Goal: Task Accomplishment & Management: Complete application form

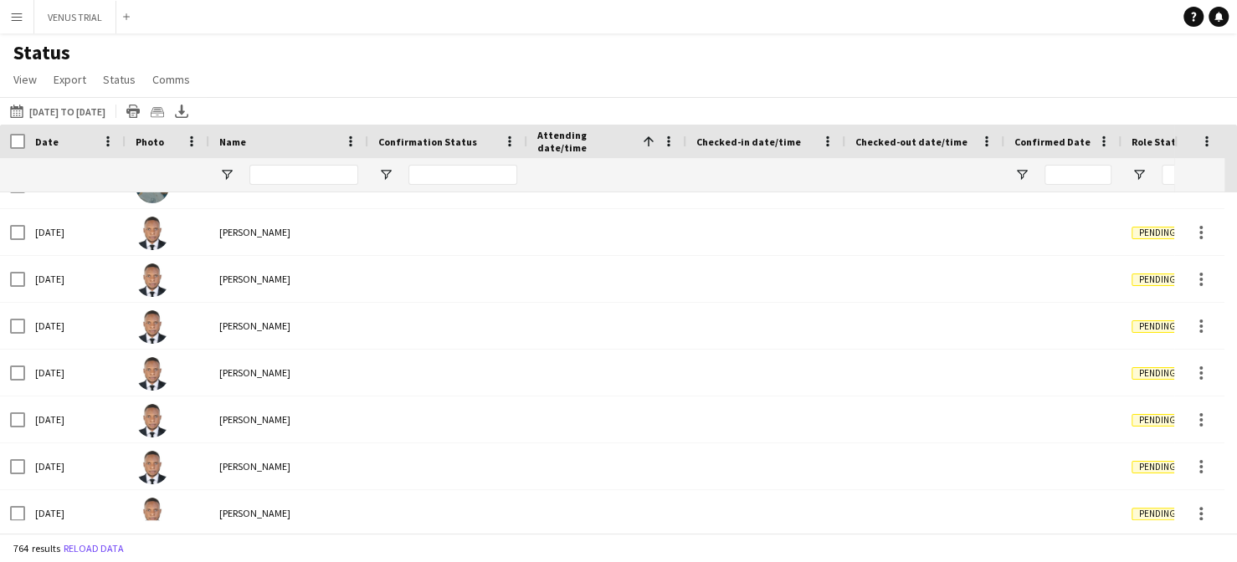
click at [13, 26] on button "Menu" at bounding box center [16, 16] width 33 height 33
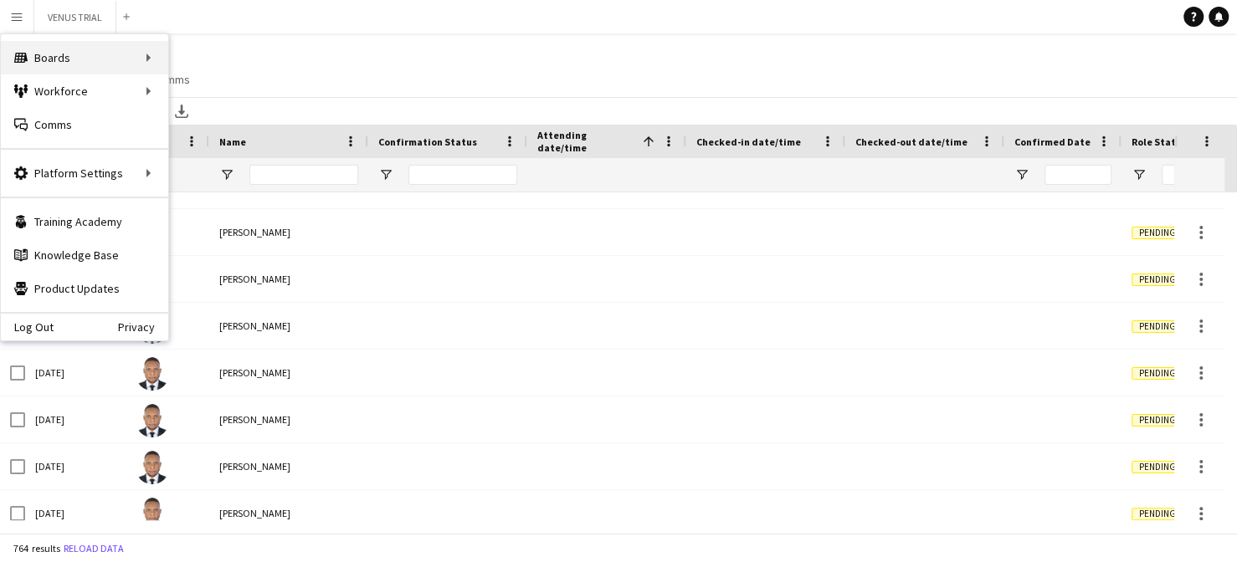
click at [121, 64] on div "Boards Boards" at bounding box center [84, 57] width 167 height 33
click at [228, 138] on link "Status" at bounding box center [252, 124] width 167 height 33
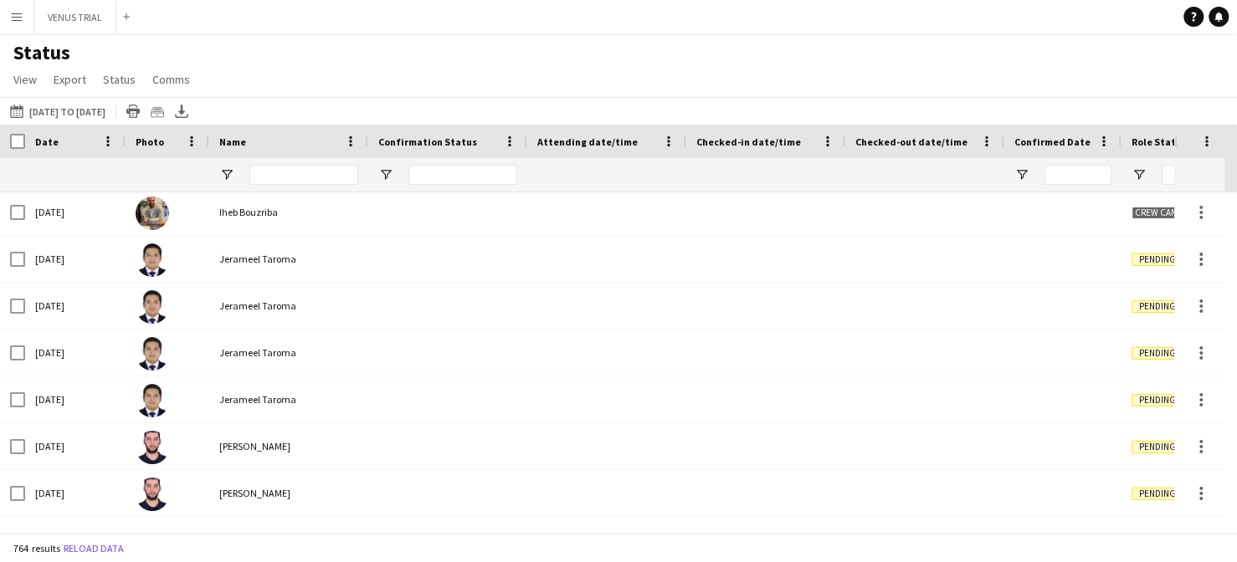
click at [11, 22] on app-icon "Menu" at bounding box center [16, 16] width 13 height 13
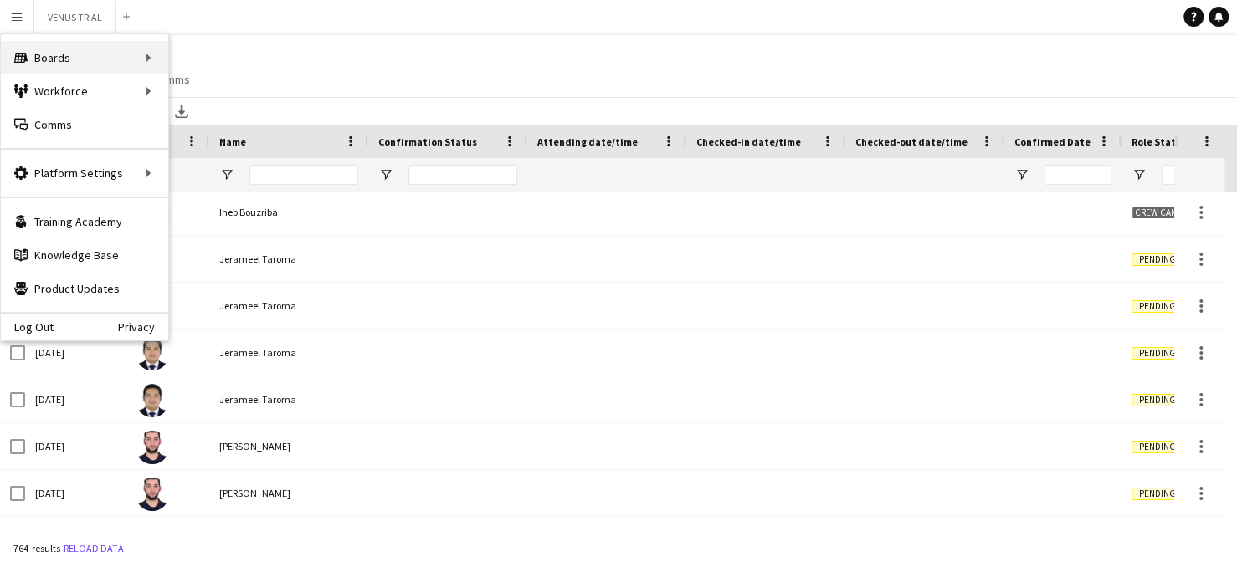
click at [131, 63] on div "Boards Boards" at bounding box center [84, 57] width 167 height 33
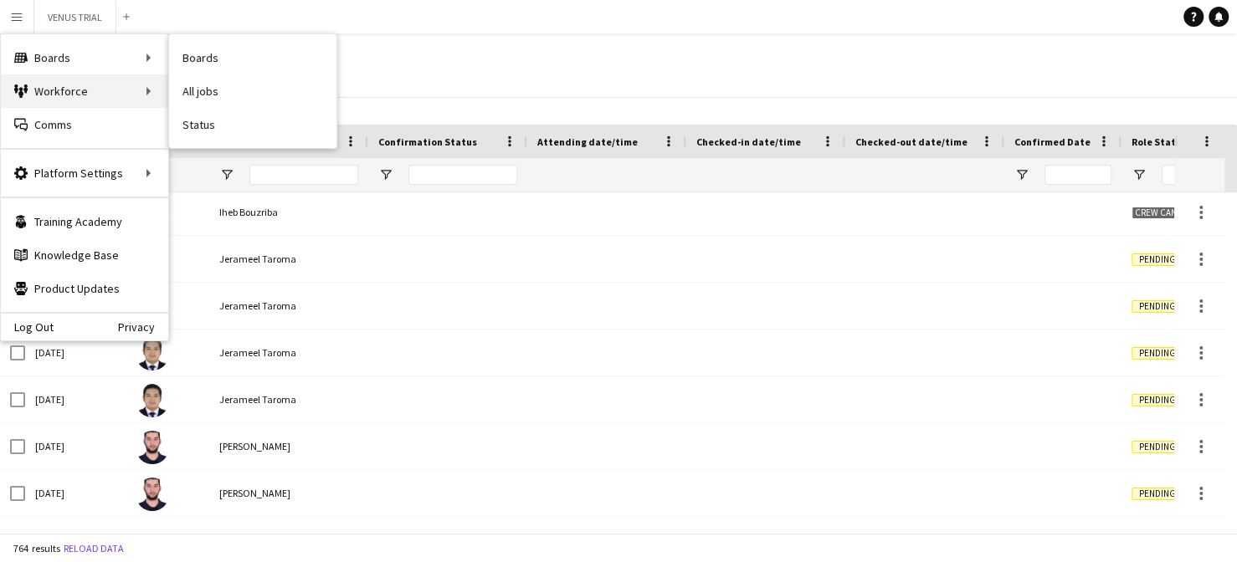
click at [136, 94] on div "Workforce Workforce" at bounding box center [84, 90] width 167 height 33
click at [268, 86] on link "My Workforce" at bounding box center [252, 90] width 167 height 33
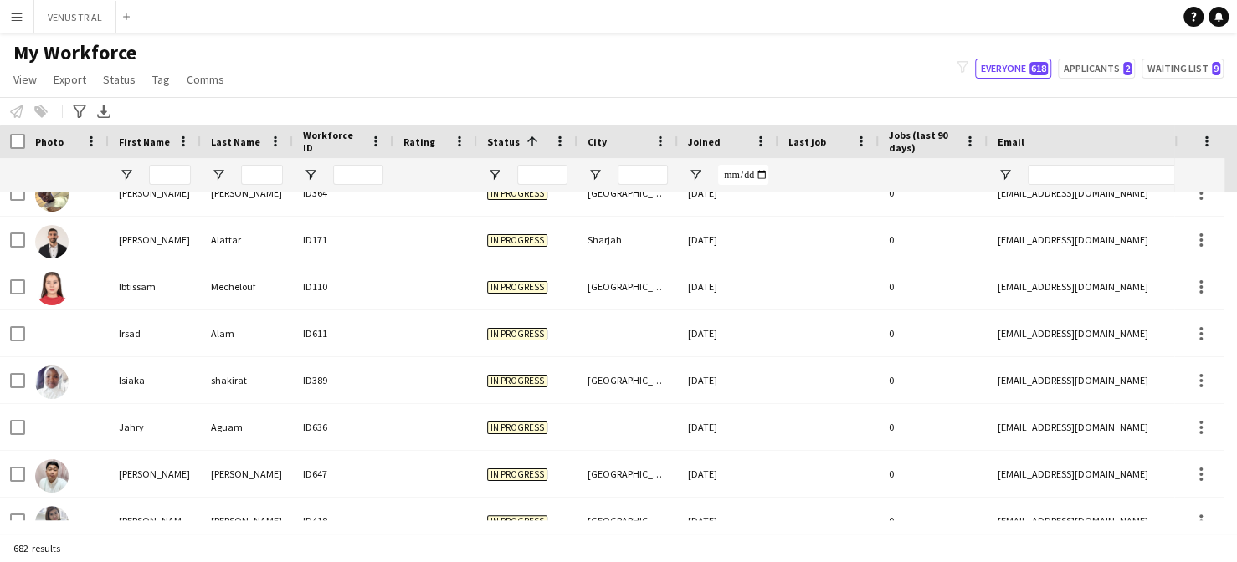
click at [996, 80] on div "My Workforce View Views Default view New view Update view Delete view Edit name…" at bounding box center [618, 68] width 1237 height 57
click at [968, 69] on icon "filter-1" at bounding box center [963, 67] width 12 height 12
click at [968, 68] on icon "filter-1" at bounding box center [963, 67] width 12 height 12
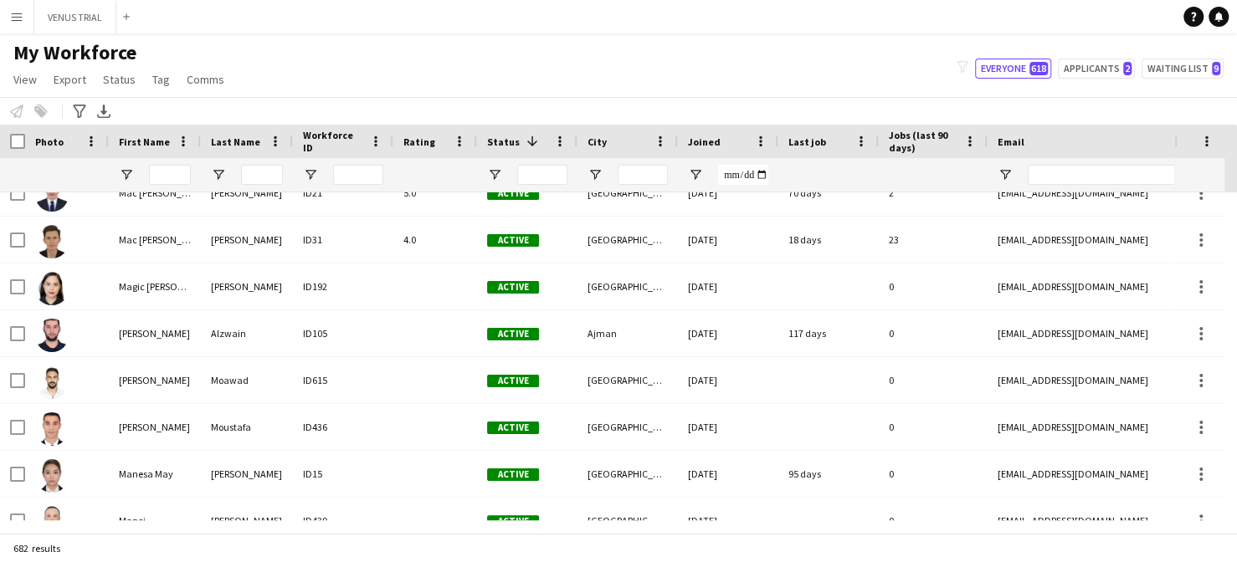
click at [543, 189] on div at bounding box center [542, 174] width 50 height 33
click at [550, 185] on div at bounding box center [542, 174] width 50 height 33
click at [499, 178] on span "Open Filter Menu" at bounding box center [494, 174] width 15 height 15
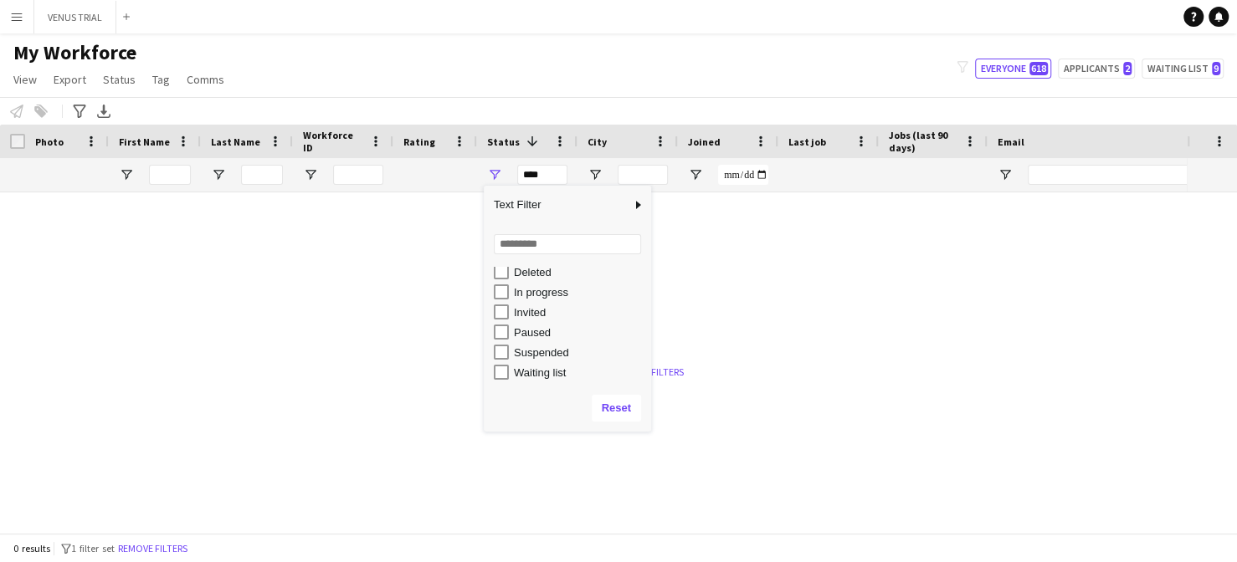
click at [556, 297] on div "In progress" at bounding box center [580, 292] width 132 height 13
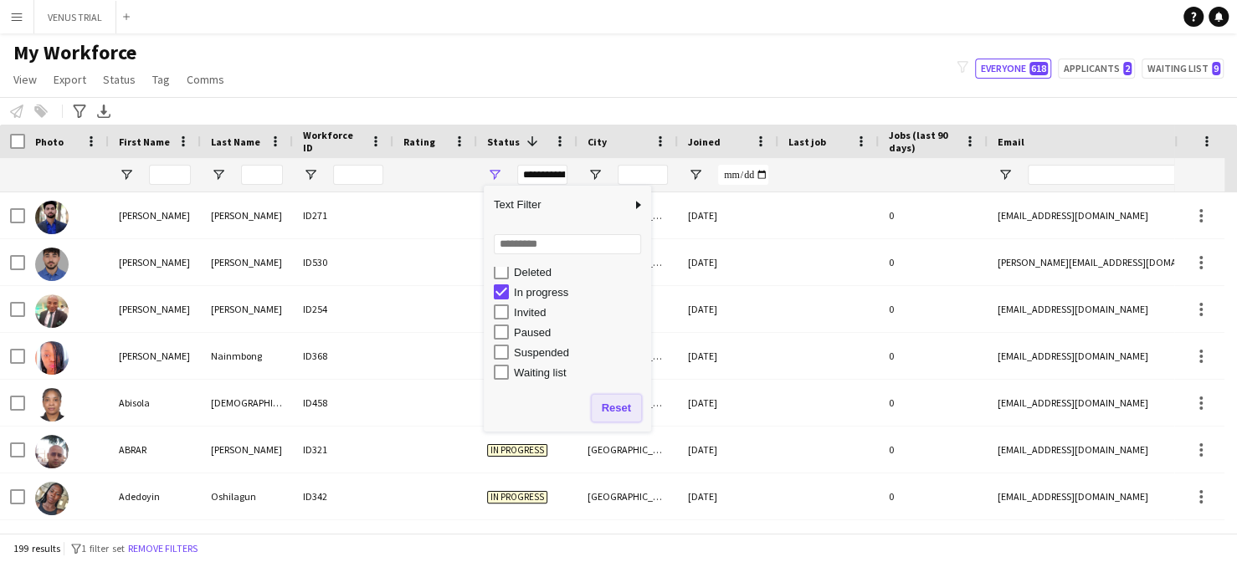
click at [615, 412] on button "Reset" at bounding box center [616, 408] width 49 height 27
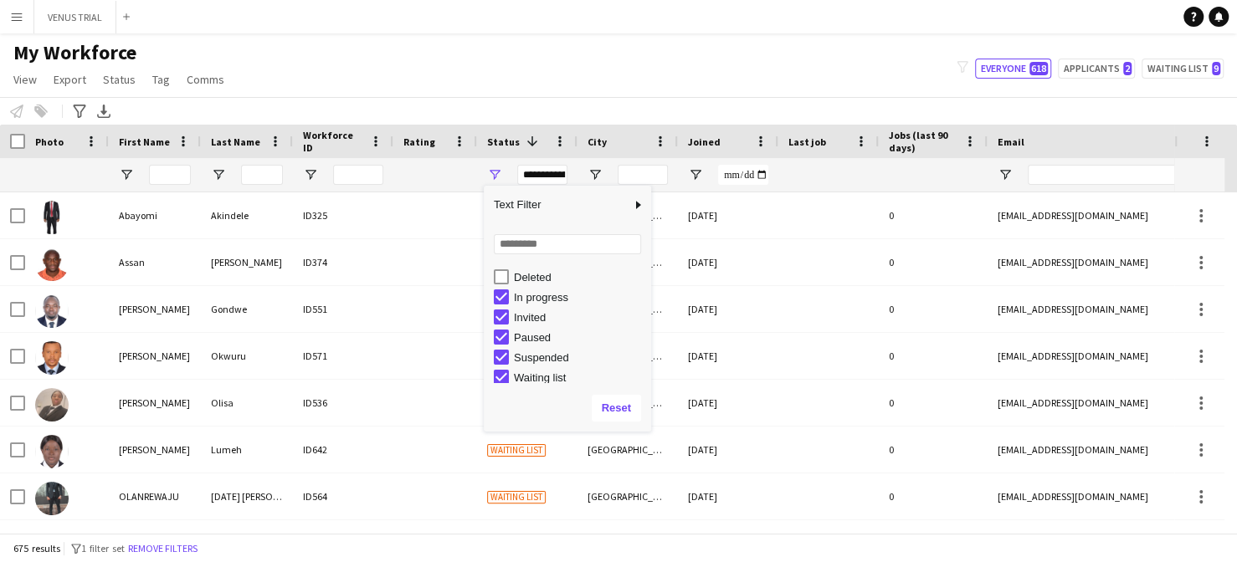
click at [509, 213] on span "Text Filter" at bounding box center [557, 205] width 147 height 28
click at [618, 405] on button "Reset" at bounding box center [616, 408] width 49 height 27
click at [616, 408] on button "Reset" at bounding box center [616, 408] width 49 height 27
click at [515, 298] on div "In progress" at bounding box center [580, 297] width 132 height 13
click at [515, 321] on div "Invited" at bounding box center [580, 317] width 132 height 13
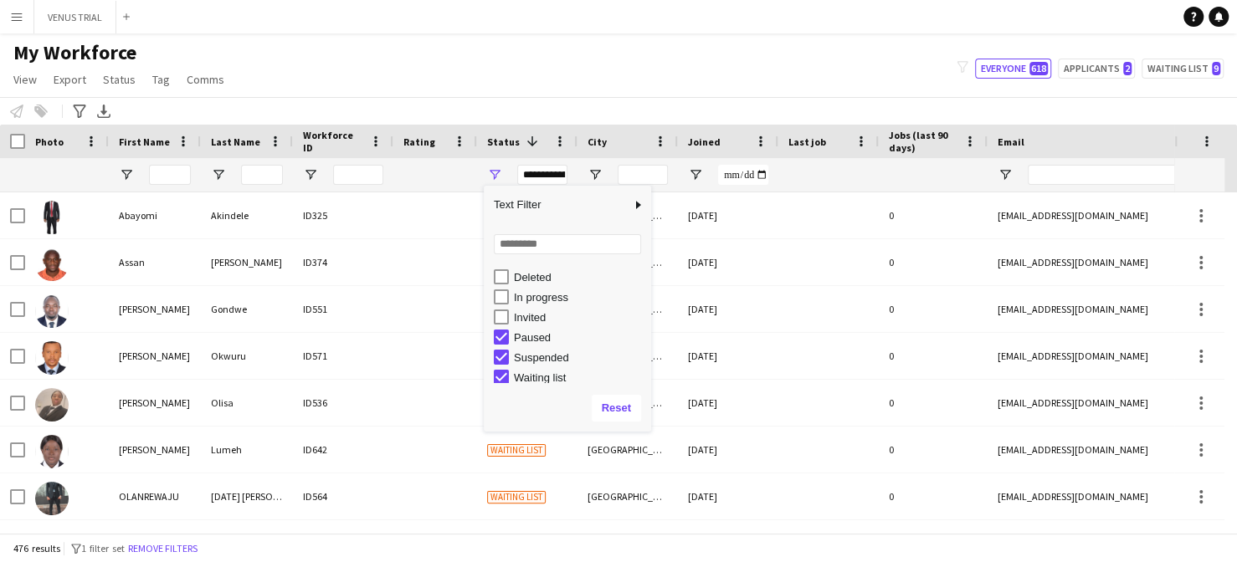
click at [528, 352] on div "Suspended" at bounding box center [580, 357] width 132 height 13
click at [538, 375] on div "Waiting list" at bounding box center [580, 373] width 132 height 13
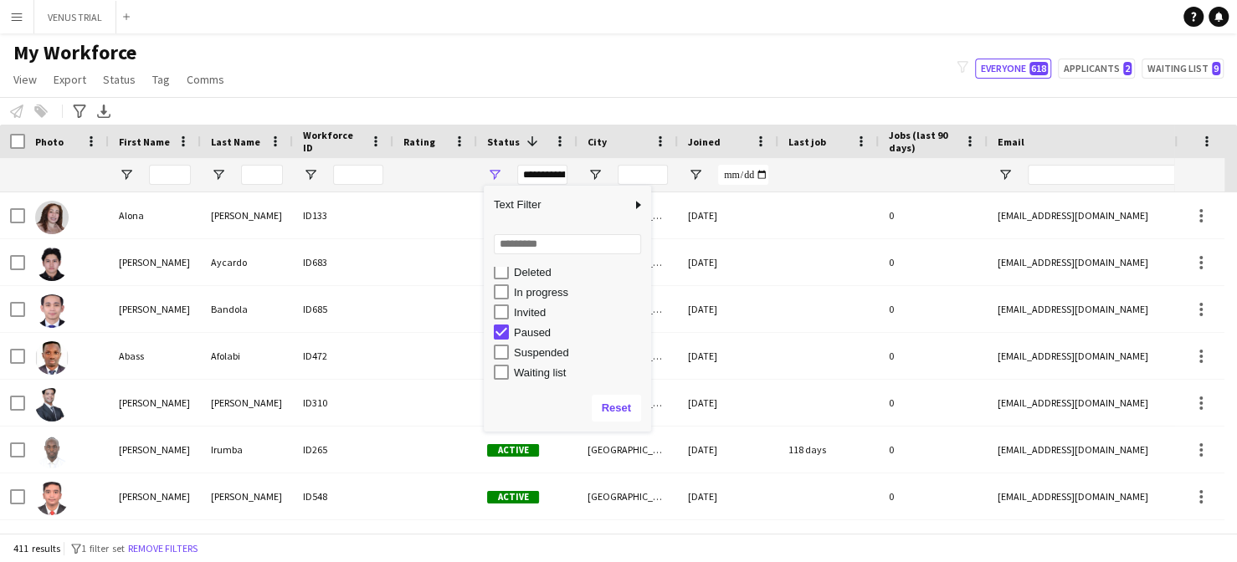
click at [531, 331] on div "Paused" at bounding box center [580, 332] width 132 height 13
click at [538, 295] on div "In progress" at bounding box center [580, 292] width 132 height 13
type input "**********"
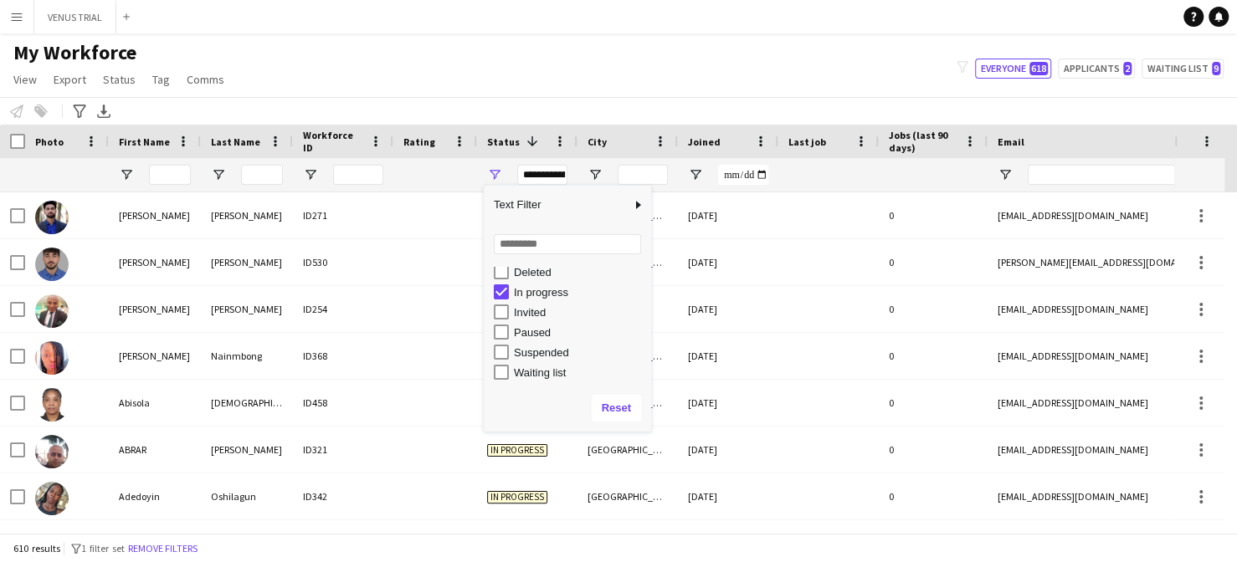
click at [366, 346] on div "ID368" at bounding box center [343, 356] width 100 height 46
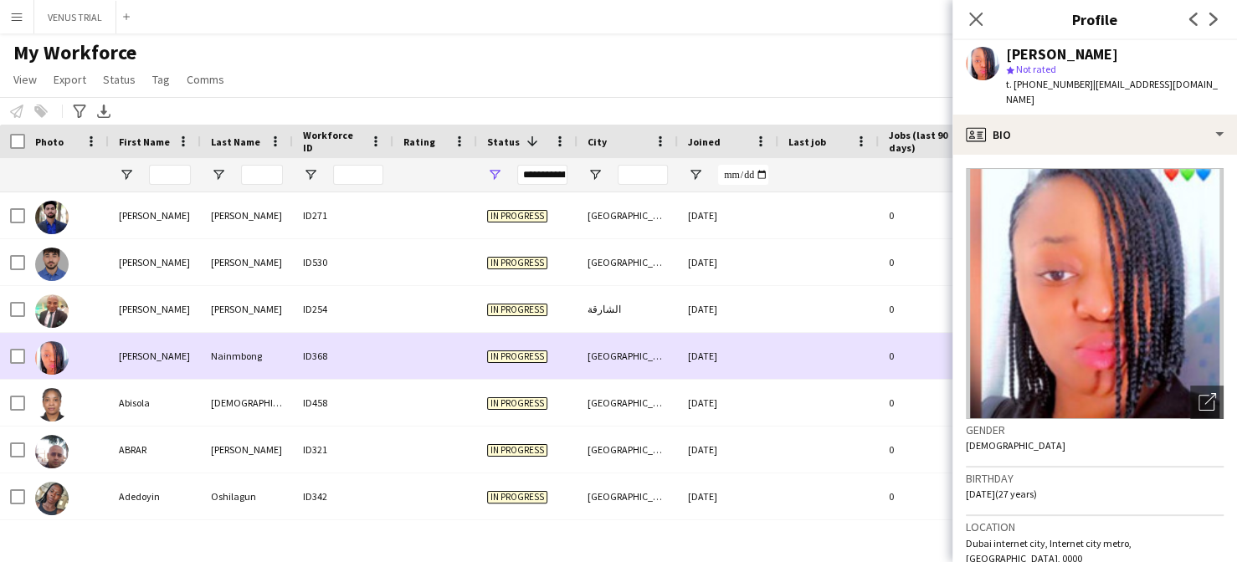
click at [456, 298] on div at bounding box center [435, 309] width 84 height 46
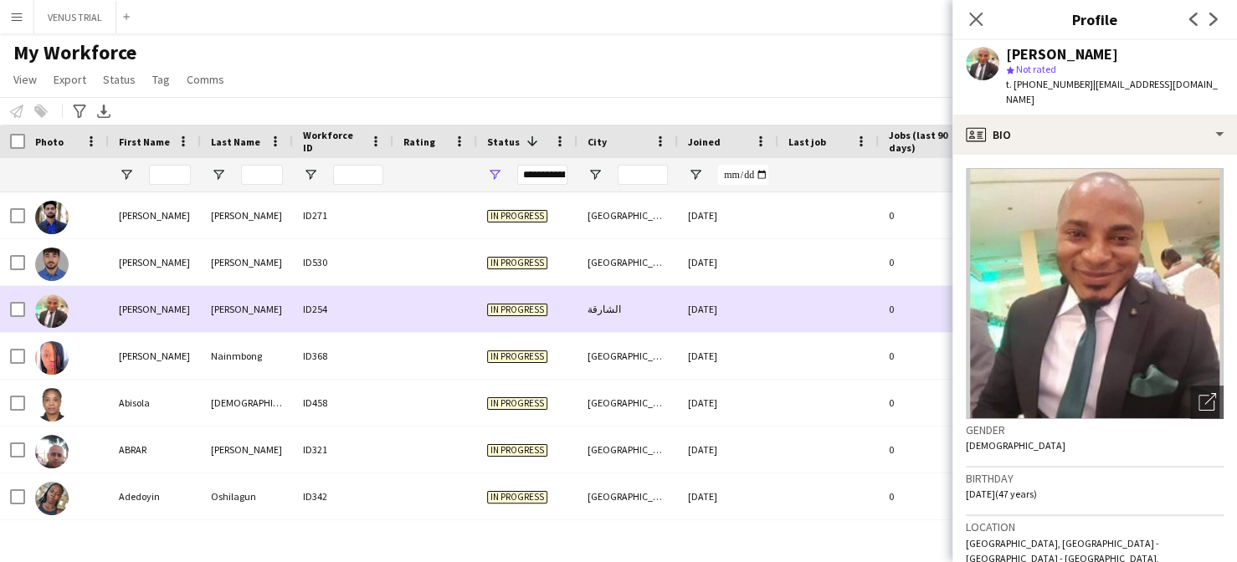
click at [693, 52] on div "My Workforce View Views Default view New view Update view Delete view Edit name…" at bounding box center [618, 68] width 1237 height 57
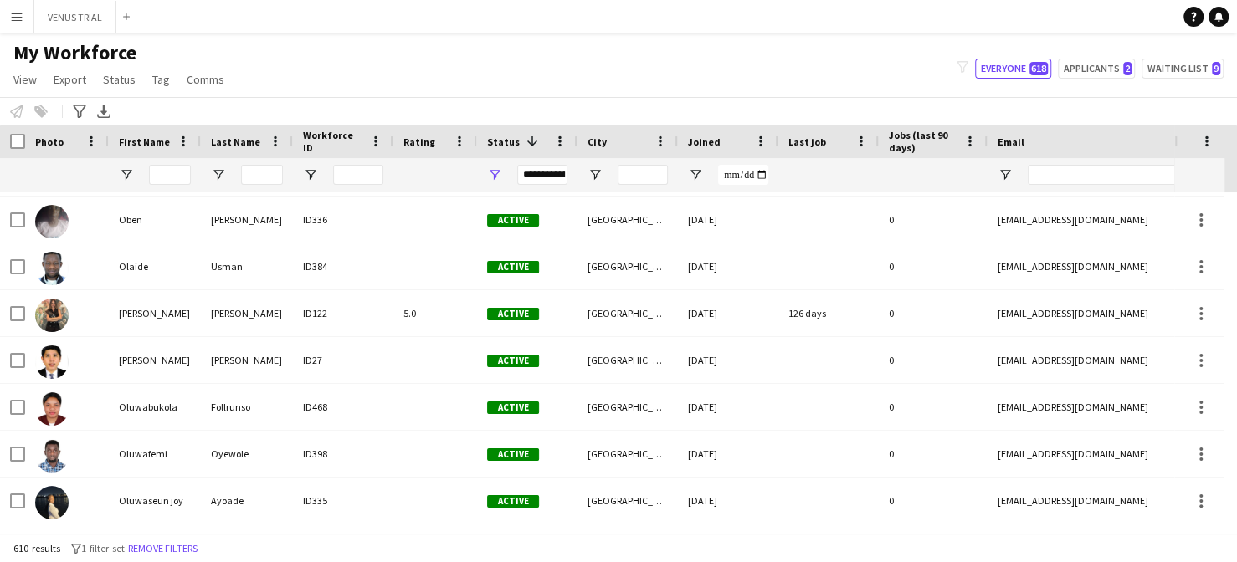
click at [521, 174] on div "**********" at bounding box center [542, 175] width 50 height 20
click at [493, 172] on span "Open Filter Menu" at bounding box center [494, 174] width 15 height 15
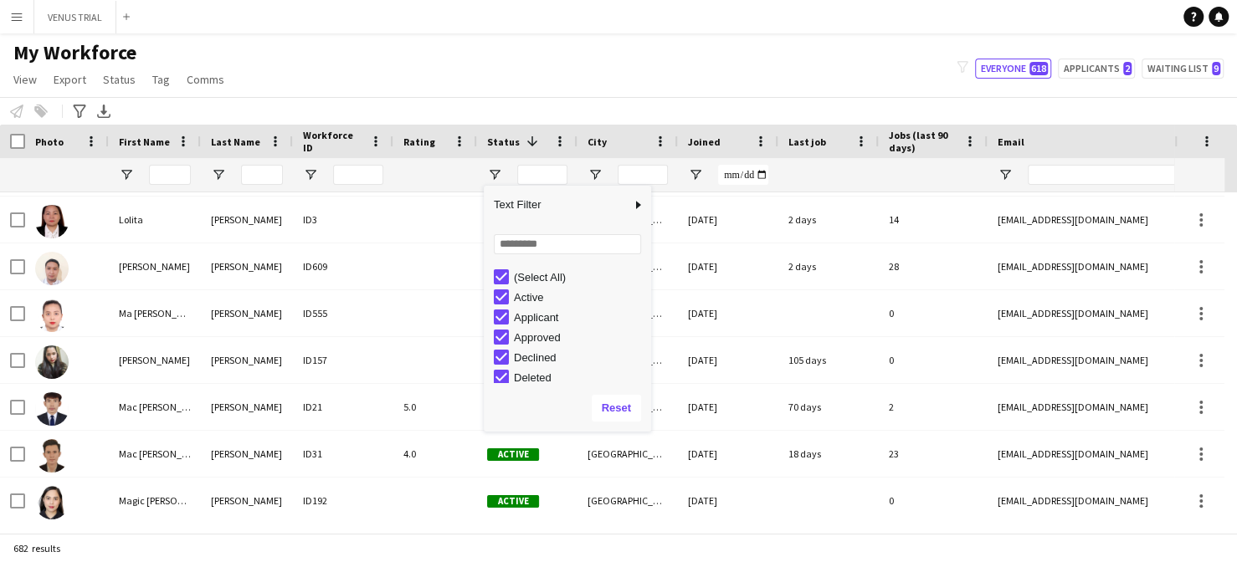
click at [488, 276] on div "(Select All)" at bounding box center [567, 277] width 167 height 20
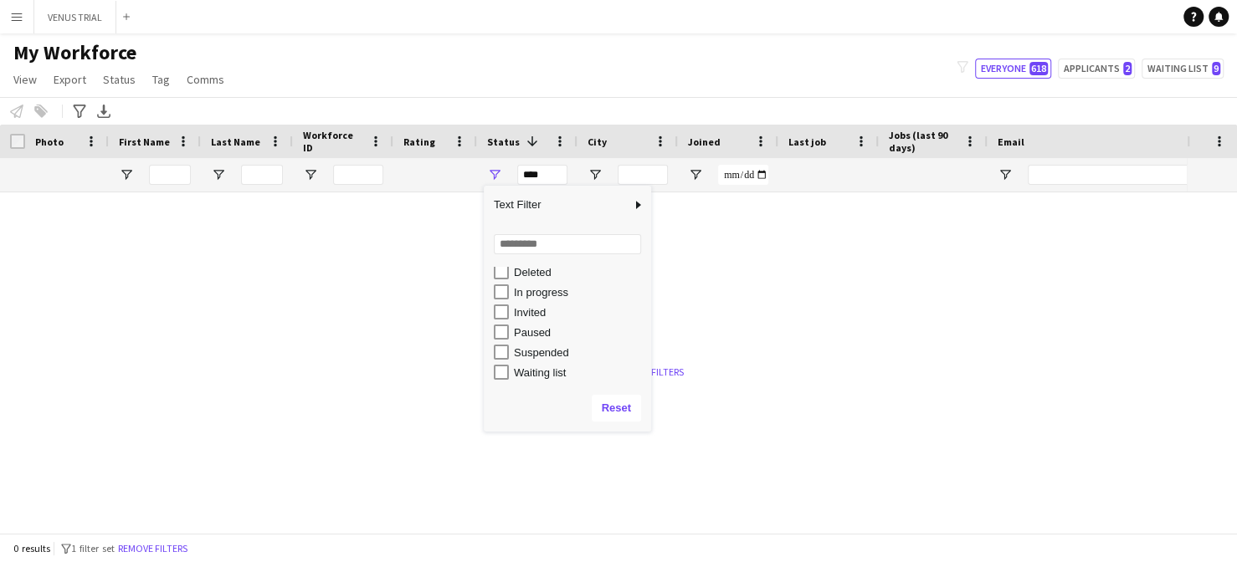
click at [555, 295] on div "In progress" at bounding box center [580, 292] width 132 height 13
type input "**********"
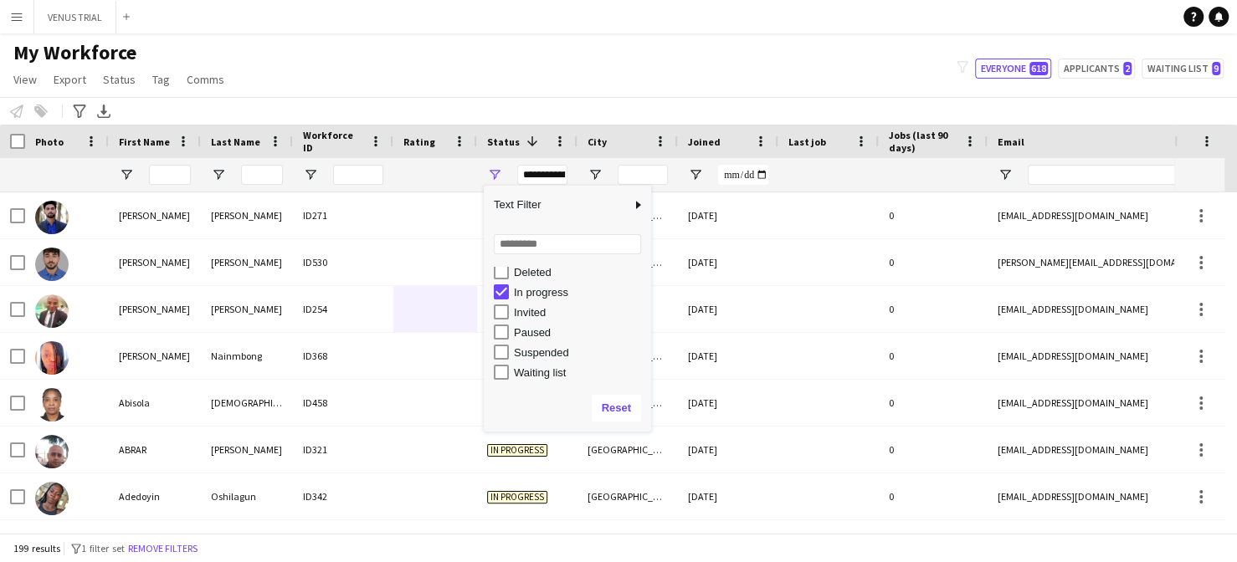
click at [580, 66] on div "My Workforce View Views Default view New view Update view Delete view Edit name…" at bounding box center [618, 68] width 1237 height 57
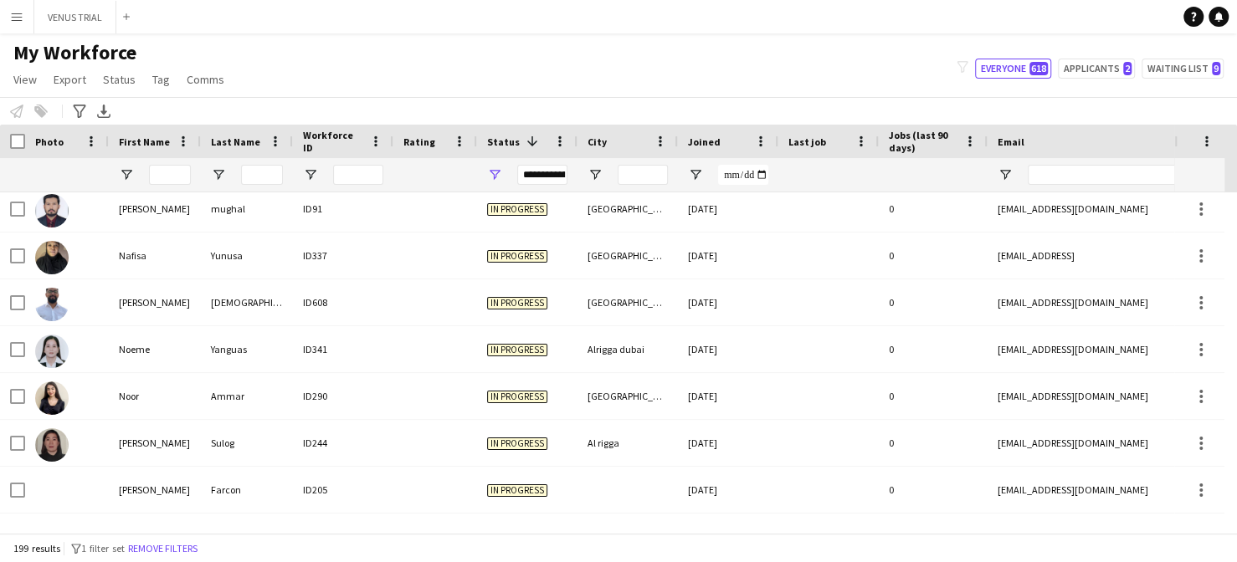
scroll to position [6039, 0]
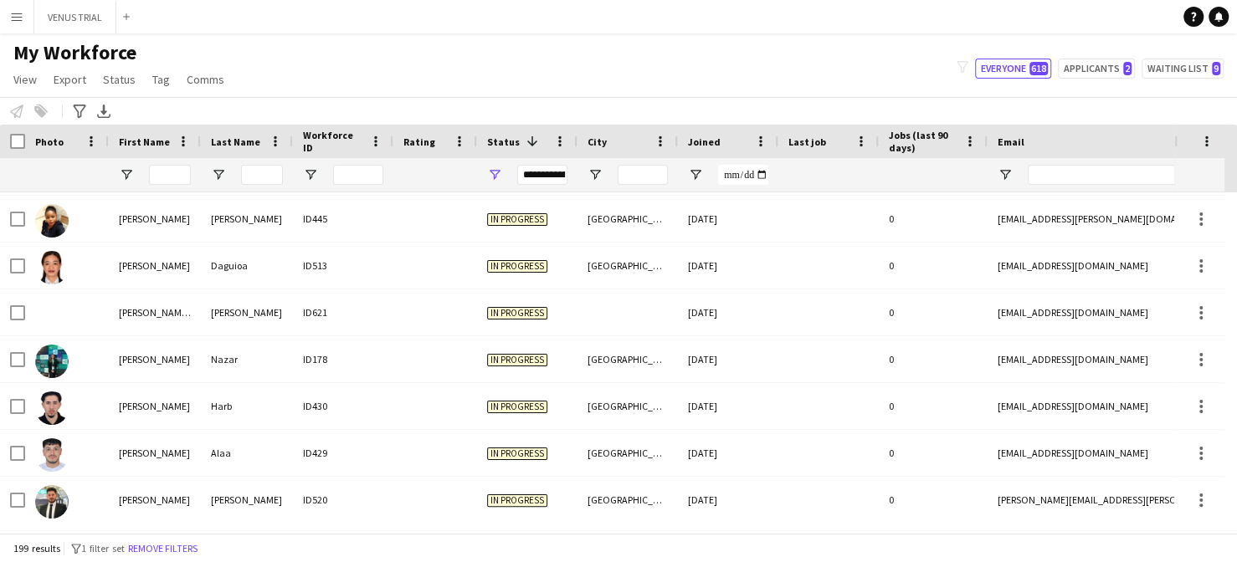
click at [968, 68] on icon "filter-1" at bounding box center [963, 67] width 12 height 12
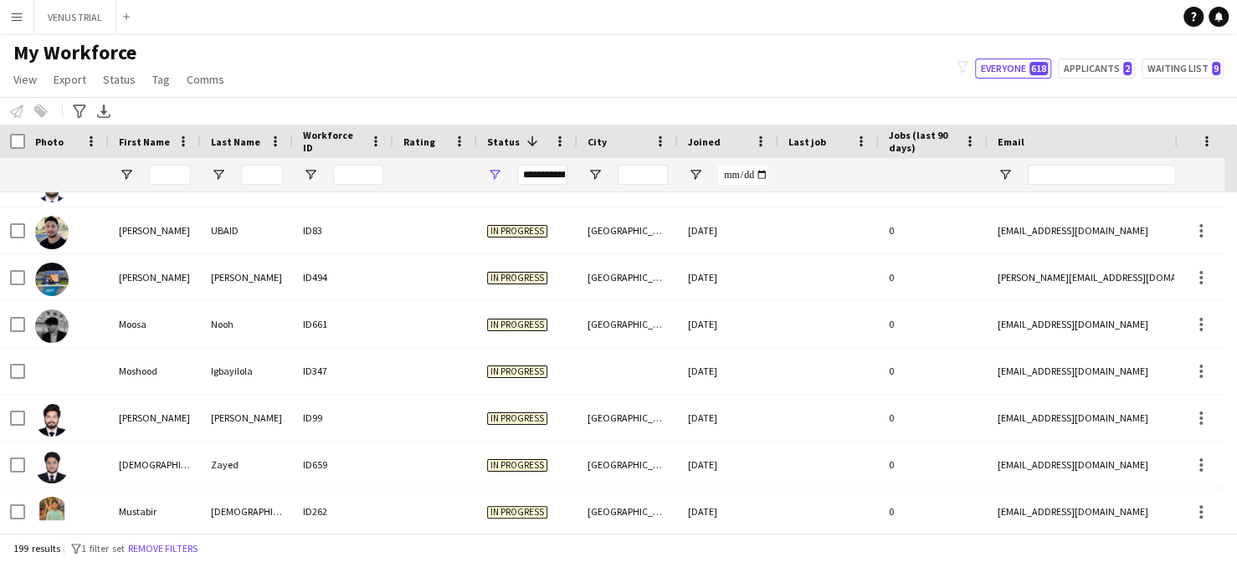
scroll to position [5989, 0]
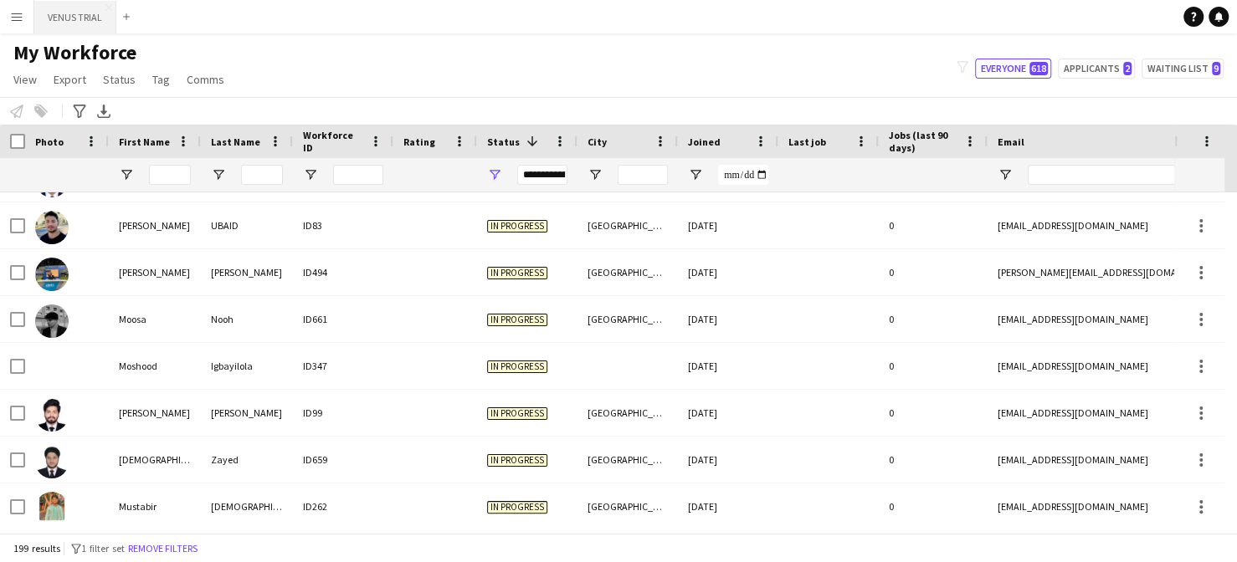
click at [80, 28] on button "VENUS TRIAL Close" at bounding box center [75, 17] width 82 height 33
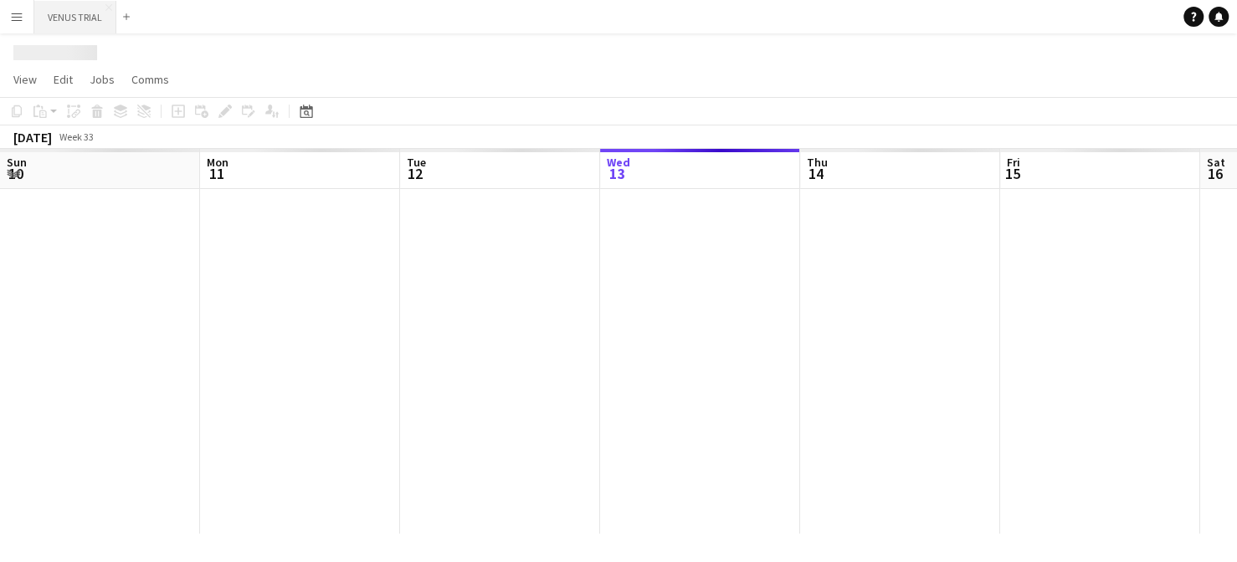
scroll to position [0, 399]
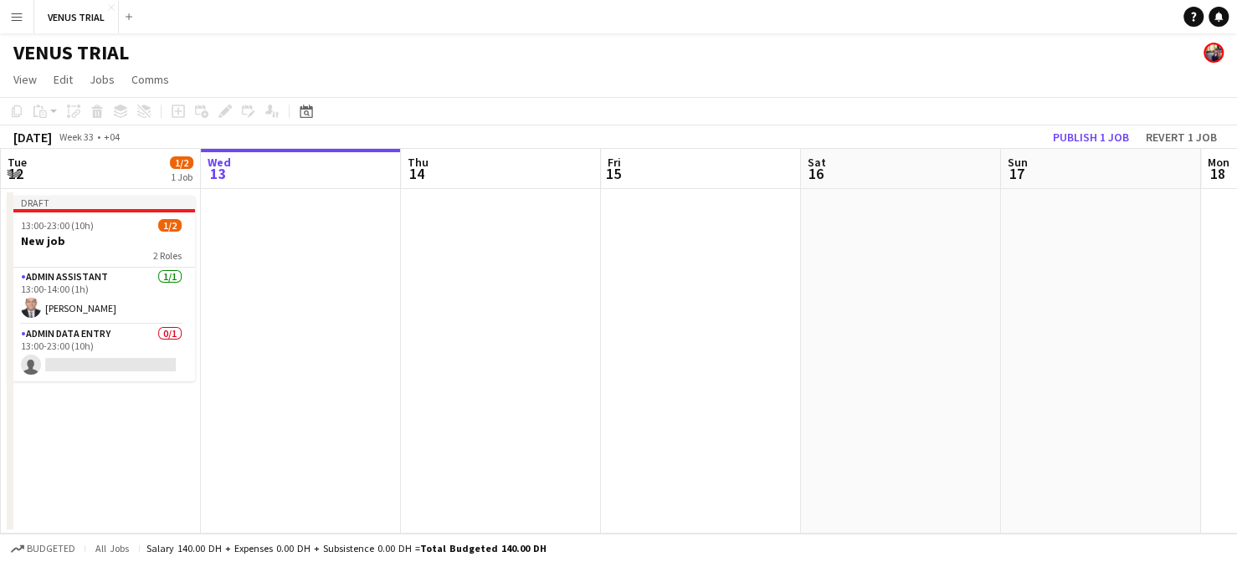
click at [280, 218] on app-date-cell at bounding box center [301, 361] width 200 height 345
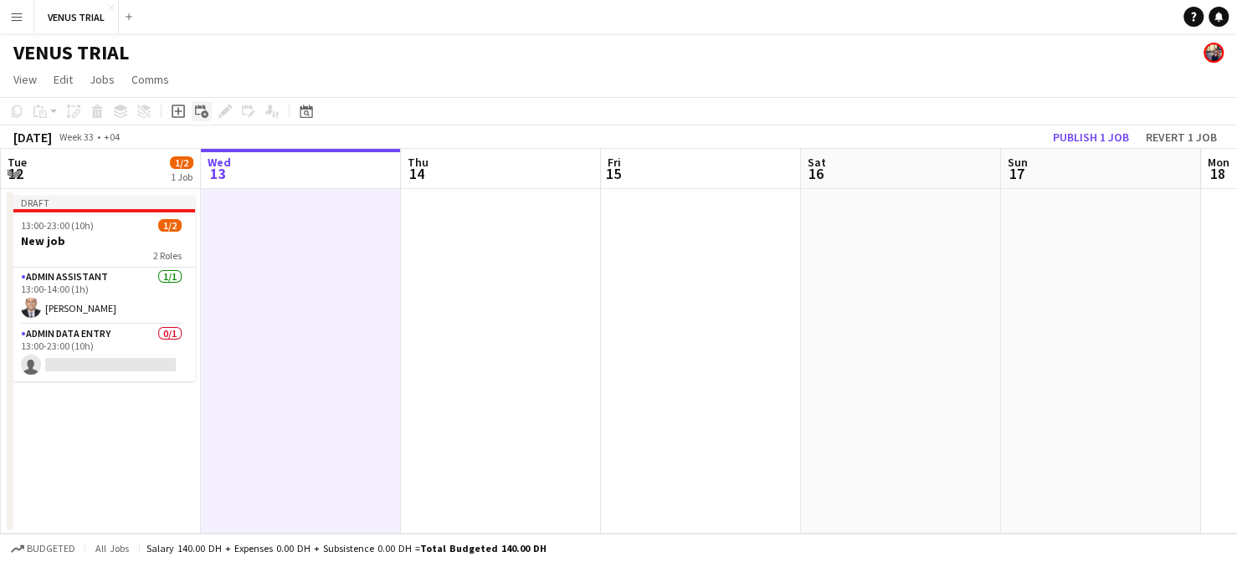
click at [192, 115] on div "Add linked Job" at bounding box center [202, 111] width 20 height 20
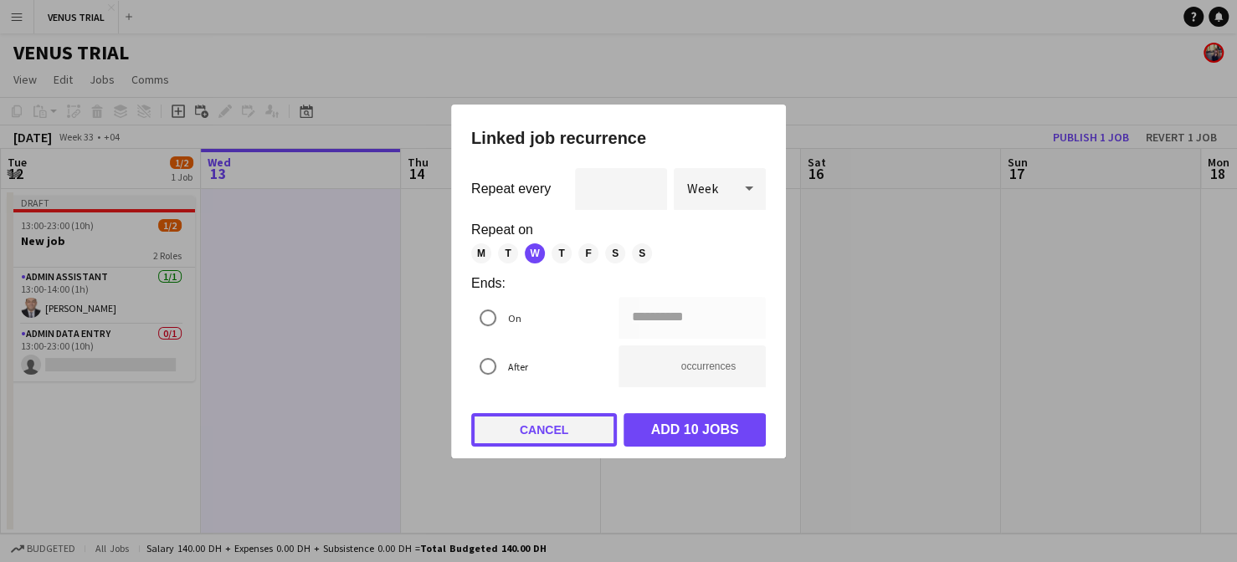
click at [564, 439] on button "Cancel" at bounding box center [544, 429] width 146 height 33
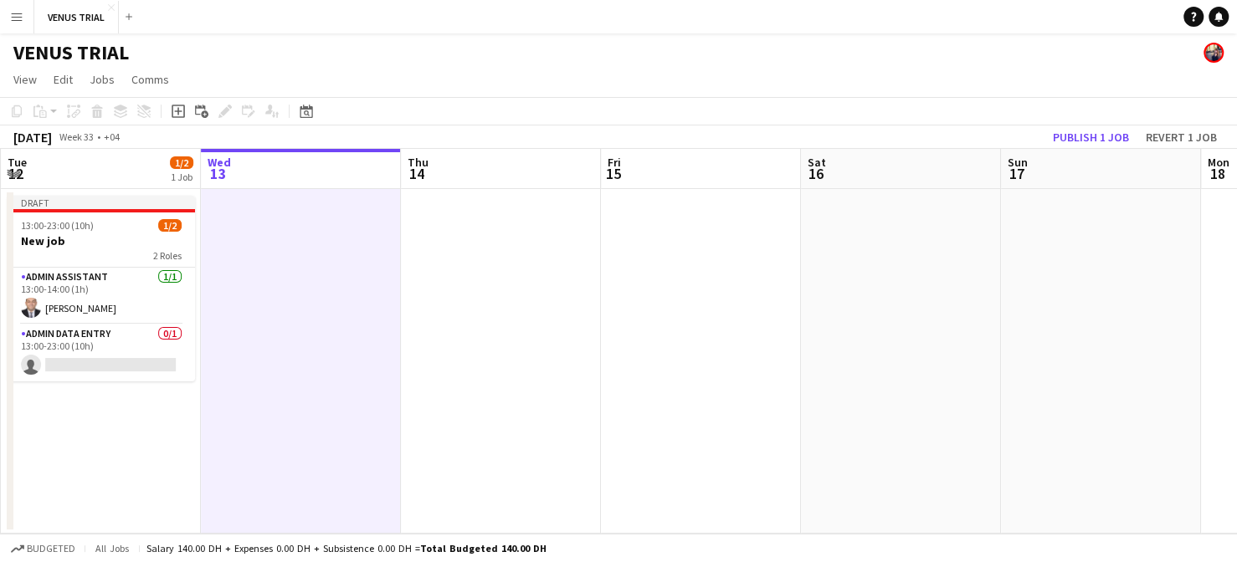
click at [301, 254] on app-date-cell at bounding box center [301, 361] width 200 height 345
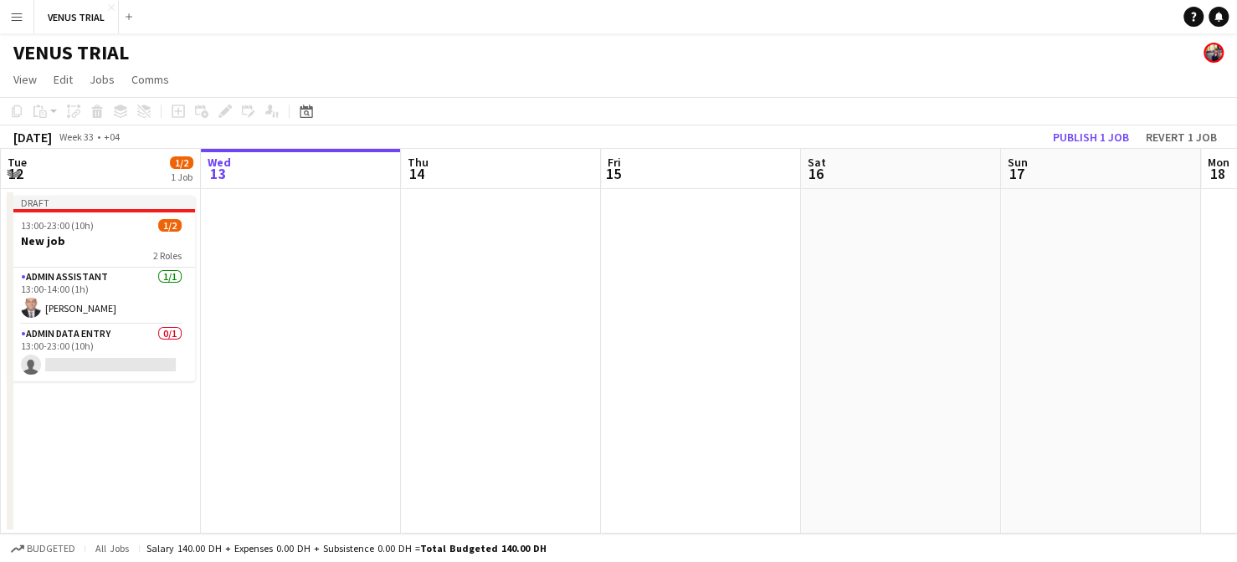
click at [268, 170] on app-board-header-date "Wed 13" at bounding box center [301, 169] width 200 height 40
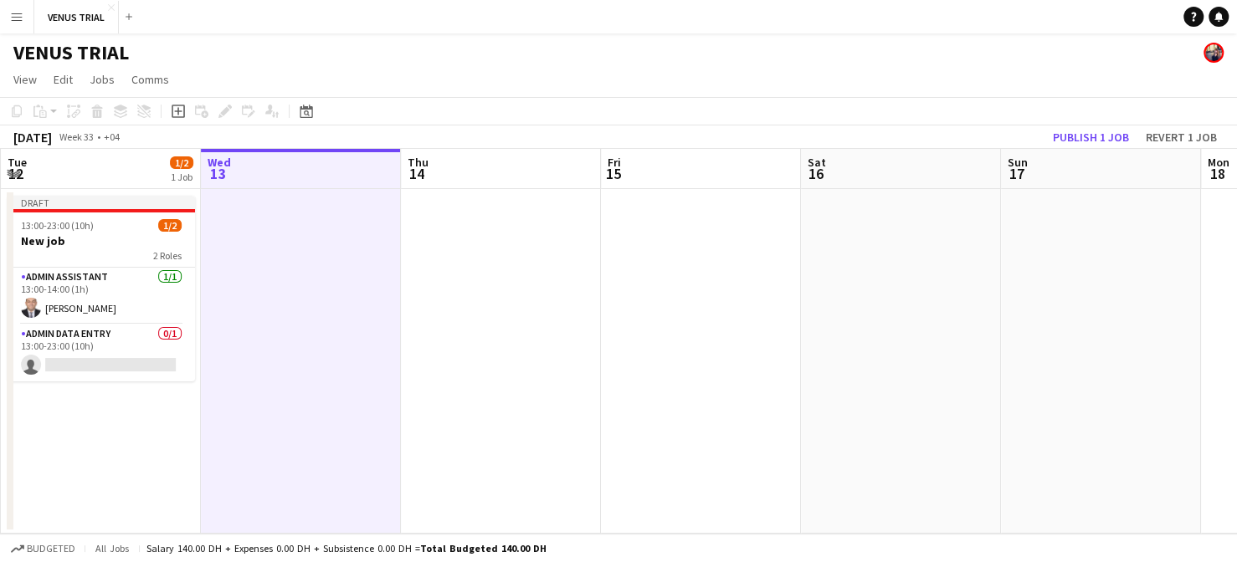
click at [285, 346] on app-date-cell at bounding box center [301, 361] width 200 height 345
click at [273, 369] on app-date-cell at bounding box center [301, 361] width 200 height 345
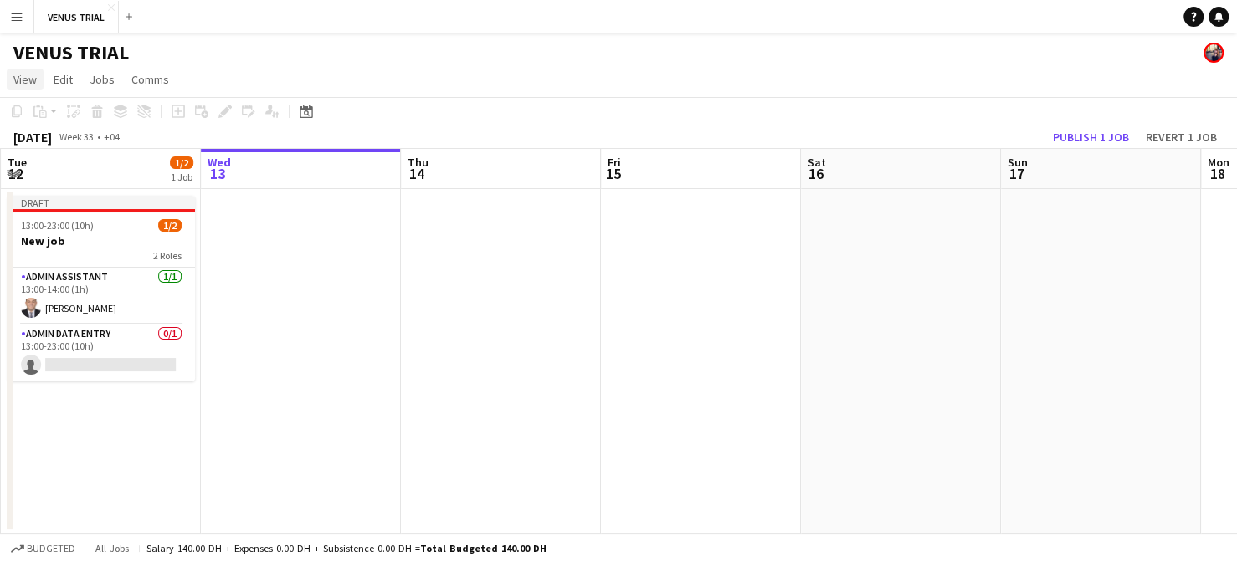
click at [28, 76] on span "View" at bounding box center [24, 79] width 23 height 15
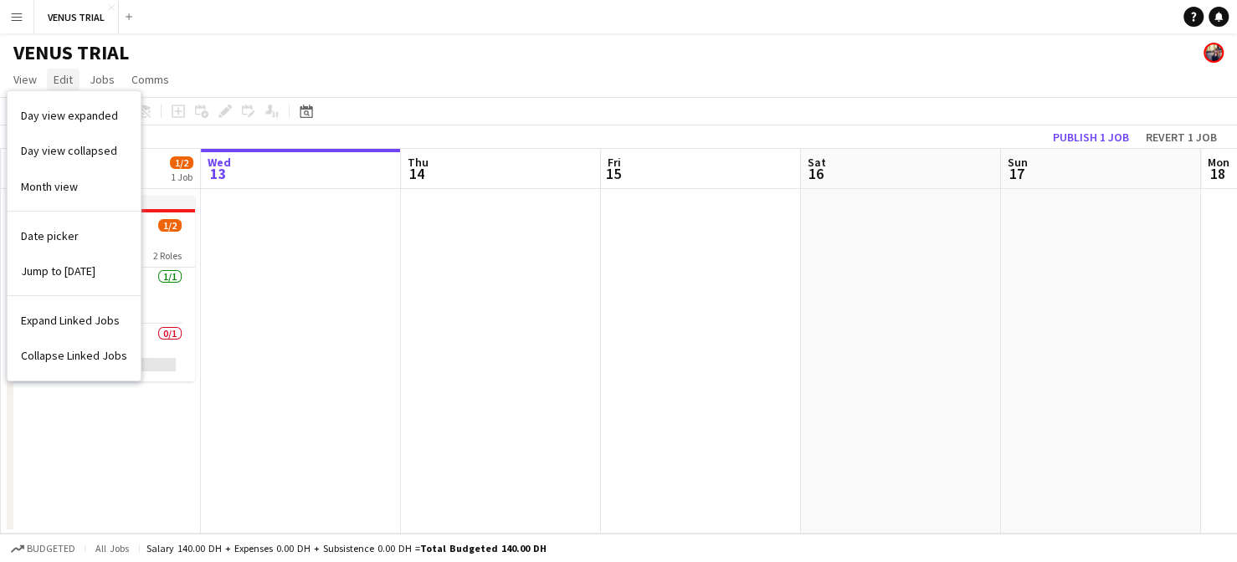
click at [50, 86] on link "Edit" at bounding box center [63, 80] width 33 height 22
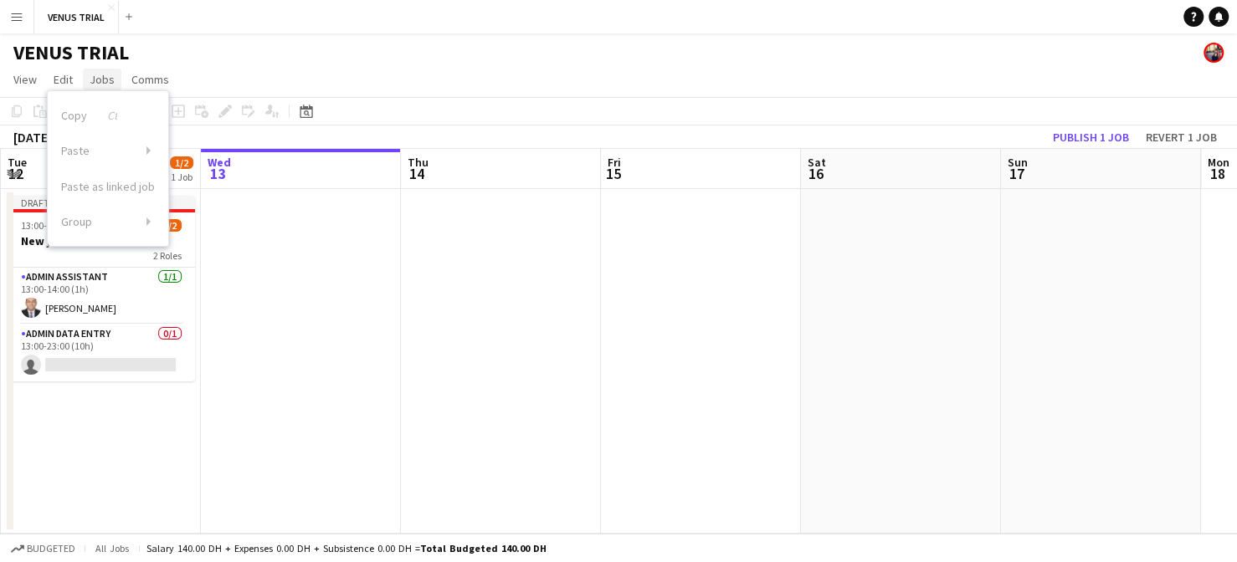
click at [101, 88] on link "Jobs" at bounding box center [102, 80] width 38 height 22
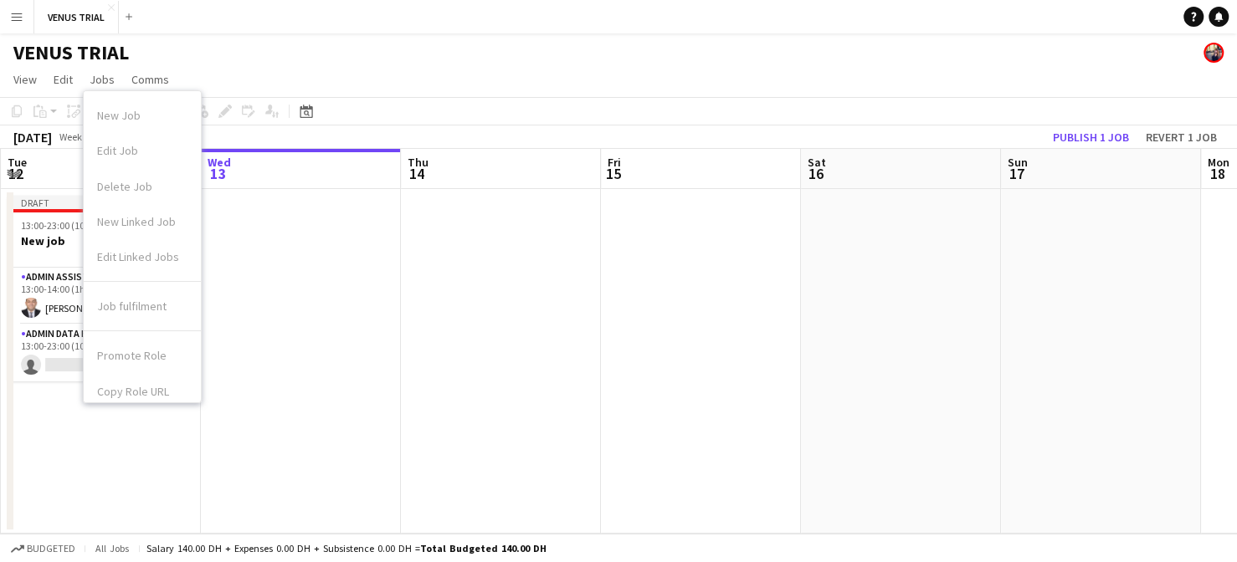
click at [304, 285] on app-date-cell at bounding box center [301, 361] width 200 height 345
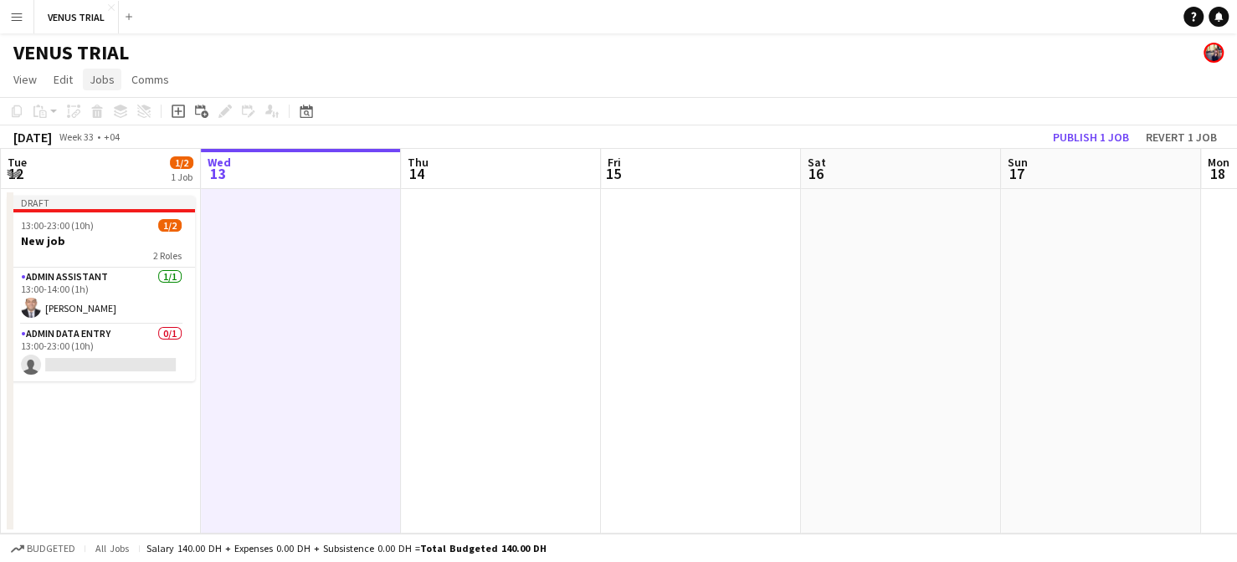
click at [111, 86] on span "Jobs" at bounding box center [102, 79] width 25 height 15
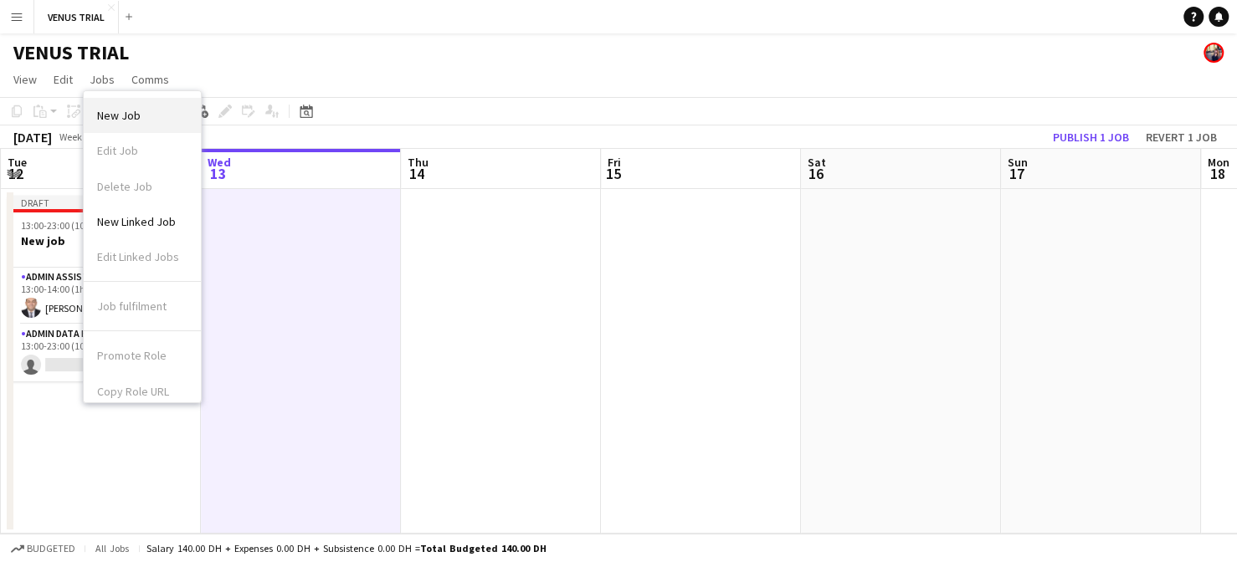
click at [146, 122] on link "New Job" at bounding box center [142, 115] width 117 height 35
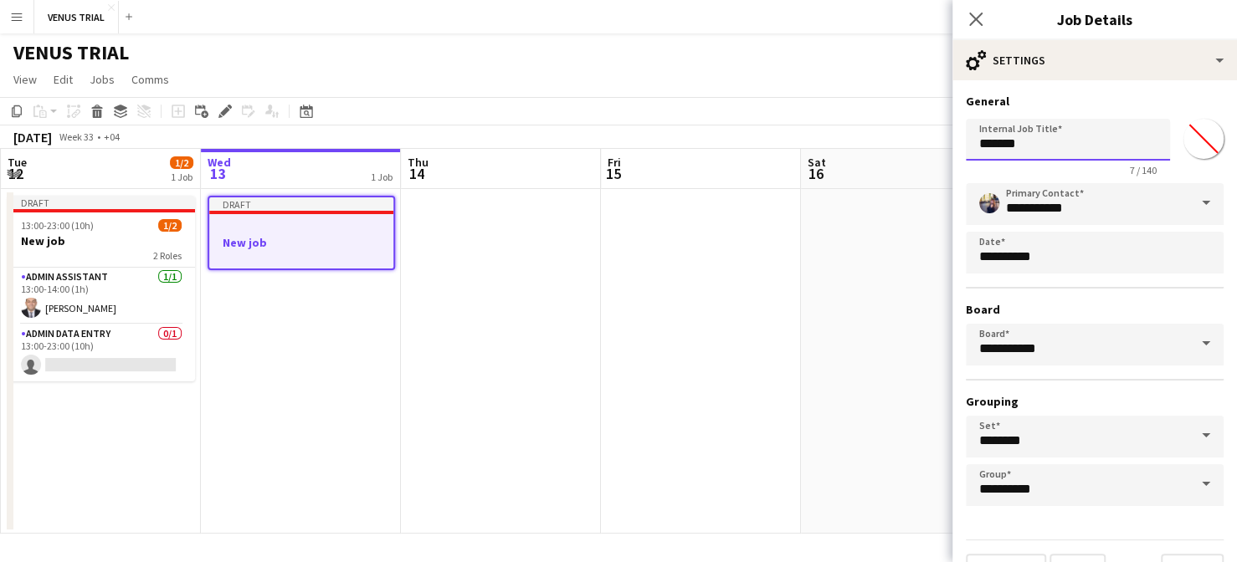
click at [1063, 141] on input "*******" at bounding box center [1068, 140] width 204 height 42
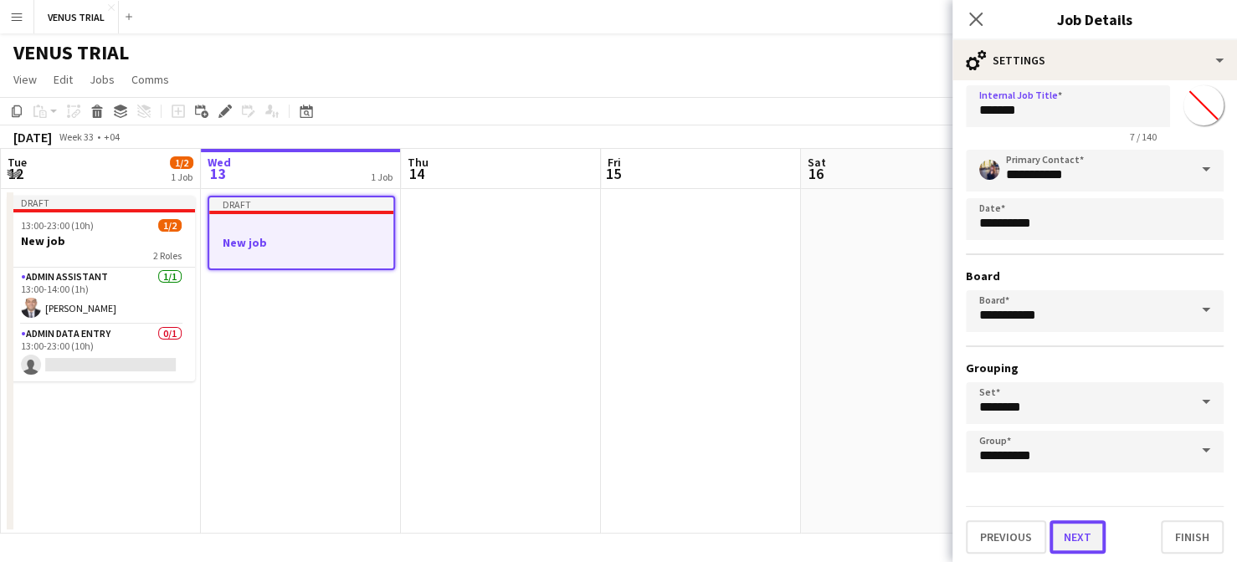
click at [1086, 536] on button "Next" at bounding box center [1077, 537] width 56 height 33
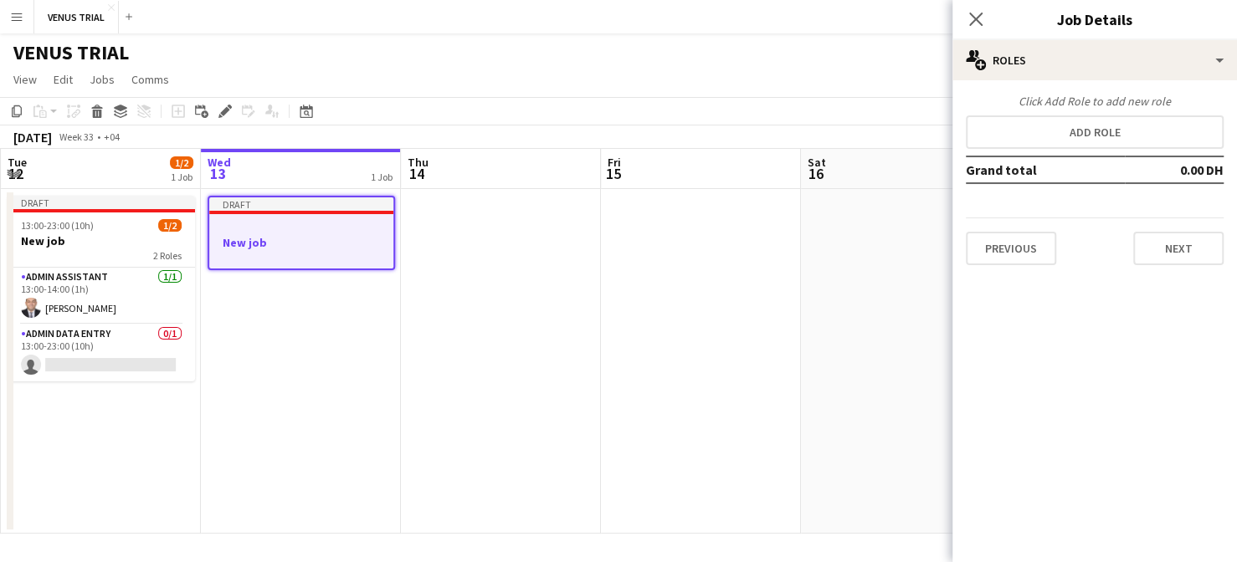
scroll to position [0, 0]
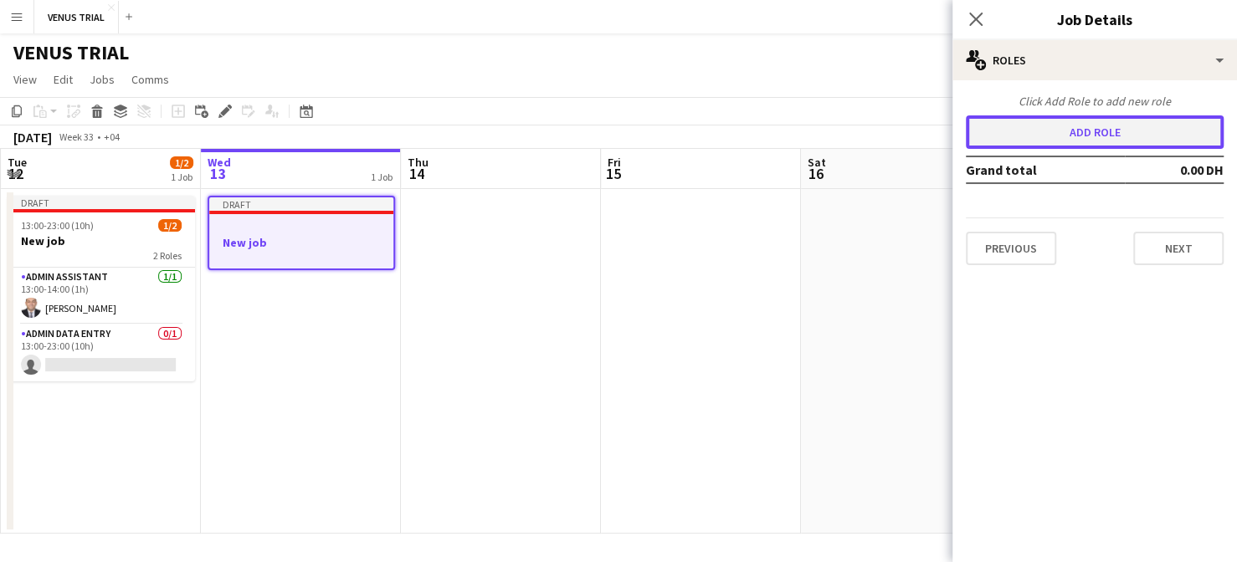
click at [1105, 141] on button "Add role" at bounding box center [1095, 131] width 258 height 33
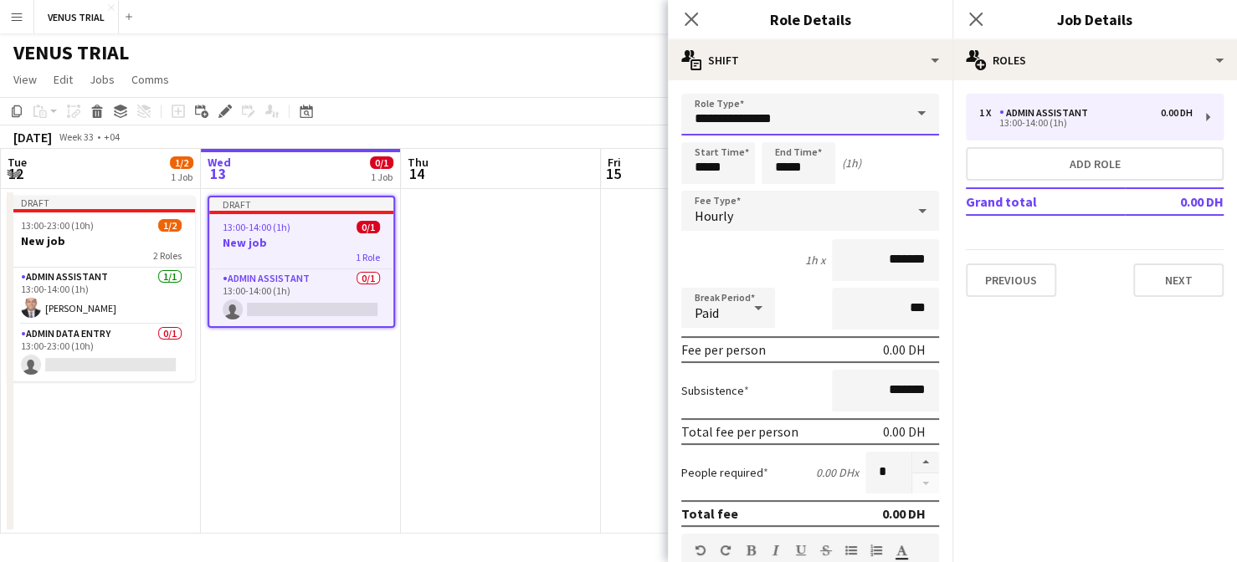
click at [843, 121] on input "**********" at bounding box center [810, 115] width 258 height 42
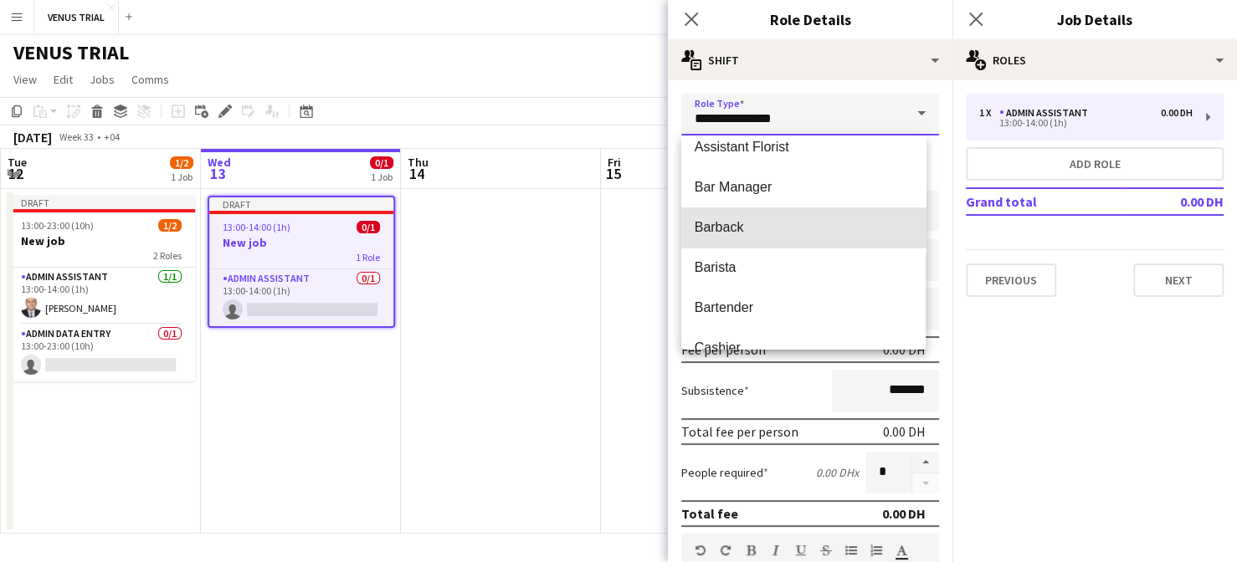
scroll to position [85, 0]
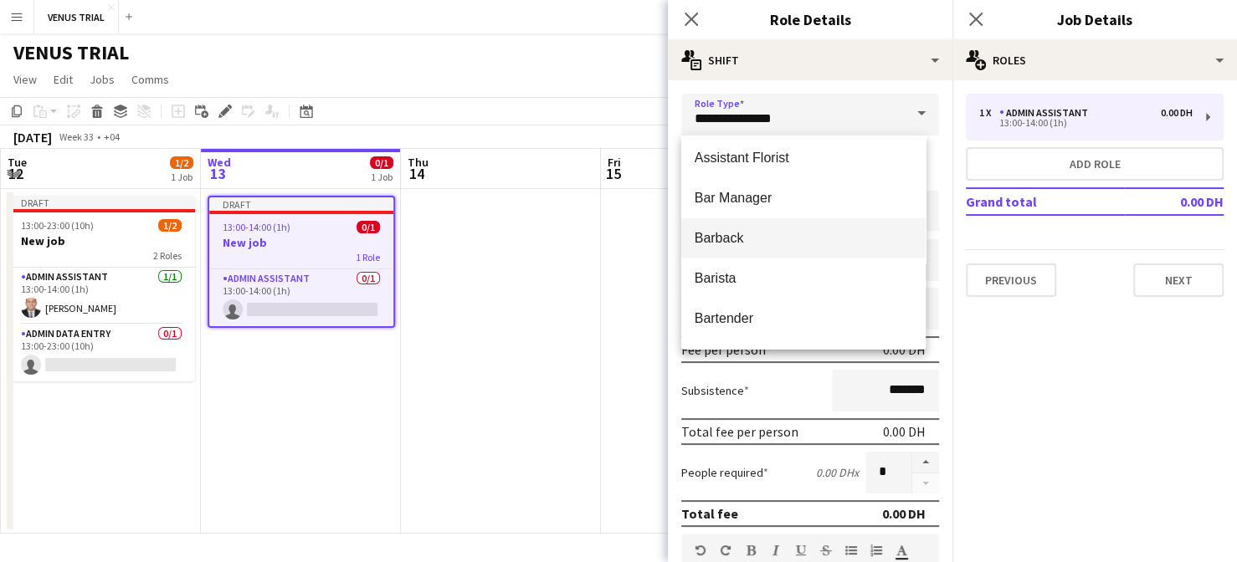
click at [849, 247] on mat-option "Barback" at bounding box center [803, 238] width 245 height 40
type input "*******"
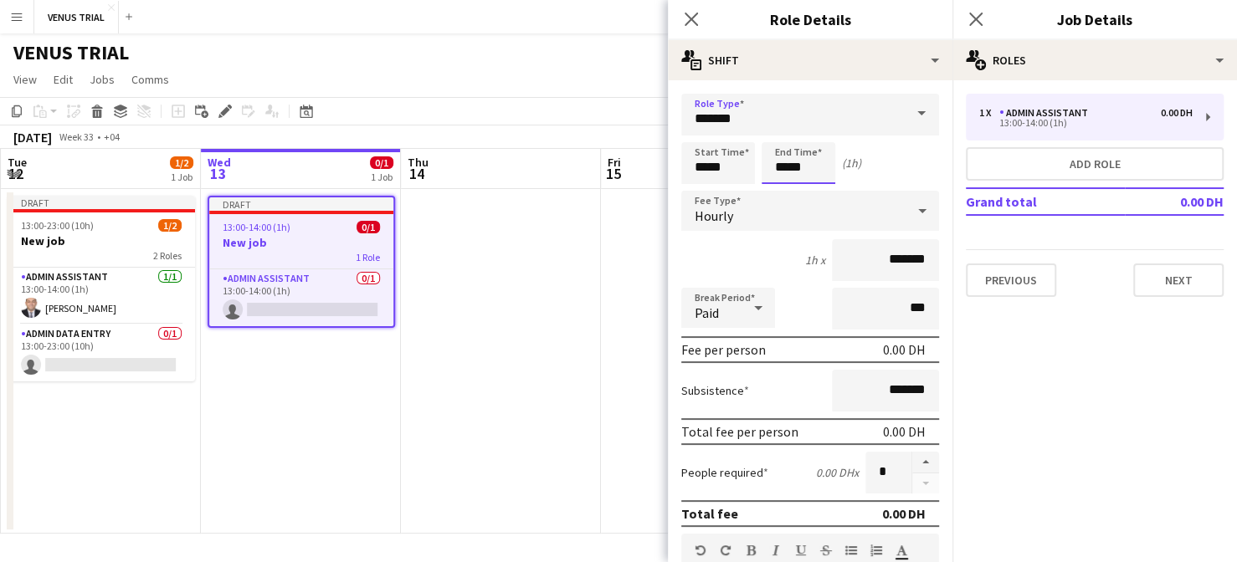
click at [787, 174] on input "*****" at bounding box center [799, 163] width 74 height 42
click at [785, 170] on input "*****" at bounding box center [799, 163] width 74 height 42
type input "*****"
click at [581, 418] on app-date-cell at bounding box center [501, 361] width 200 height 345
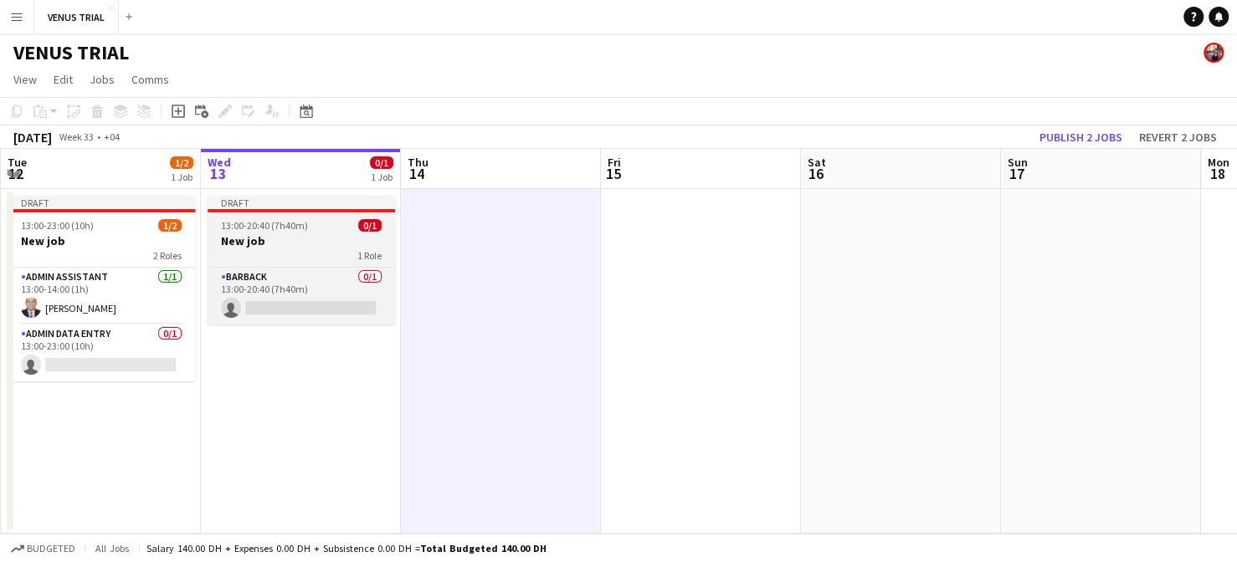
click at [288, 257] on div "1 Role" at bounding box center [301, 255] width 187 height 13
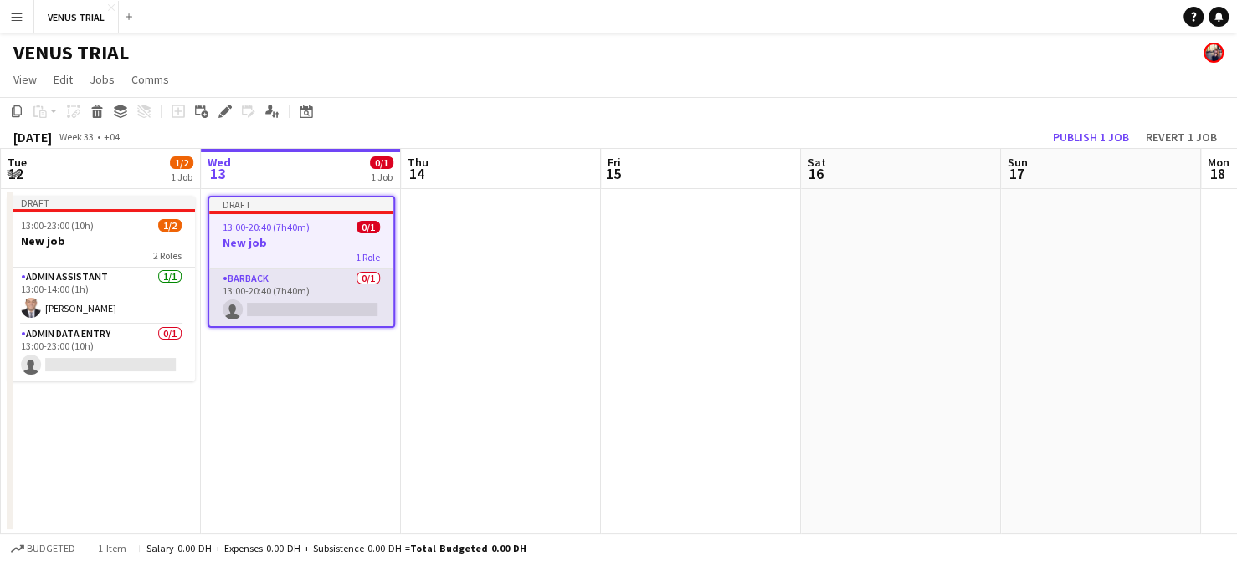
scroll to position [0, 398]
drag, startPoint x: 480, startPoint y: 1, endPoint x: 354, endPoint y: 296, distance: 321.3
click at [354, 296] on app-card-role "Barback 0/1 13:00-20:40 (7h40m) single-neutral-actions" at bounding box center [303, 297] width 184 height 57
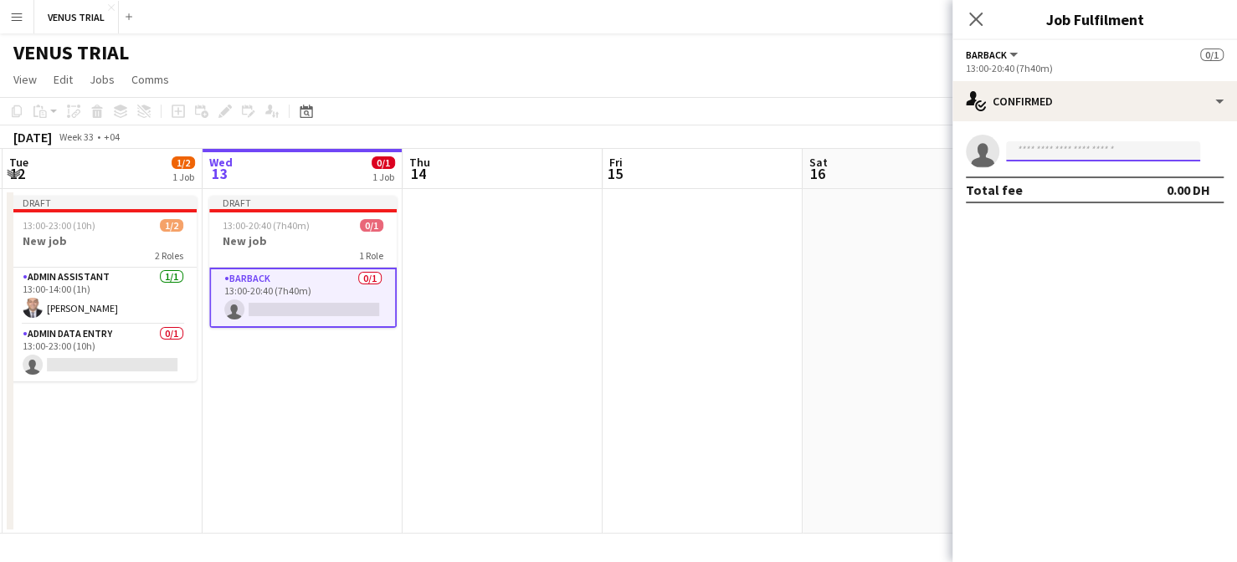
click at [1117, 155] on input at bounding box center [1103, 151] width 194 height 20
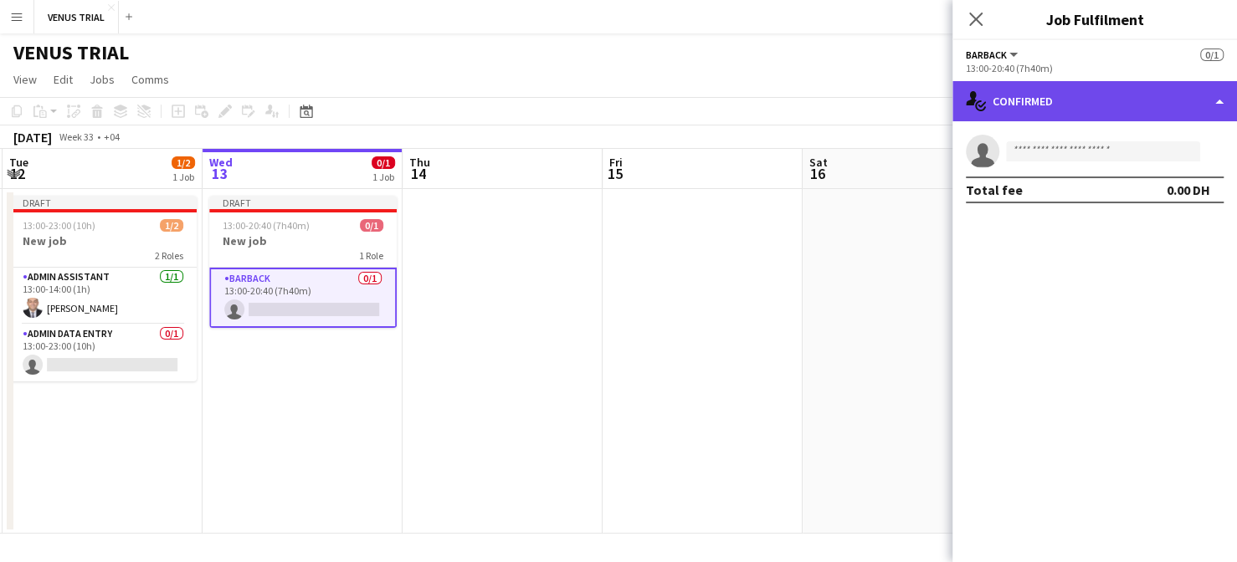
click at [1198, 88] on div "single-neutral-actions-check-2 Confirmed" at bounding box center [1094, 101] width 285 height 40
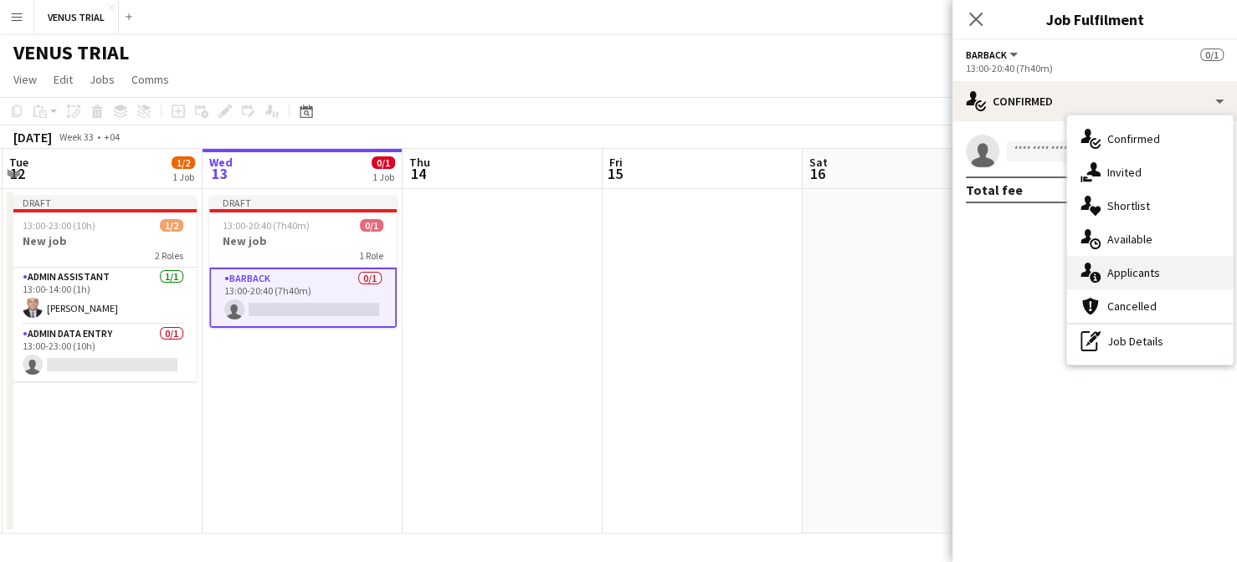
click at [1146, 264] on div "single-neutral-actions-information Applicants" at bounding box center [1150, 272] width 166 height 33
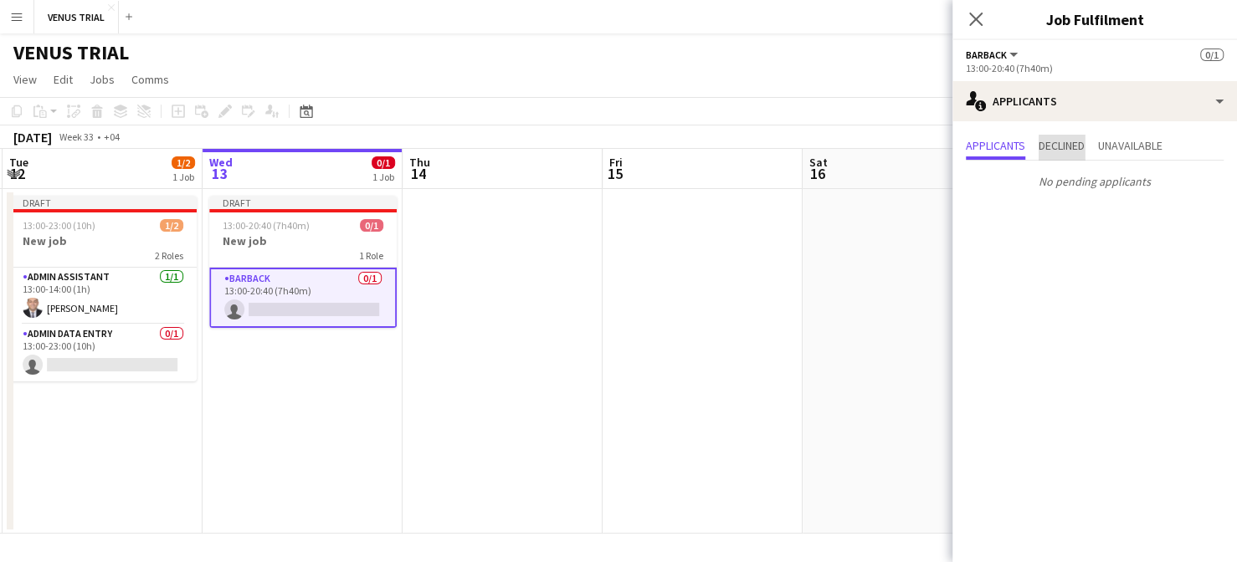
click at [1068, 151] on span "Declined" at bounding box center [1062, 146] width 46 height 12
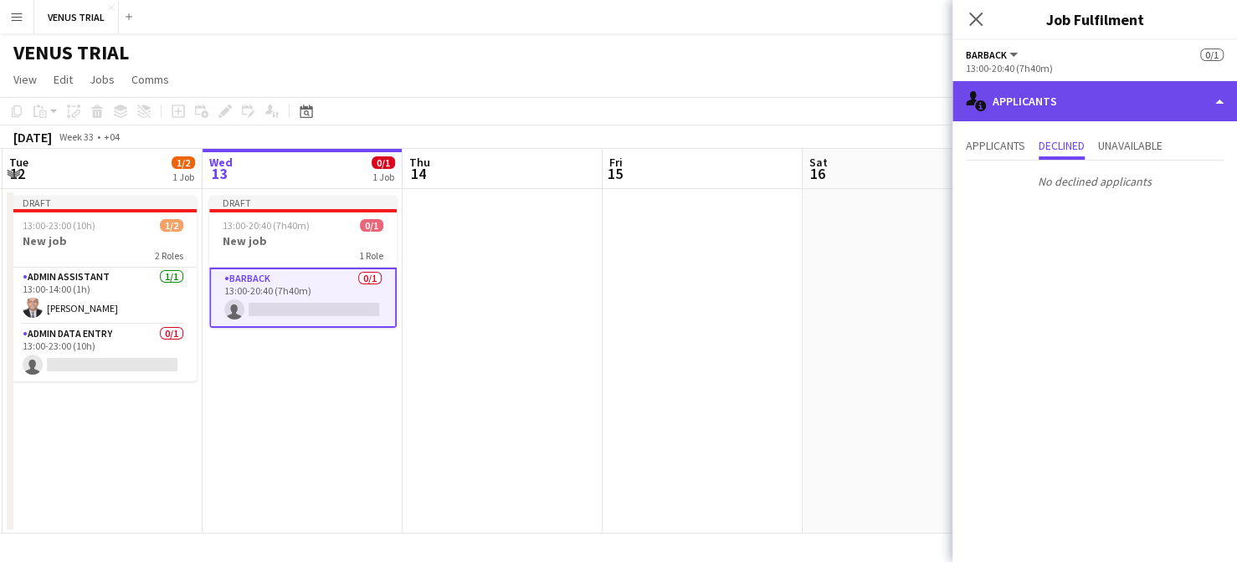
click at [1081, 93] on div "single-neutral-actions-information Applicants" at bounding box center [1094, 101] width 285 height 40
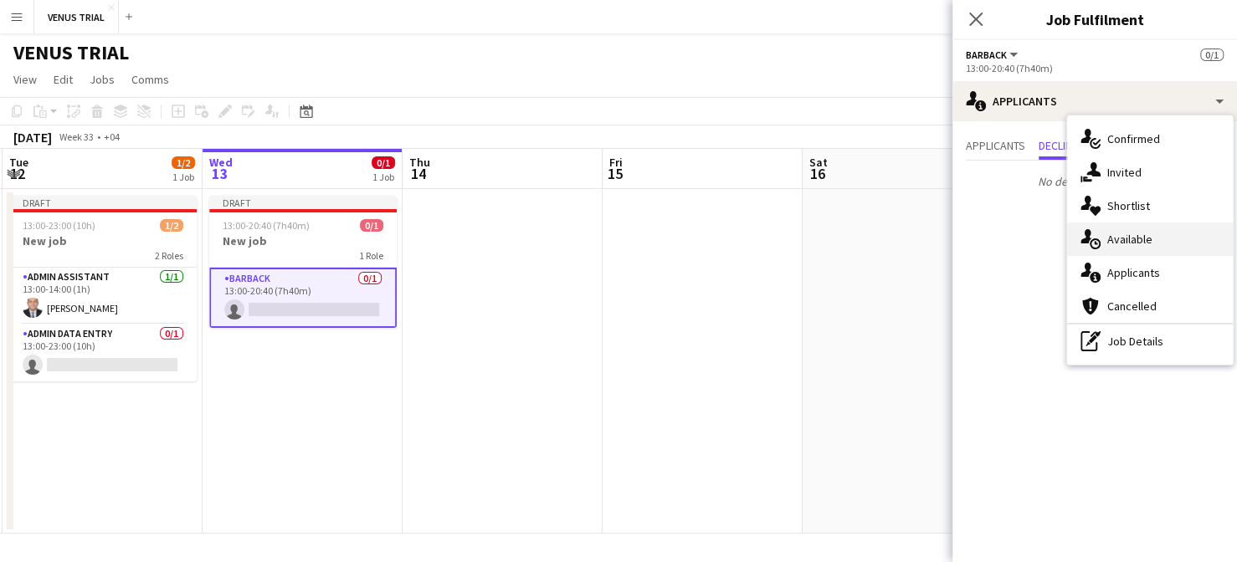
click at [1143, 241] on div "single-neutral-actions-upload Available" at bounding box center [1150, 239] width 166 height 33
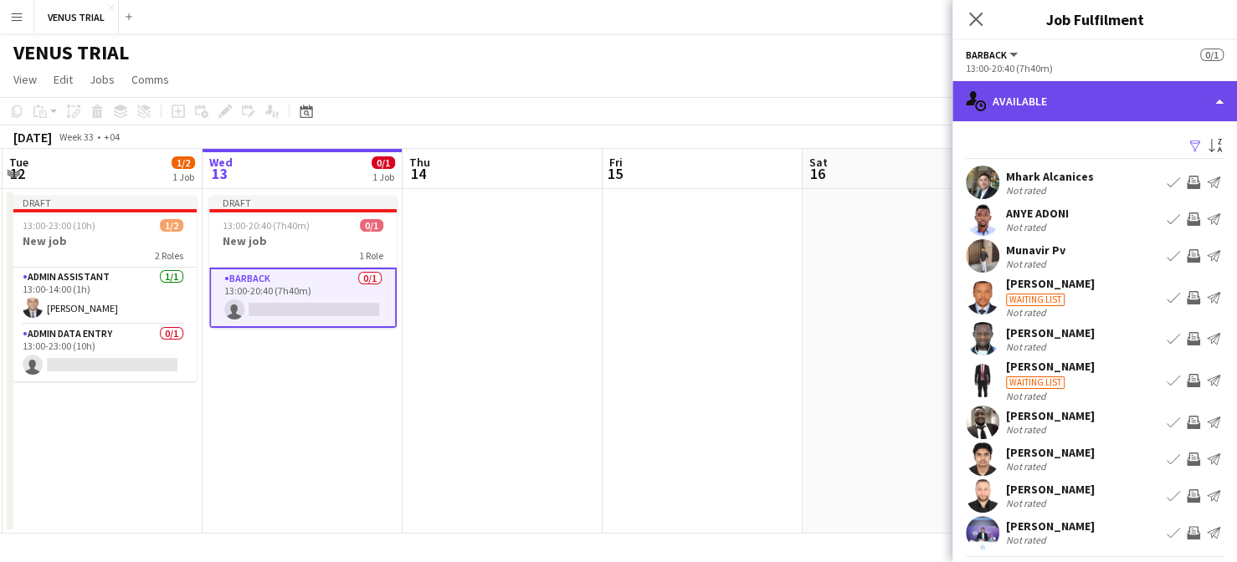
click at [1160, 102] on div "single-neutral-actions-upload Available" at bounding box center [1094, 101] width 285 height 40
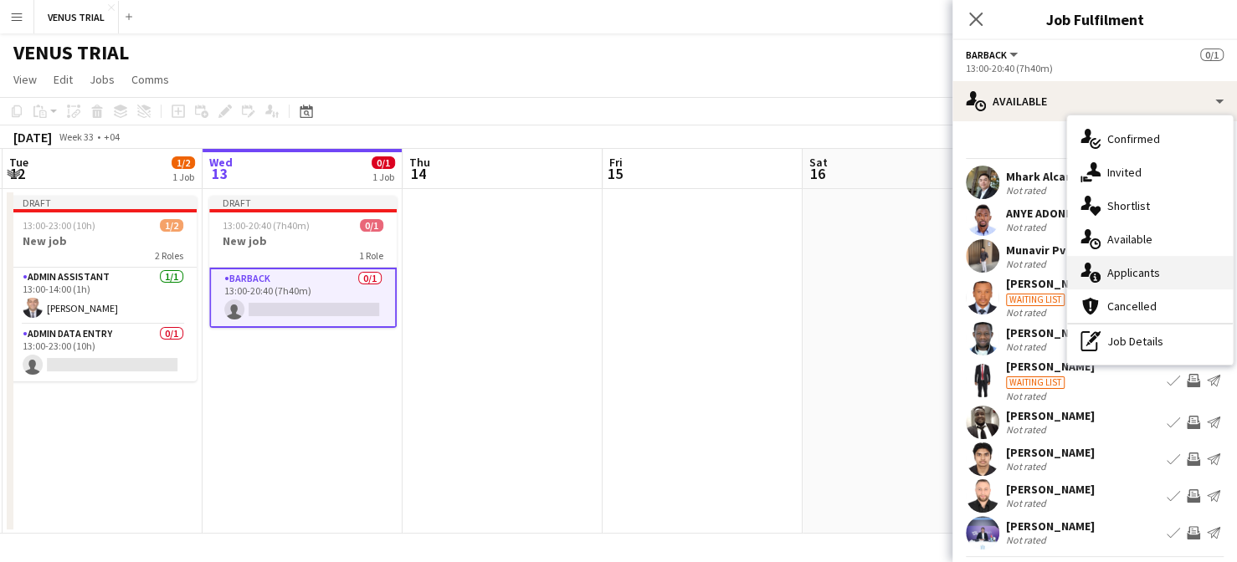
click at [1139, 281] on div "single-neutral-actions-information Applicants" at bounding box center [1150, 272] width 166 height 33
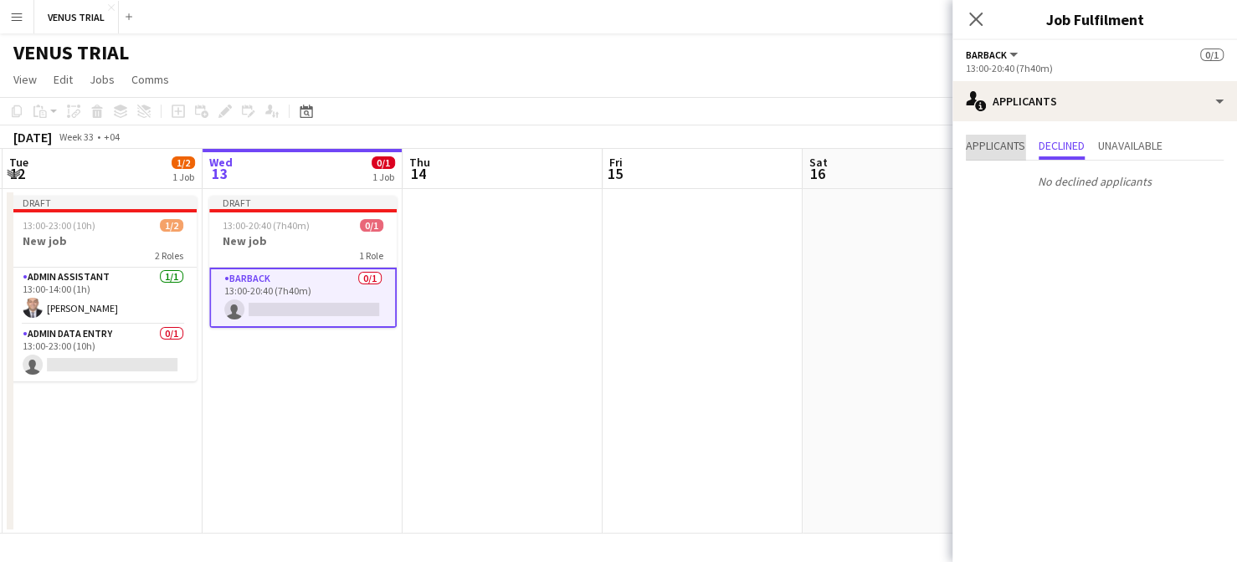
click at [1017, 155] on span "Applicants" at bounding box center [995, 147] width 59 height 25
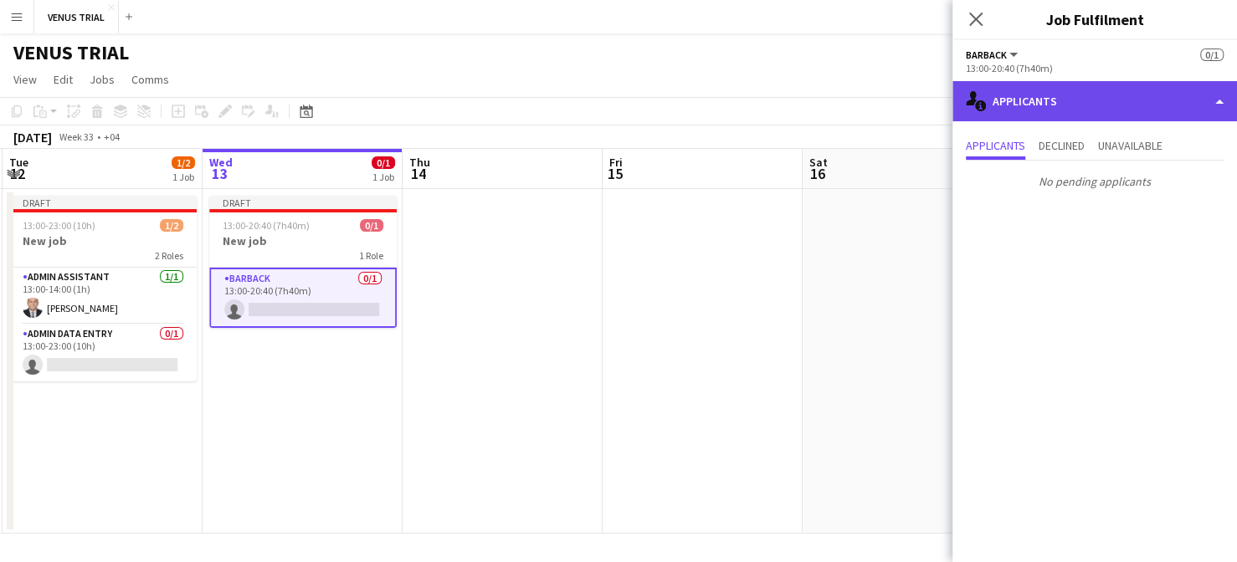
click at [1072, 96] on div "single-neutral-actions-information Applicants" at bounding box center [1094, 101] width 285 height 40
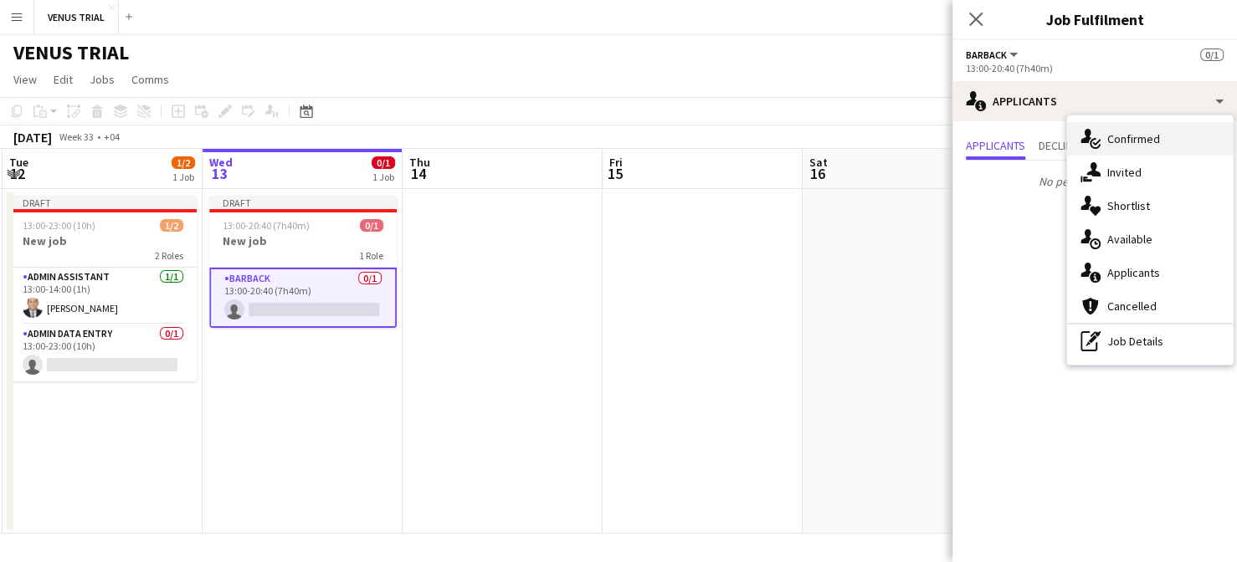
click at [1110, 138] on div "single-neutral-actions-check-2 Confirmed" at bounding box center [1150, 138] width 166 height 33
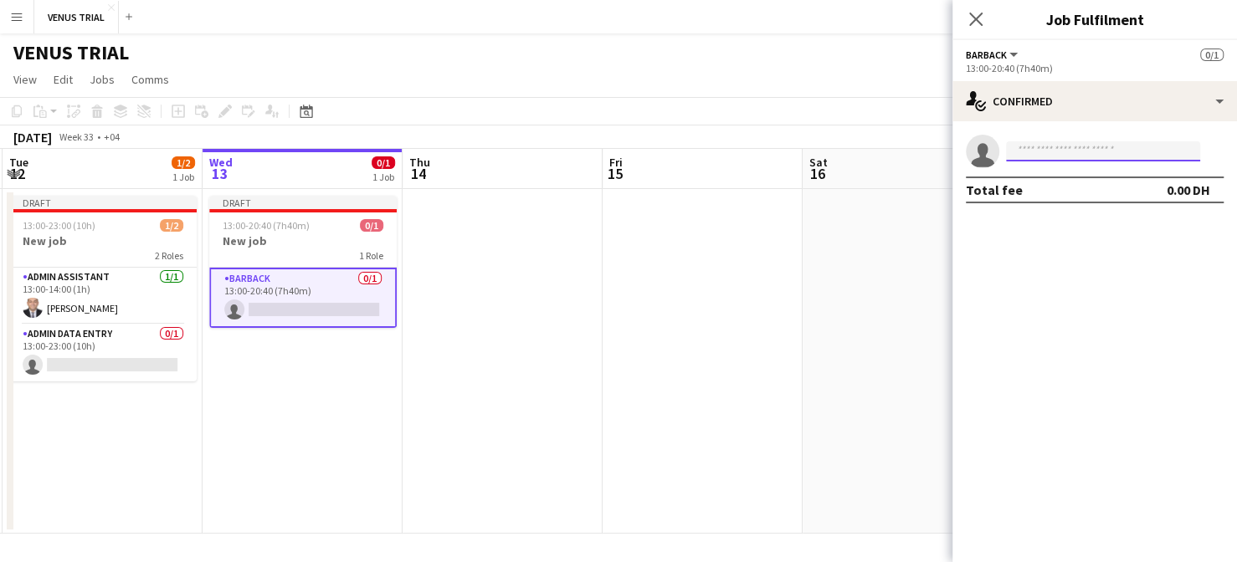
click at [1108, 146] on input at bounding box center [1103, 151] width 194 height 20
type input "*"
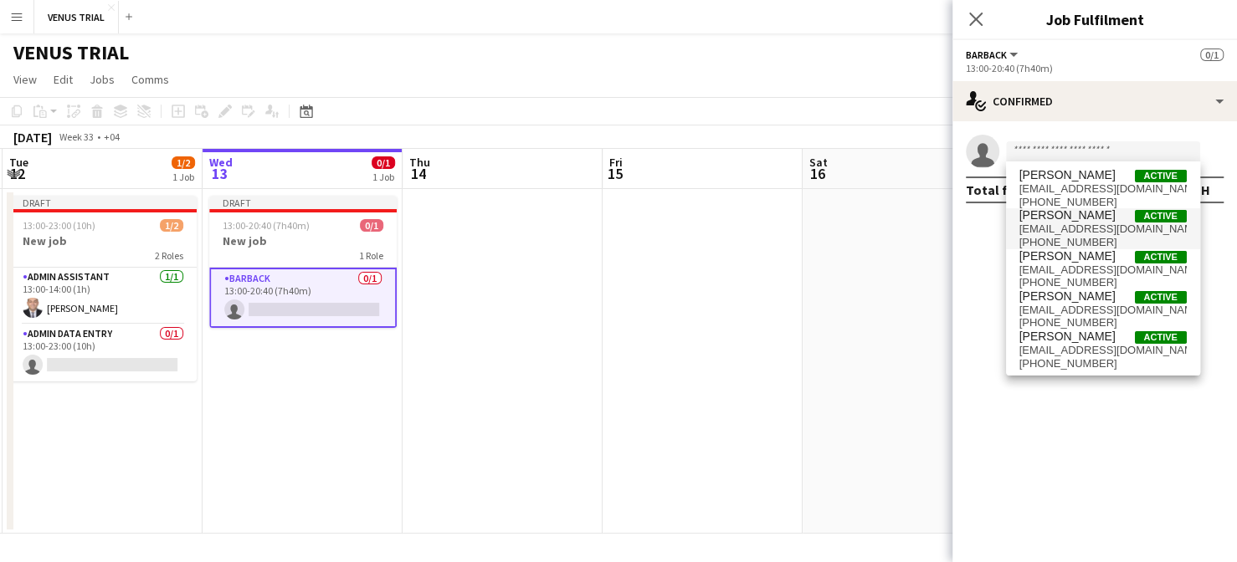
click at [1086, 230] on span "[EMAIL_ADDRESS][DOMAIN_NAME]" at bounding box center [1102, 229] width 167 height 13
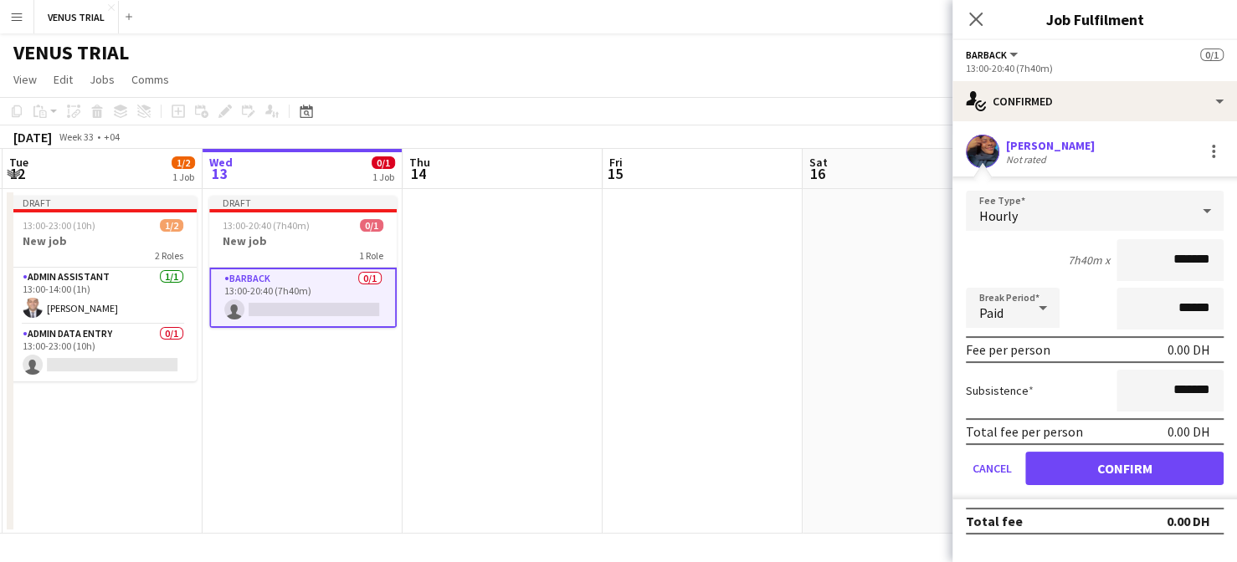
click at [1168, 259] on input "*******" at bounding box center [1169, 260] width 107 height 42
type input "****"
type input "*****"
click at [1201, 322] on input "******" at bounding box center [1169, 309] width 107 height 42
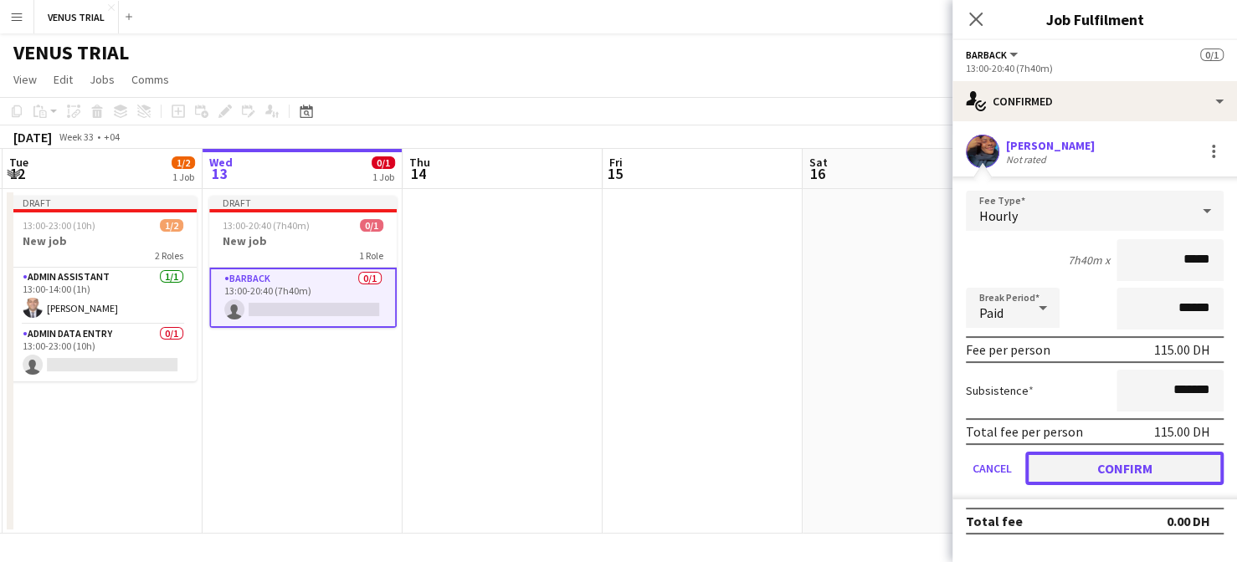
click at [1165, 457] on button "Confirm" at bounding box center [1124, 468] width 198 height 33
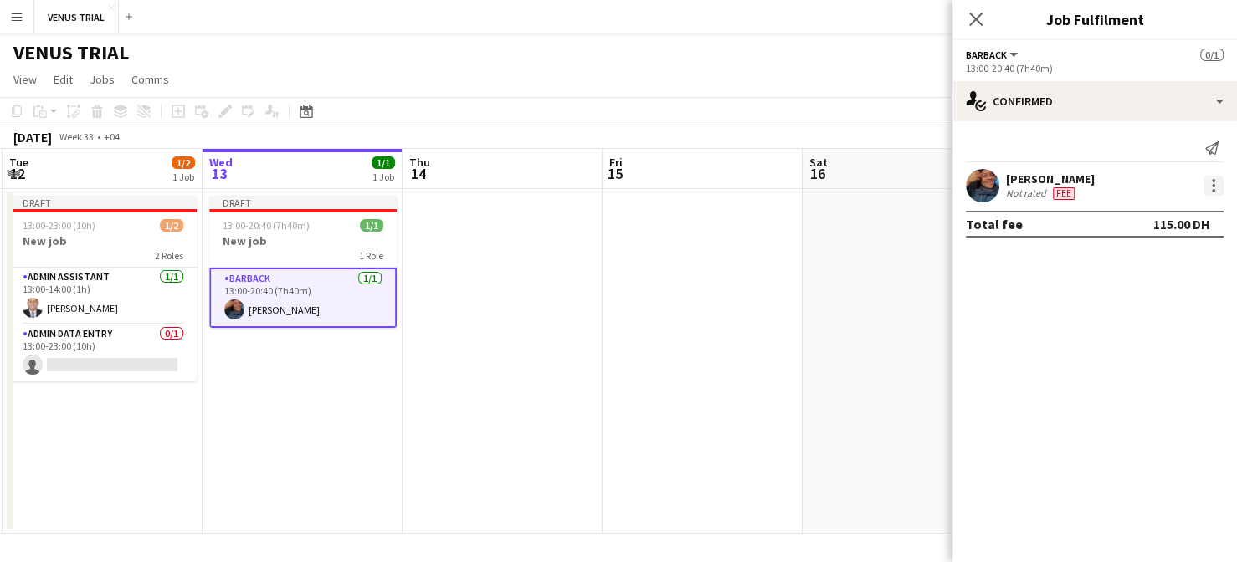
click at [1213, 186] on div at bounding box center [1213, 185] width 3 height 3
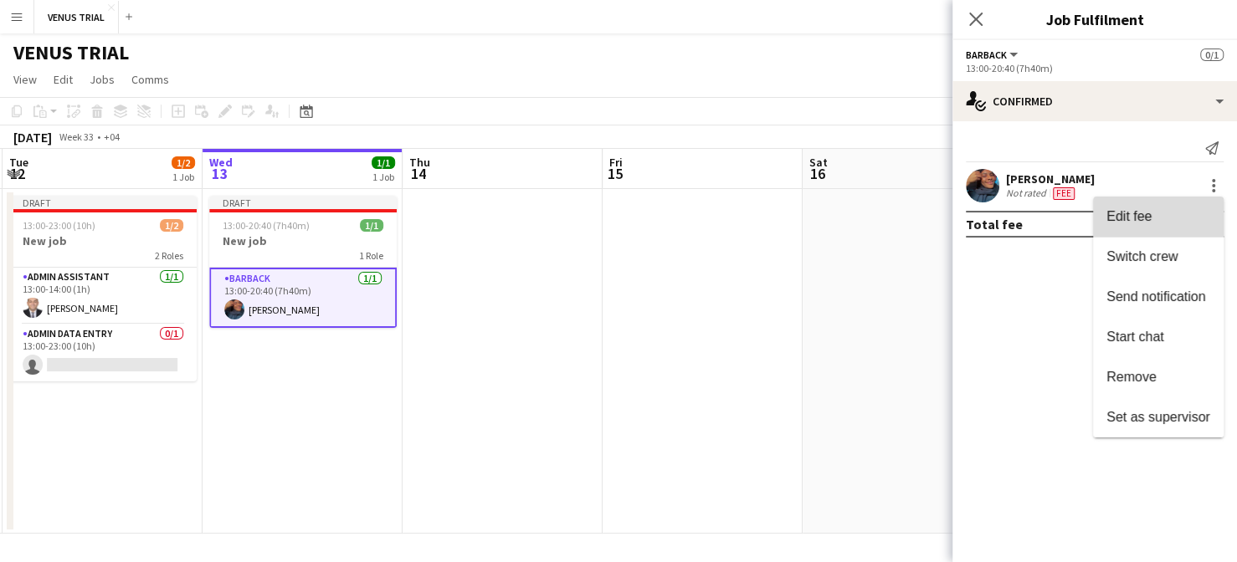
click at [1175, 217] on span "Edit fee" at bounding box center [1158, 216] width 104 height 15
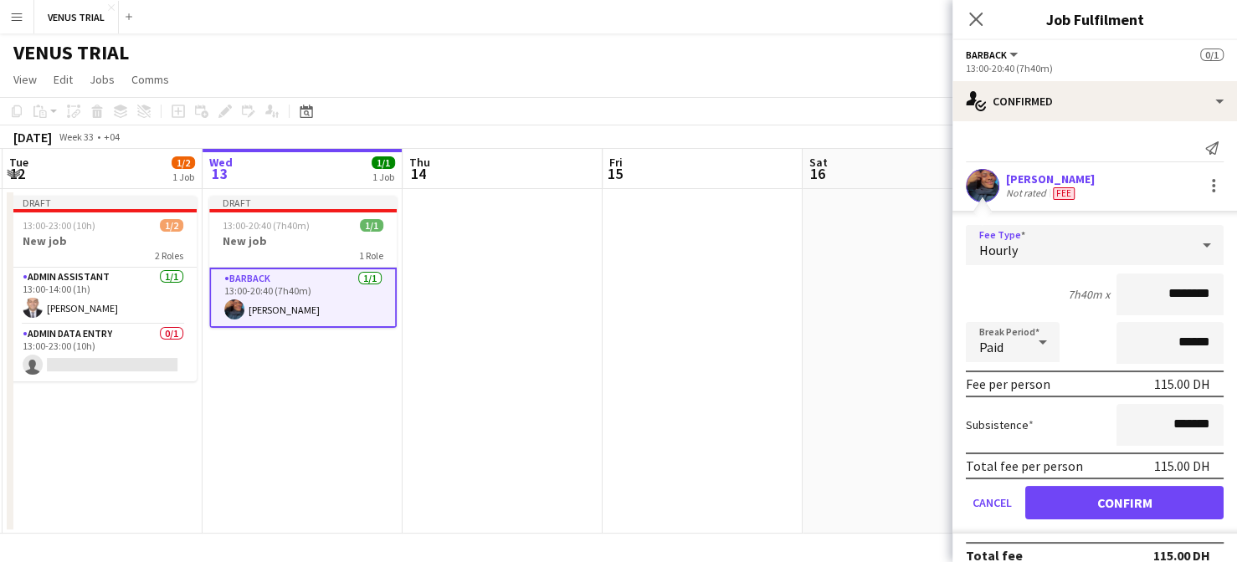
click at [1174, 248] on div "Hourly" at bounding box center [1078, 245] width 224 height 40
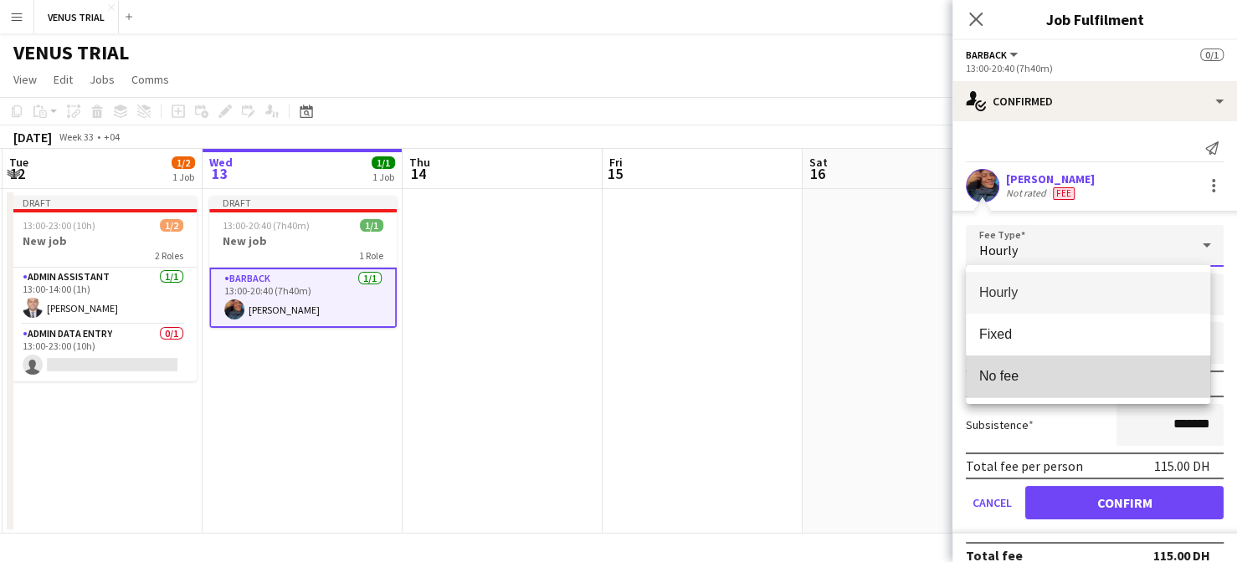
click at [1038, 381] on span "No fee" at bounding box center [1088, 376] width 218 height 16
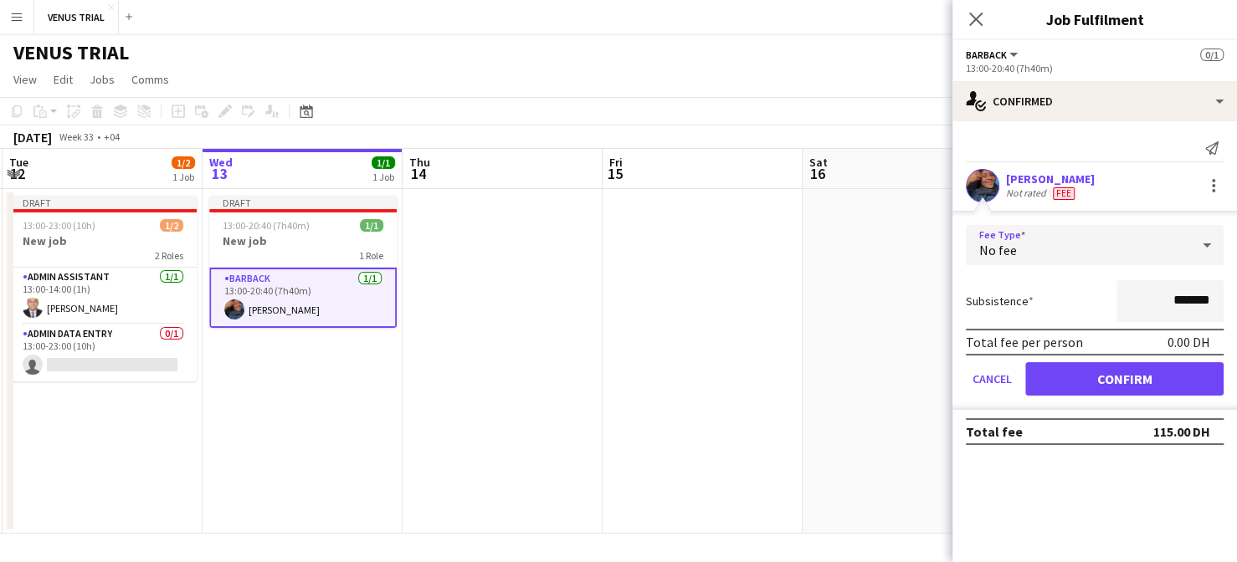
click at [1101, 239] on div "No fee" at bounding box center [1078, 245] width 224 height 40
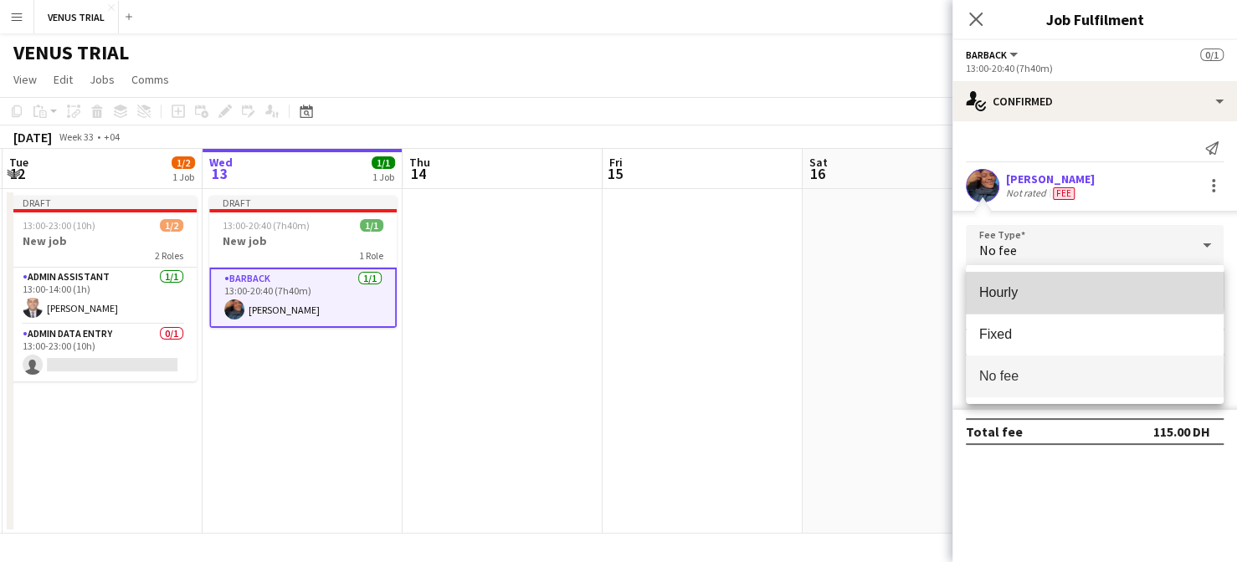
click at [1073, 280] on mat-option "Hourly" at bounding box center [1095, 293] width 258 height 42
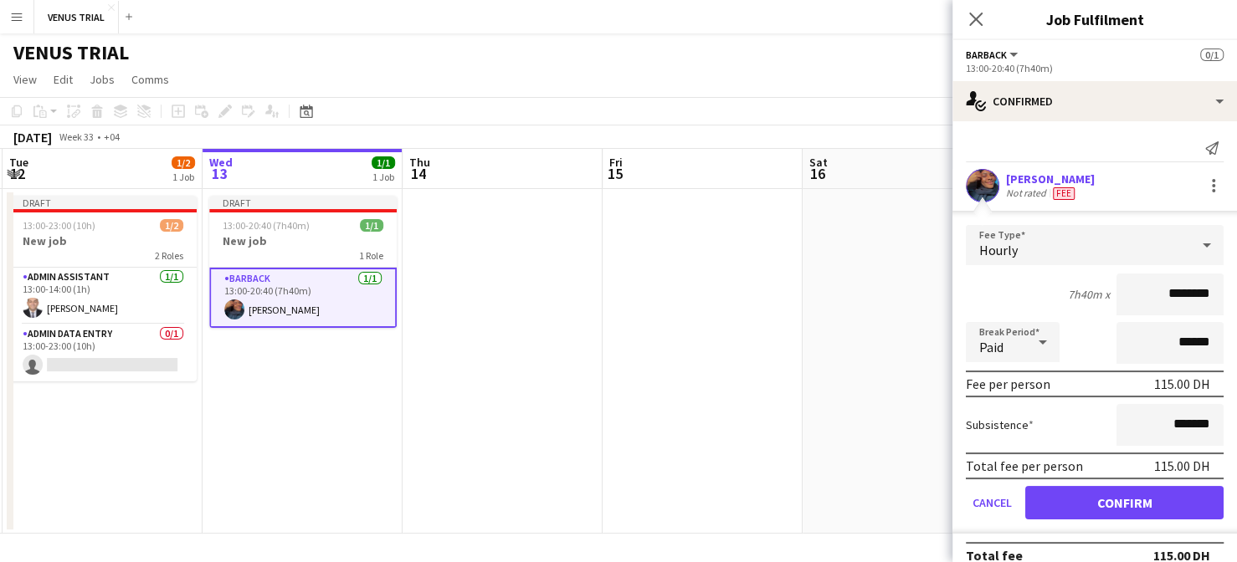
click at [867, 358] on app-date-cell at bounding box center [903, 361] width 200 height 345
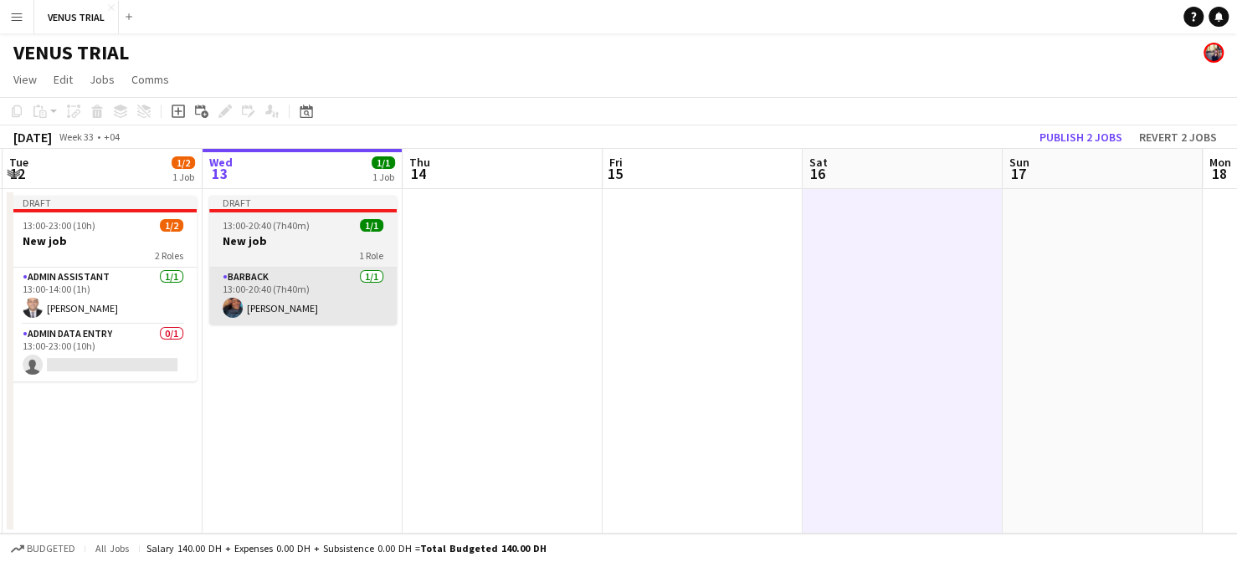
click at [317, 294] on app-card-role "Barback [DATE] 13:00-20:40 (7h40m) [PERSON_NAME]" at bounding box center [302, 296] width 187 height 57
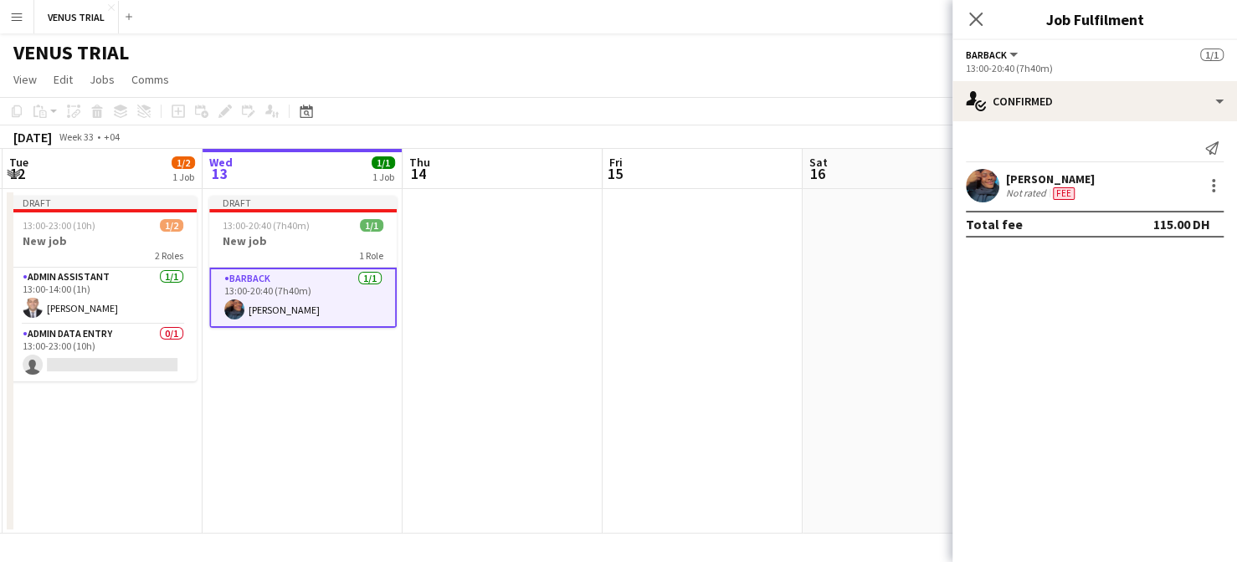
click at [1170, 192] on div "[PERSON_NAME] Not rated Fee" at bounding box center [1094, 185] width 285 height 33
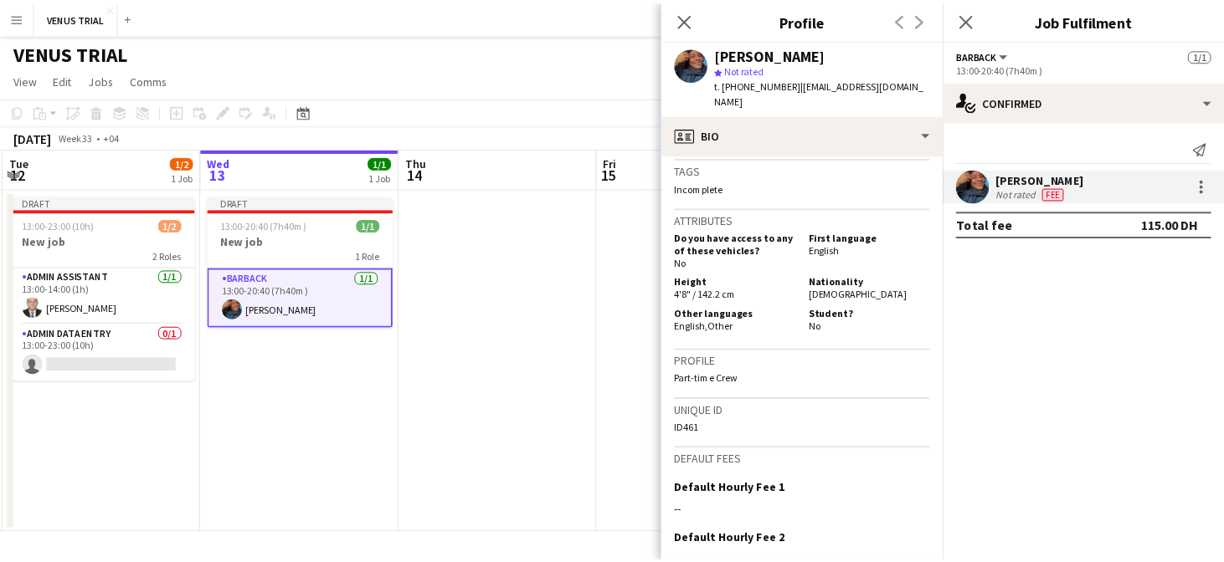
scroll to position [817, 0]
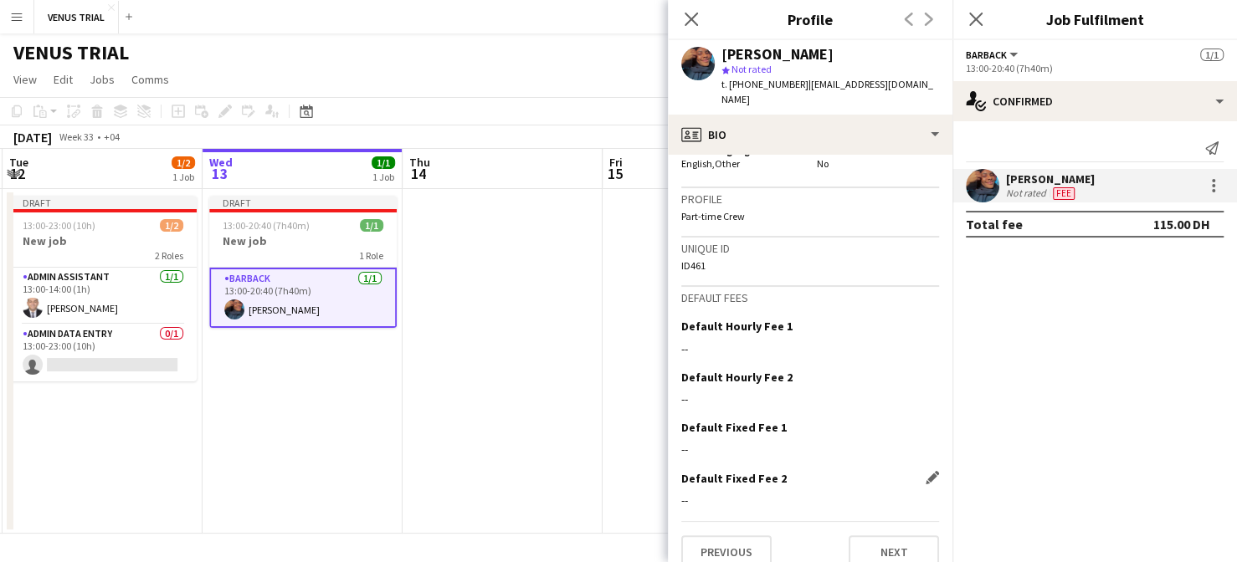
click at [722, 500] on div "Default Fixed Fee 2 Edit this field --" at bounding box center [810, 496] width 258 height 50
click at [753, 537] on button "Previous" at bounding box center [726, 552] width 90 height 33
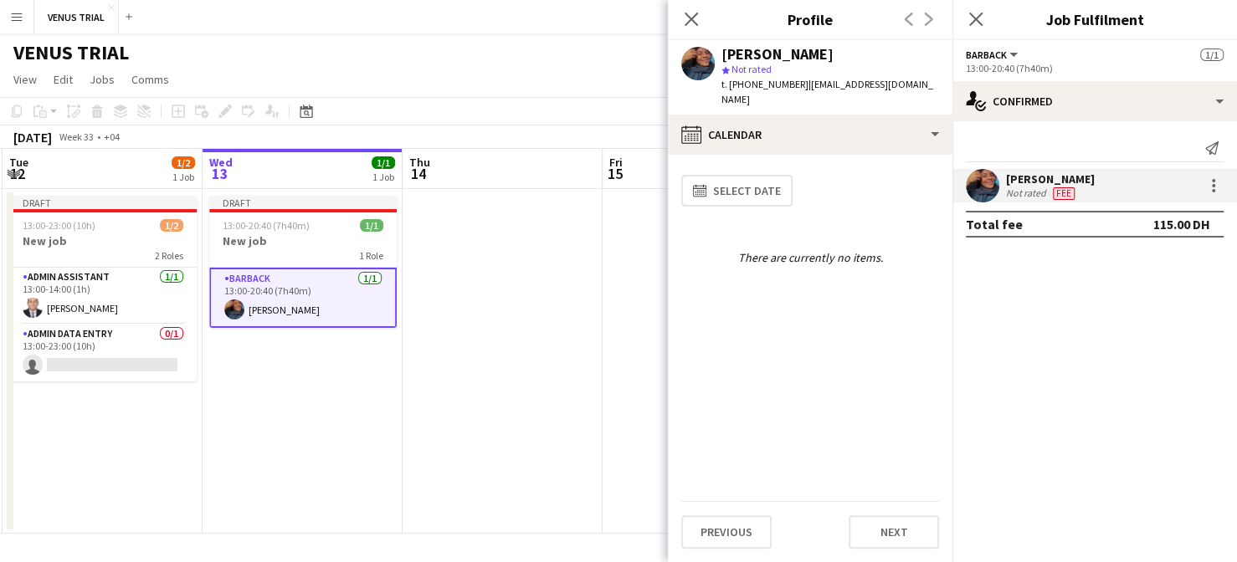
click at [557, 123] on app-toolbar "Copy Paste Paste Ctrl+V Paste with crew Ctrl+Shift+V Paste linked Job [GEOGRAPH…" at bounding box center [618, 111] width 1237 height 28
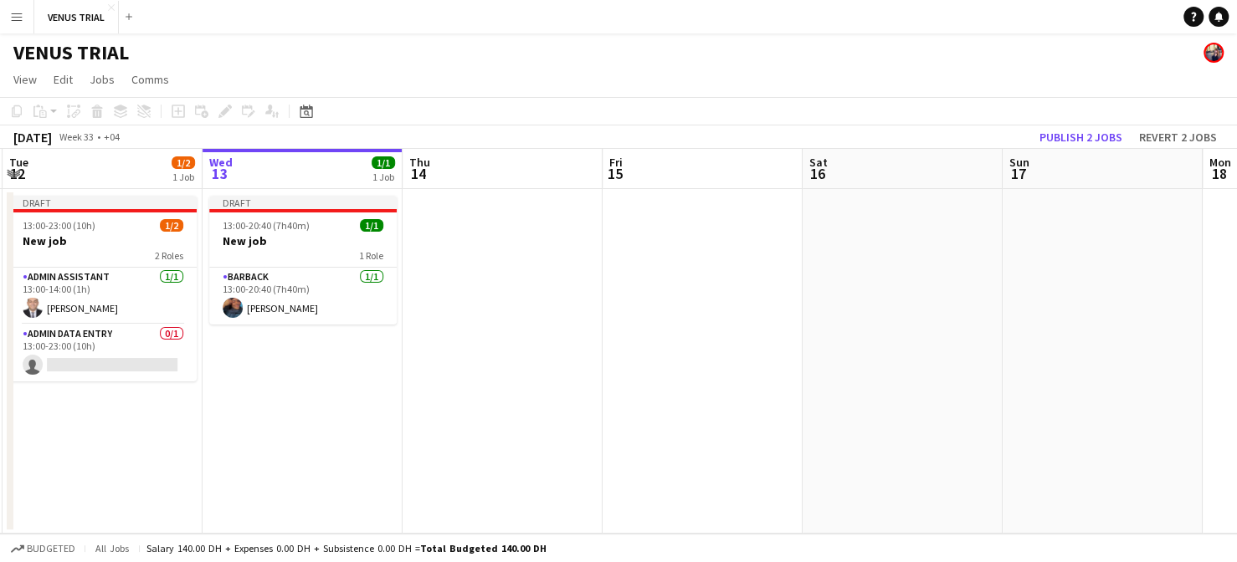
click at [18, 28] on button "Menu" at bounding box center [16, 16] width 33 height 33
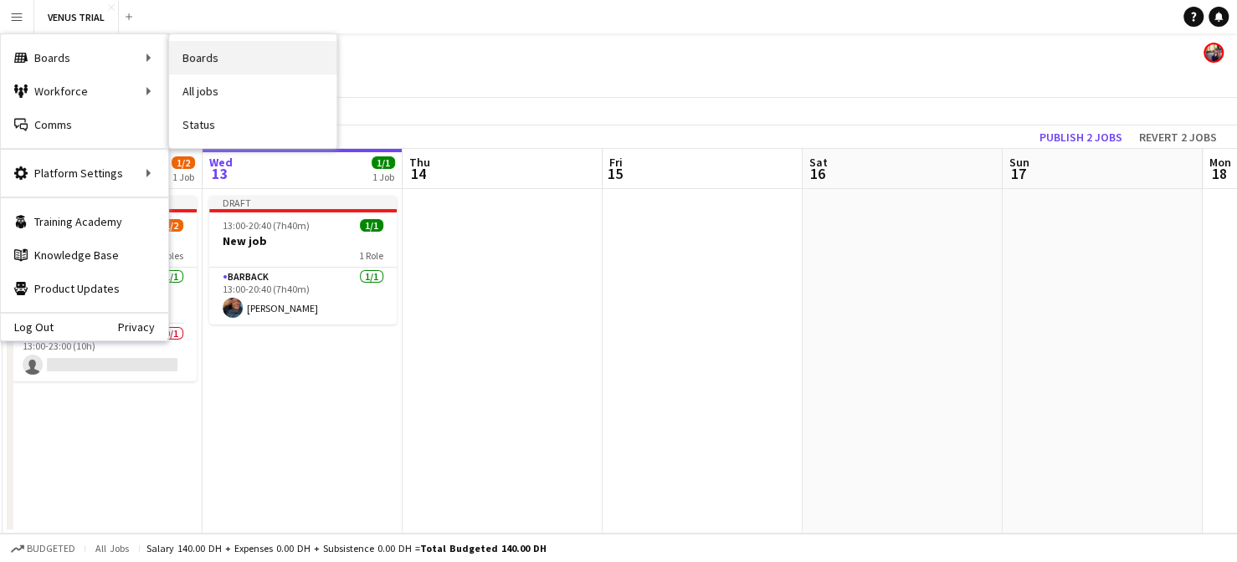
click at [195, 52] on link "Boards" at bounding box center [252, 57] width 167 height 33
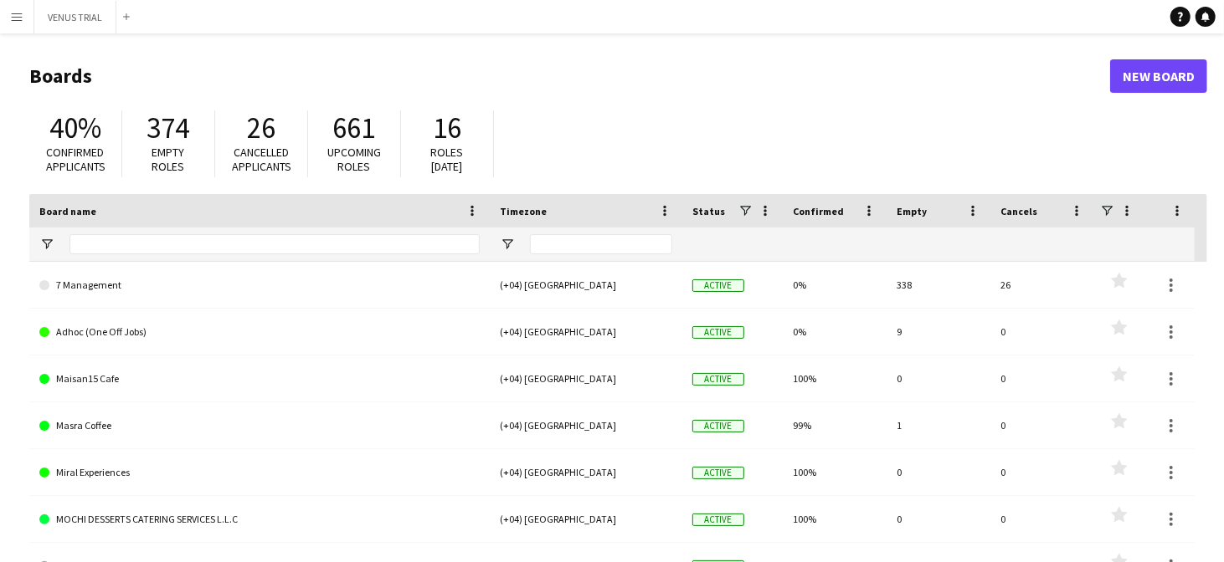
click at [807, 59] on header "Boards New Board" at bounding box center [618, 76] width 1178 height 52
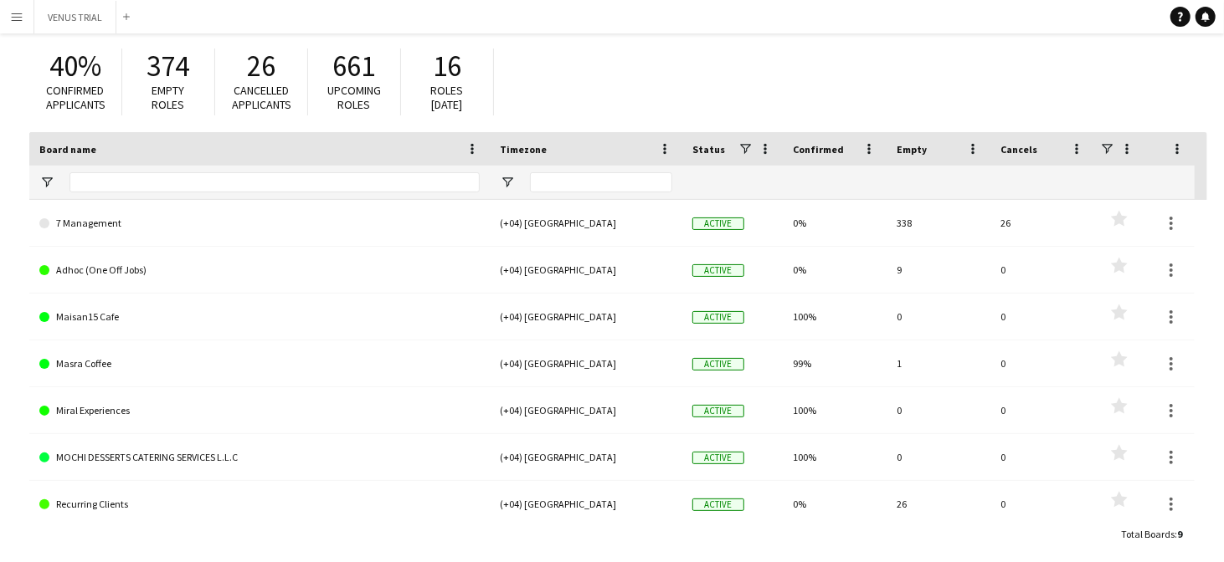
scroll to position [75, 0]
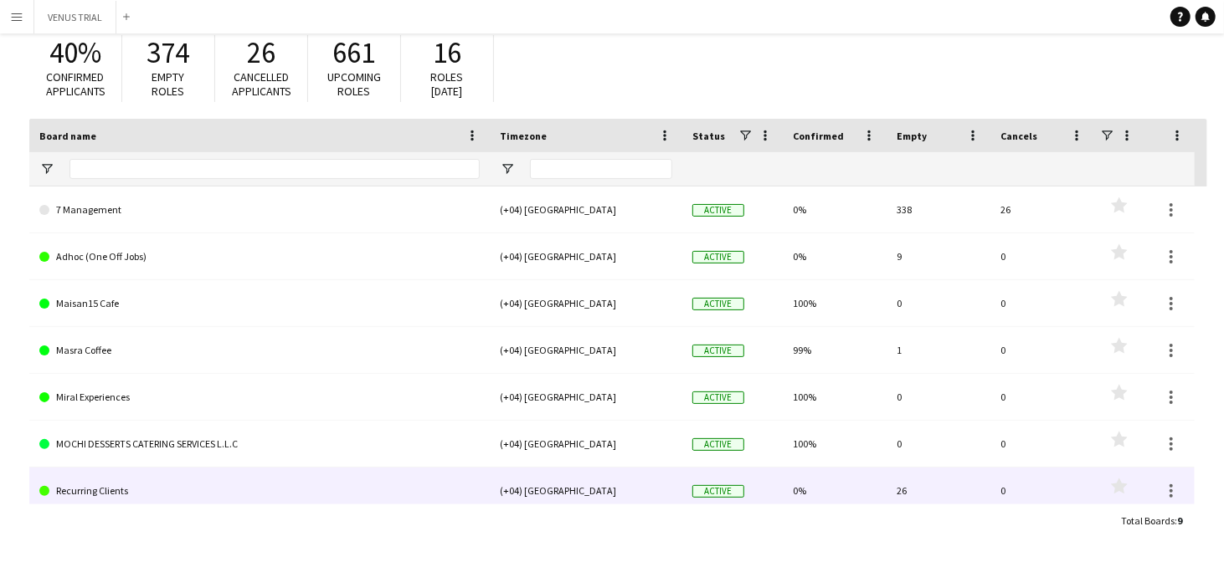
click at [82, 499] on link "Recurring Clients" at bounding box center [259, 491] width 440 height 47
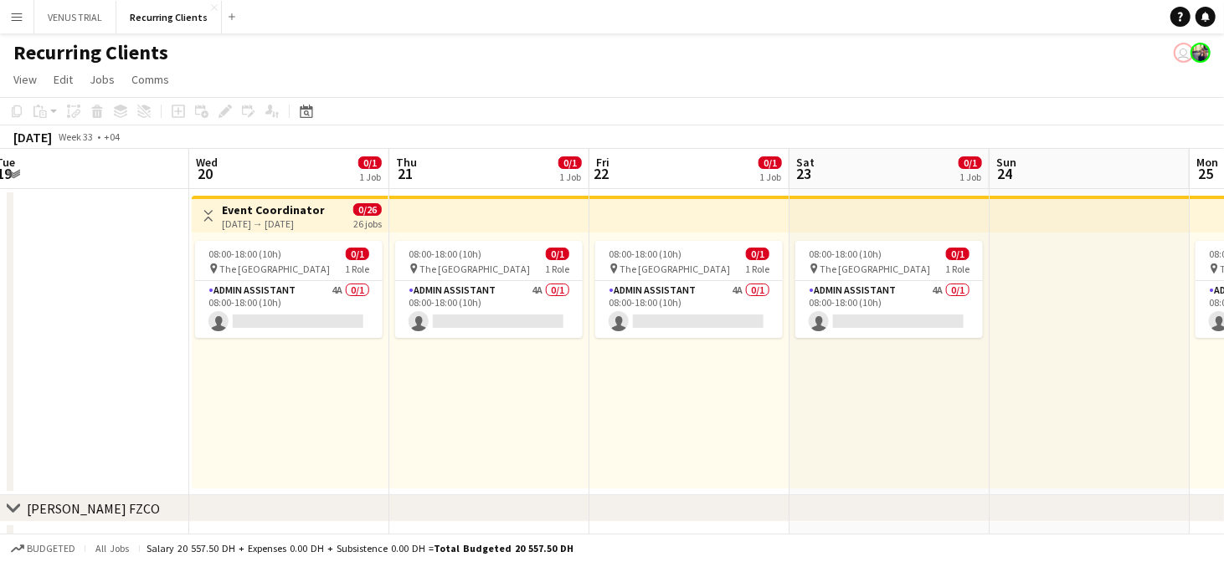
scroll to position [0, 614]
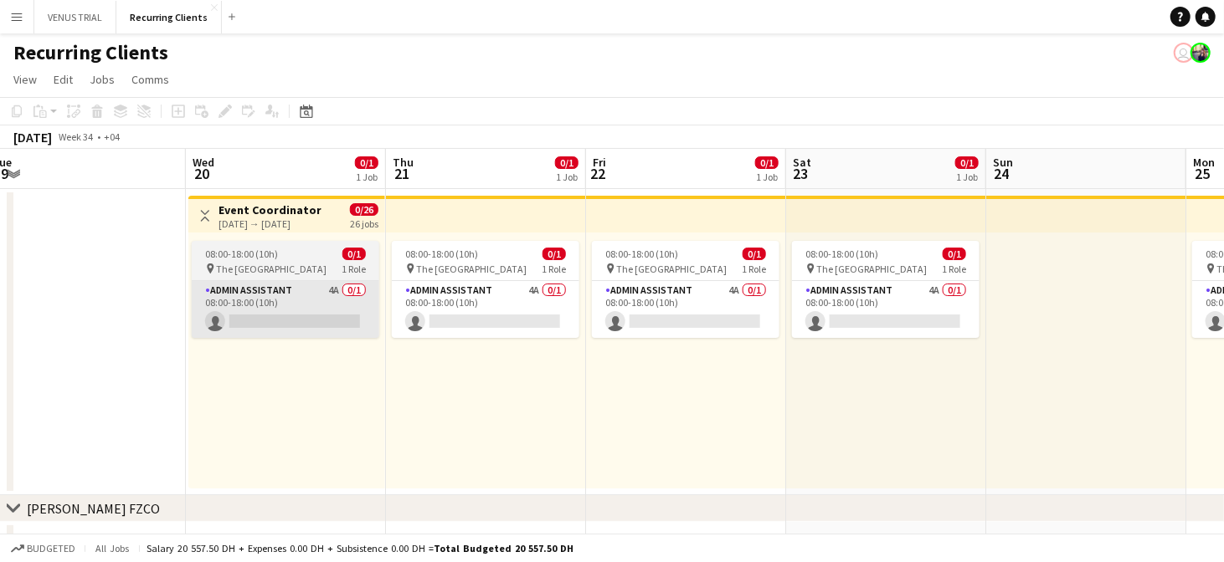
click at [322, 300] on app-card-role "Admin Assistant 4A 0/1 08:00-18:00 (10h) single-neutral-actions" at bounding box center [285, 309] width 187 height 57
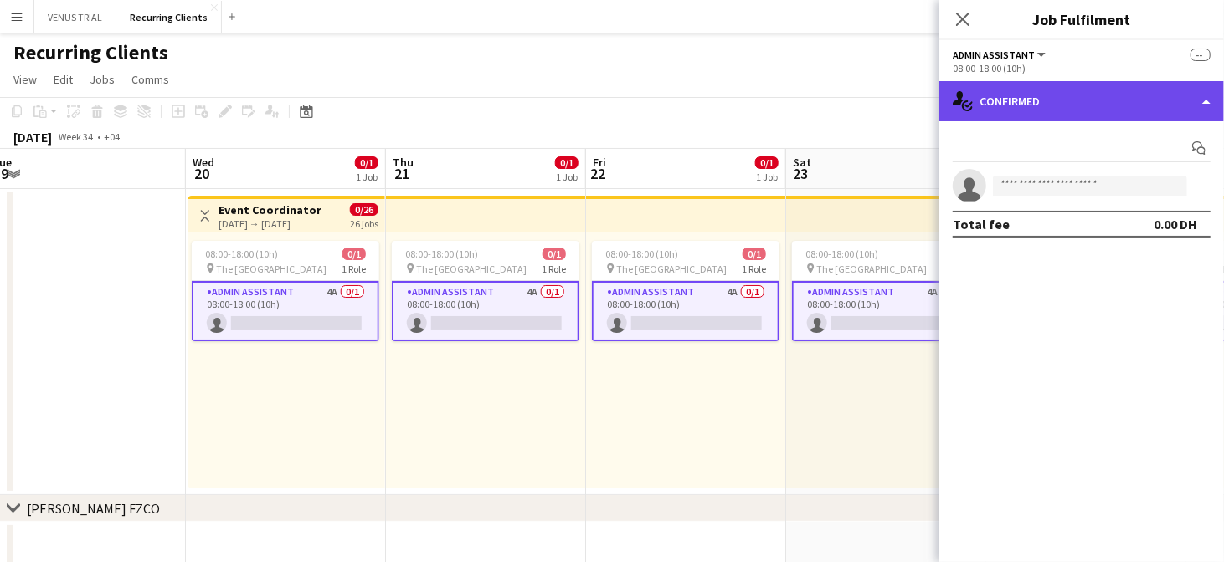
click at [1137, 105] on div "single-neutral-actions-check-2 Confirmed" at bounding box center [1081, 101] width 285 height 40
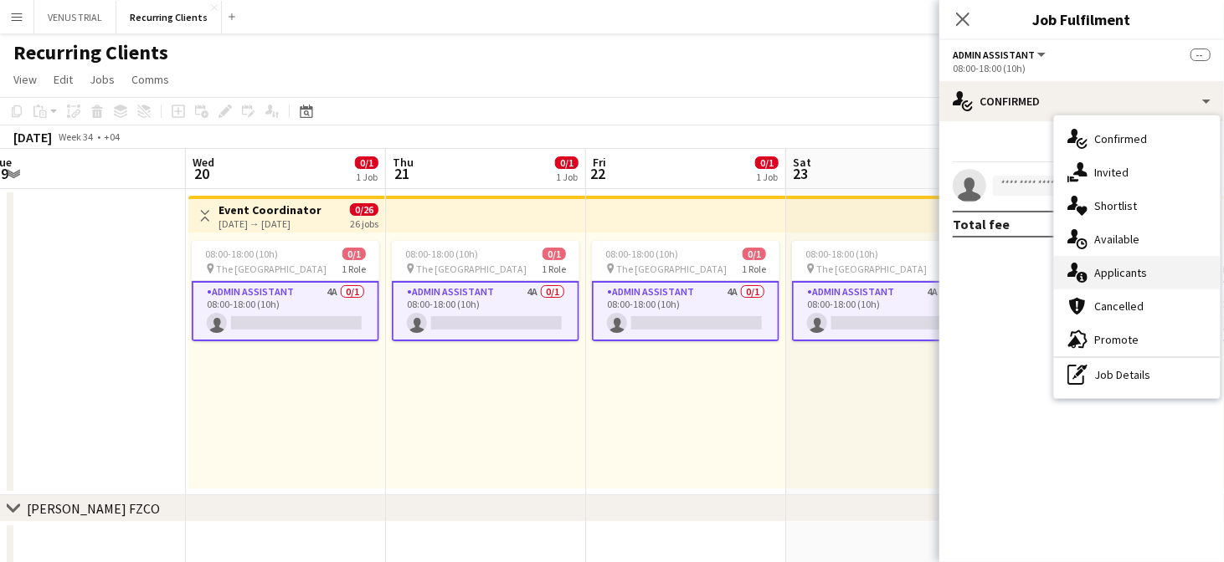
click at [1149, 284] on div "single-neutral-actions-information Applicants" at bounding box center [1137, 272] width 166 height 33
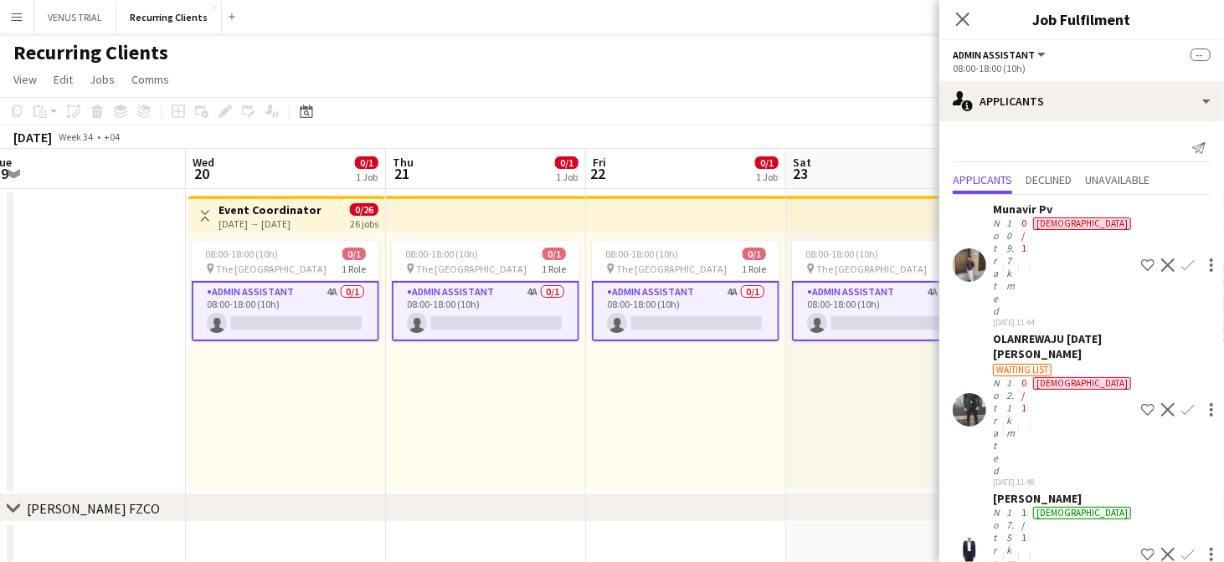
click at [735, 444] on div "08:00-18:00 (10h) 0/1 pin The [GEOGRAPHIC_DATA] 1 Role Admin Assistant 4A 0/1 0…" at bounding box center [686, 361] width 200 height 256
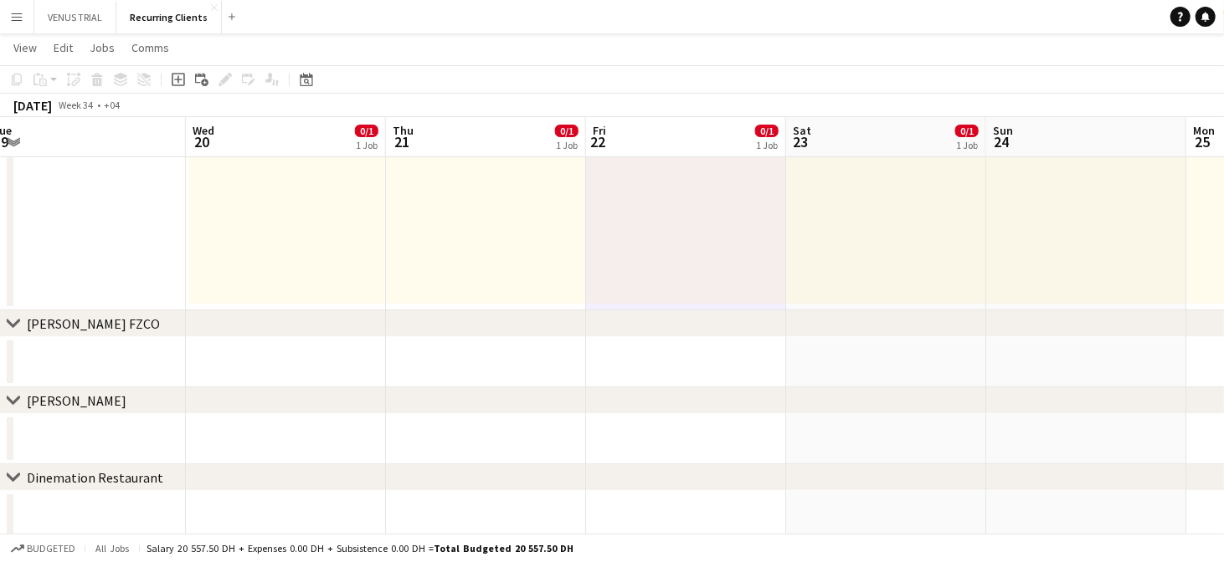
scroll to position [190, 0]
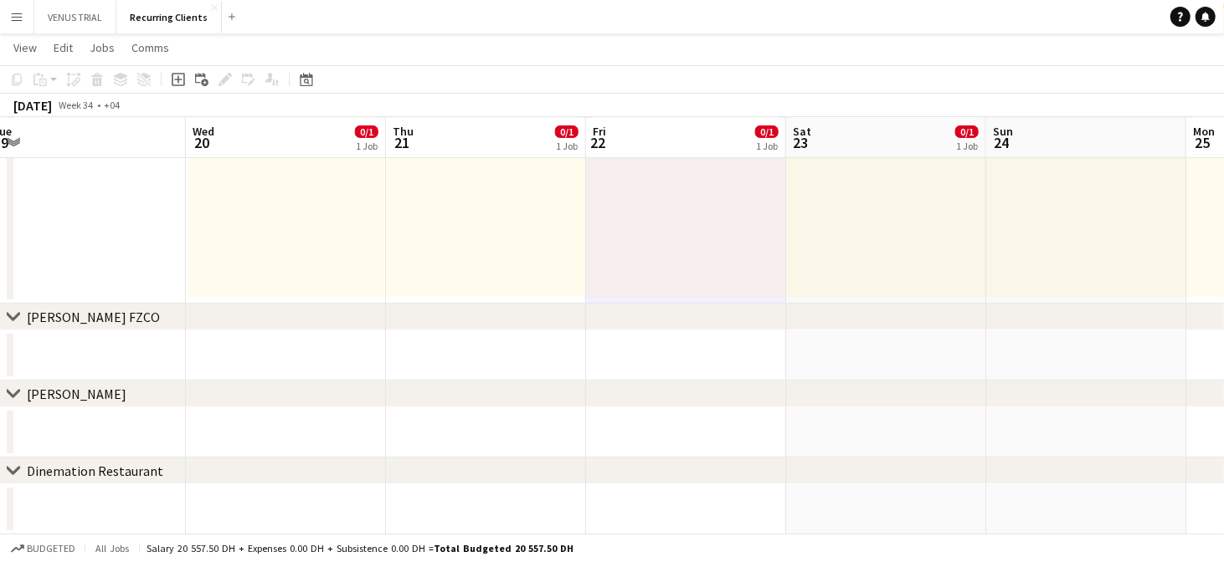
click at [848, 321] on div "chevron-right [PERSON_NAME] FZCO" at bounding box center [612, 317] width 1224 height 27
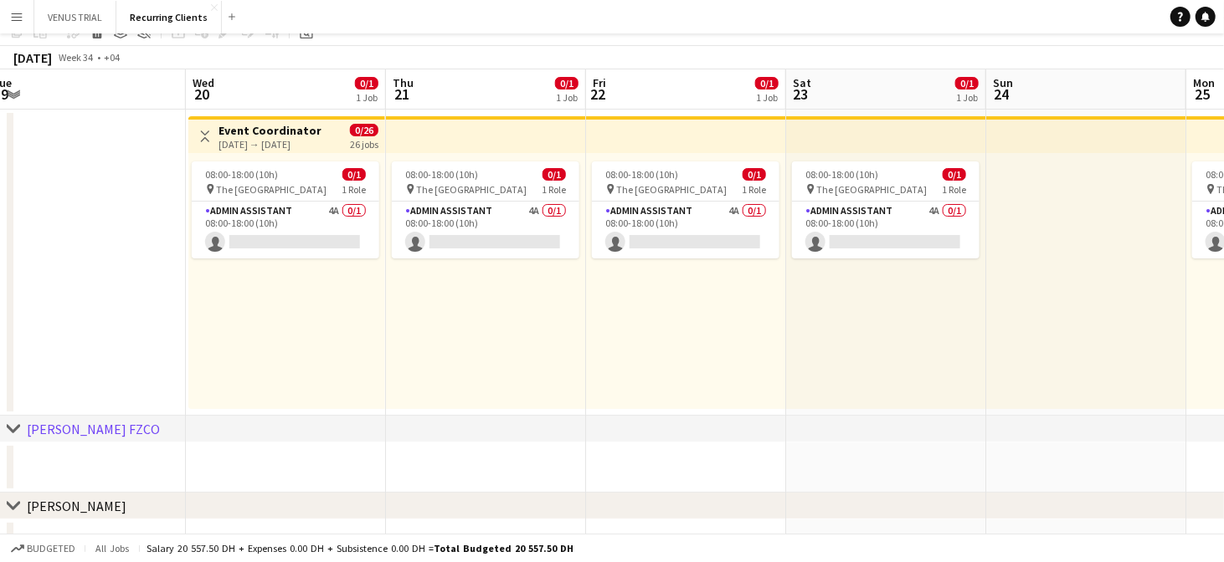
scroll to position [0, 0]
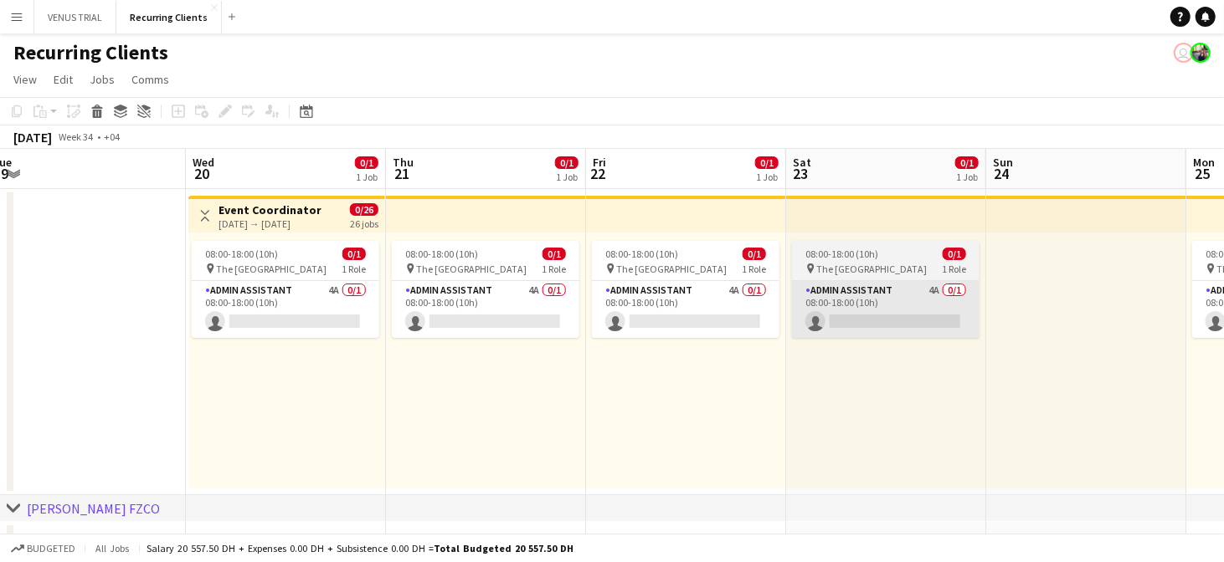
click at [921, 299] on app-card-role "Admin Assistant 4A 0/1 08:00-18:00 (10h) single-neutral-actions" at bounding box center [885, 309] width 187 height 57
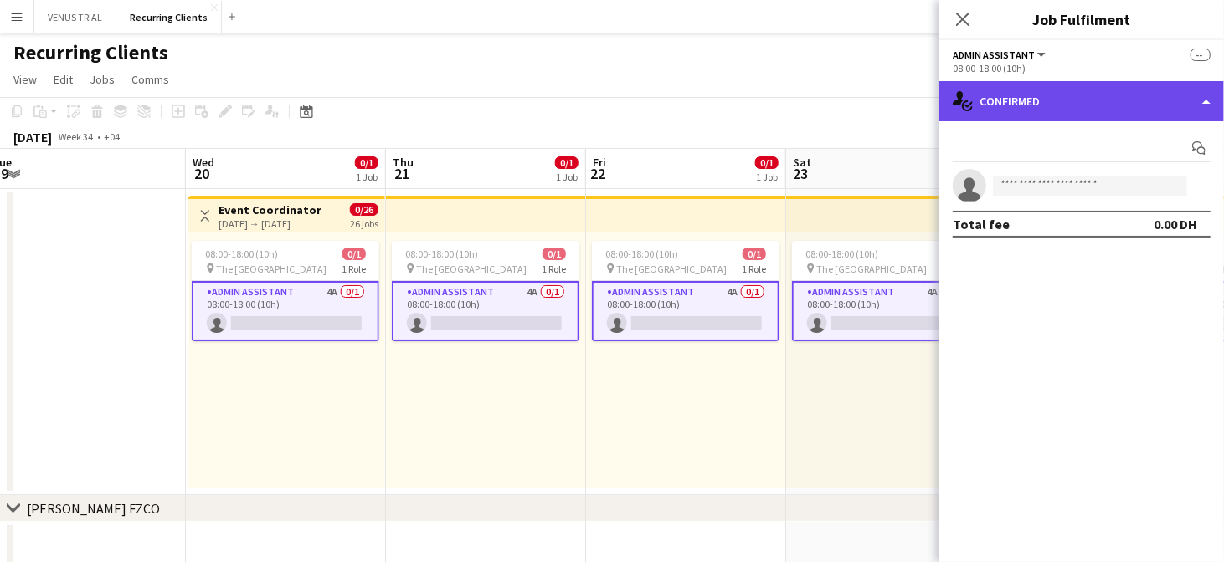
click at [1202, 103] on div "single-neutral-actions-check-2 Confirmed" at bounding box center [1081, 101] width 285 height 40
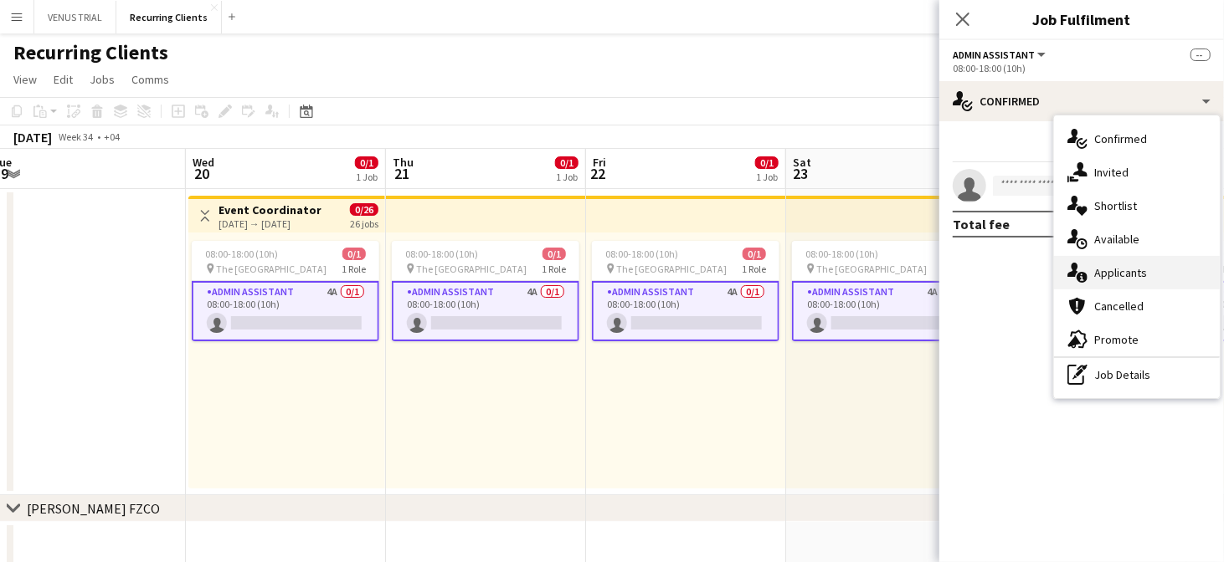
click at [1157, 273] on div "single-neutral-actions-information Applicants" at bounding box center [1137, 272] width 166 height 33
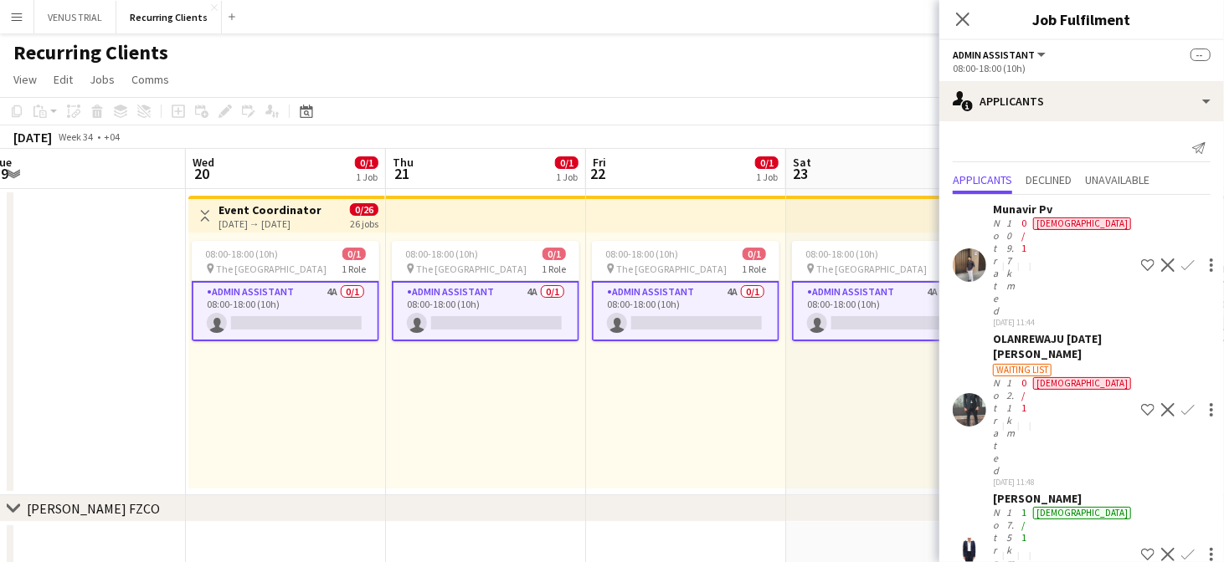
click at [811, 59] on div "Recurring Clients user" at bounding box center [612, 49] width 1224 height 32
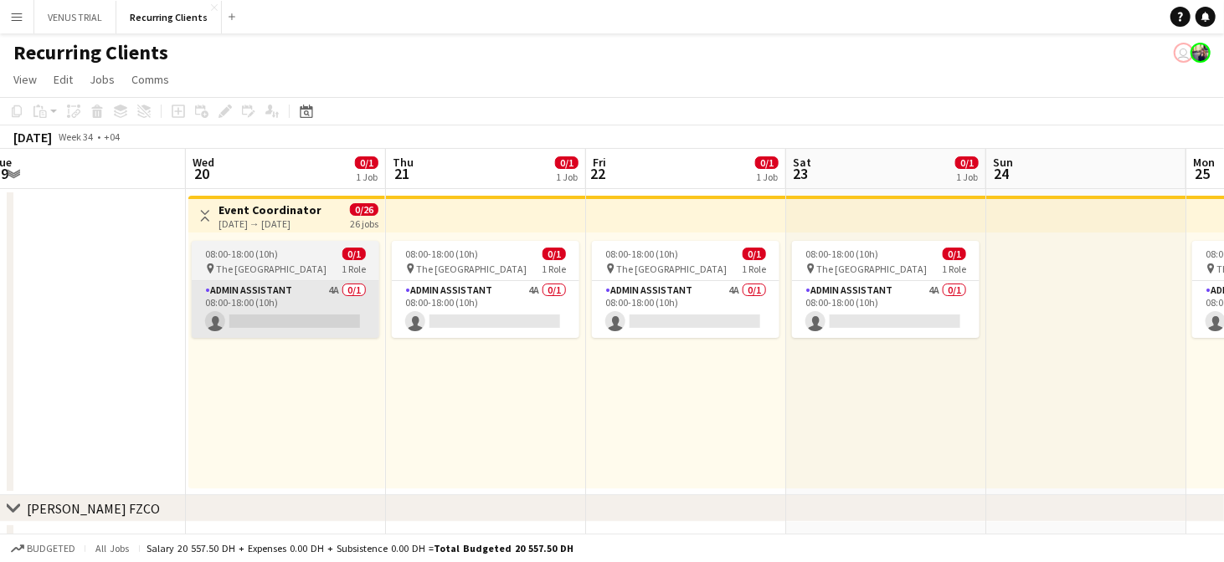
click at [305, 284] on app-card-role "Admin Assistant 4A 0/1 08:00-18:00 (10h) single-neutral-actions" at bounding box center [285, 309] width 187 height 57
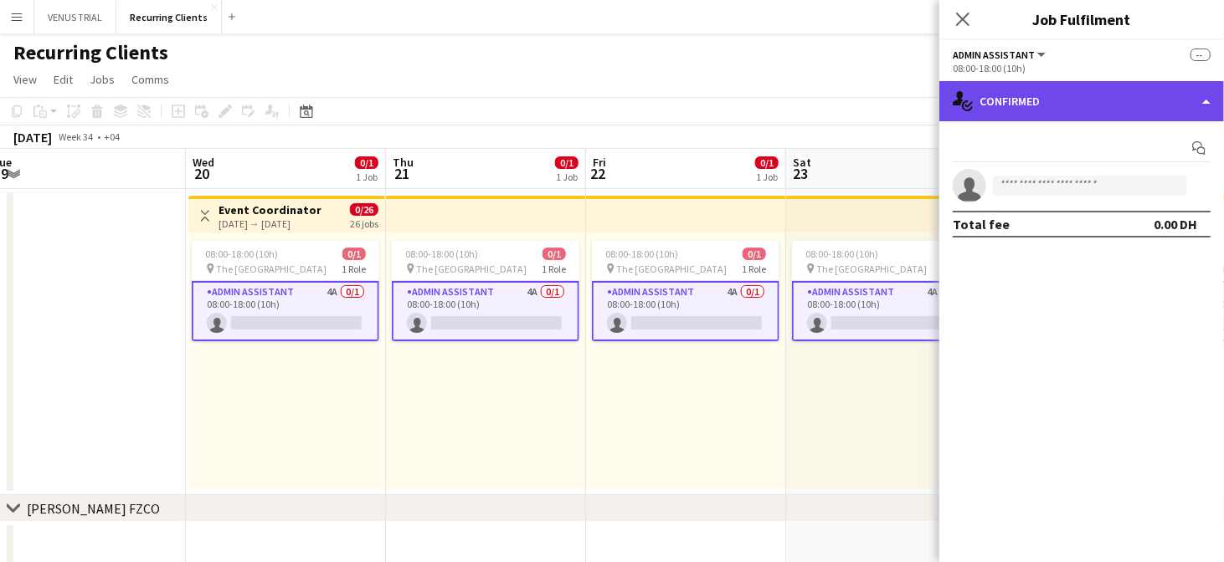
click at [1141, 93] on div "single-neutral-actions-check-2 Confirmed" at bounding box center [1081, 101] width 285 height 40
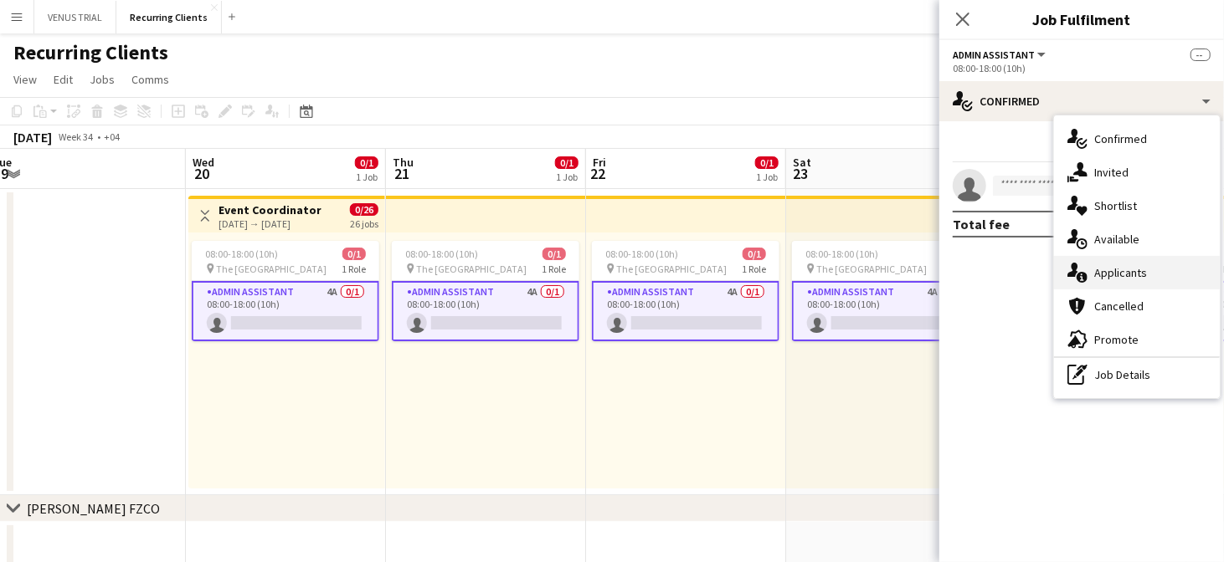
click at [1148, 276] on div "single-neutral-actions-information Applicants" at bounding box center [1137, 272] width 166 height 33
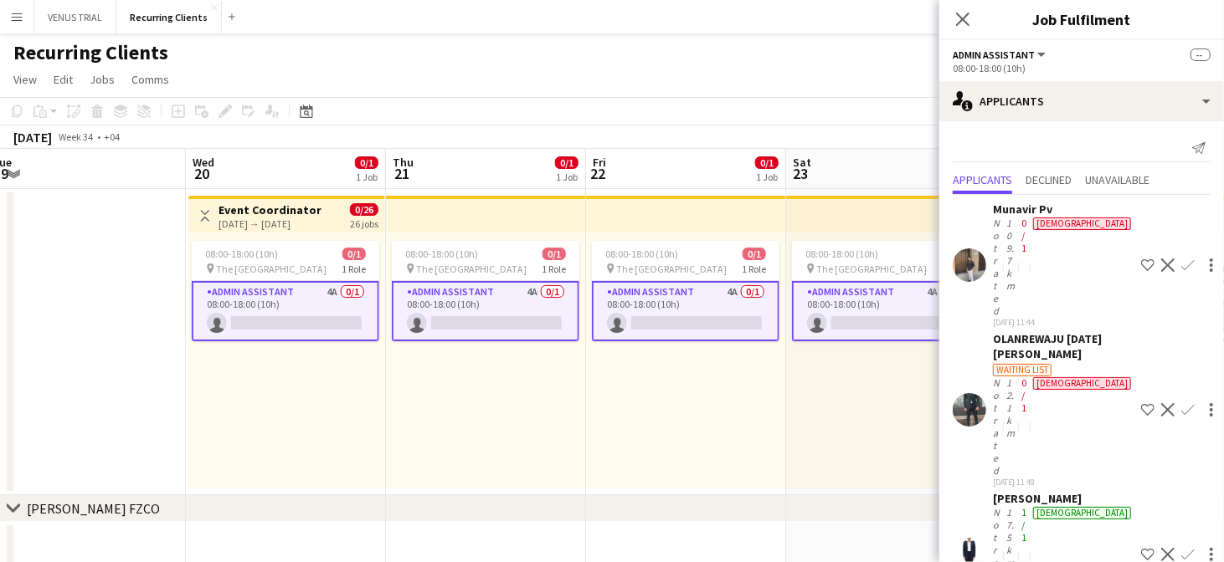
click at [358, 121] on app-toolbar "Copy Paste Paste Ctrl+V Paste with crew Ctrl+Shift+V Paste linked Job [GEOGRAPH…" at bounding box center [612, 111] width 1224 height 28
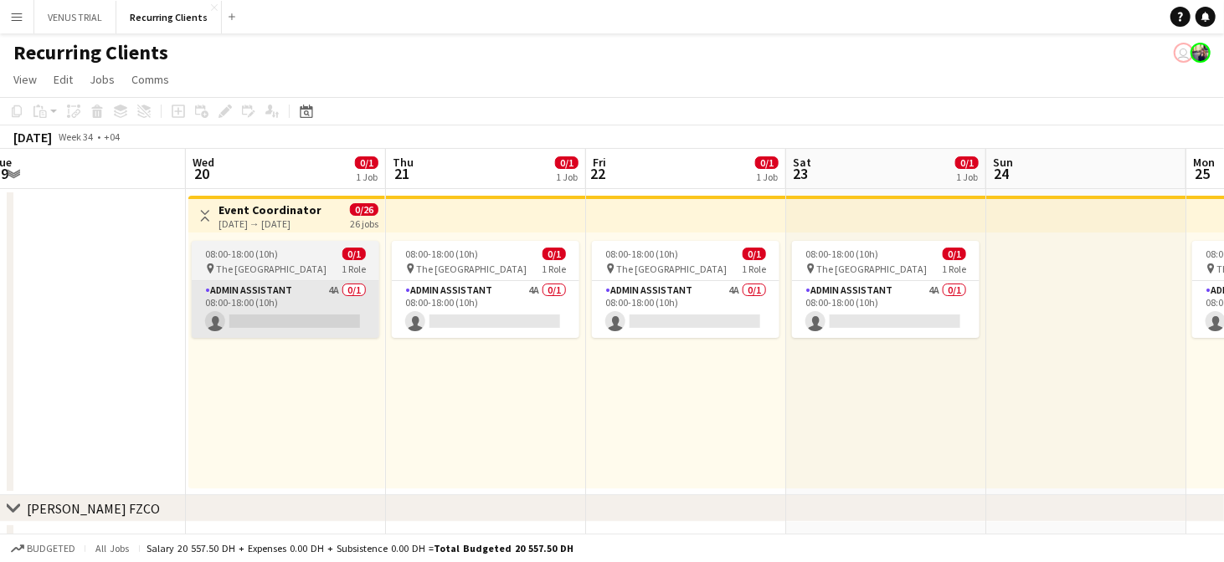
click at [283, 298] on app-card-role "Admin Assistant 4A 0/1 08:00-18:00 (10h) single-neutral-actions" at bounding box center [285, 309] width 187 height 57
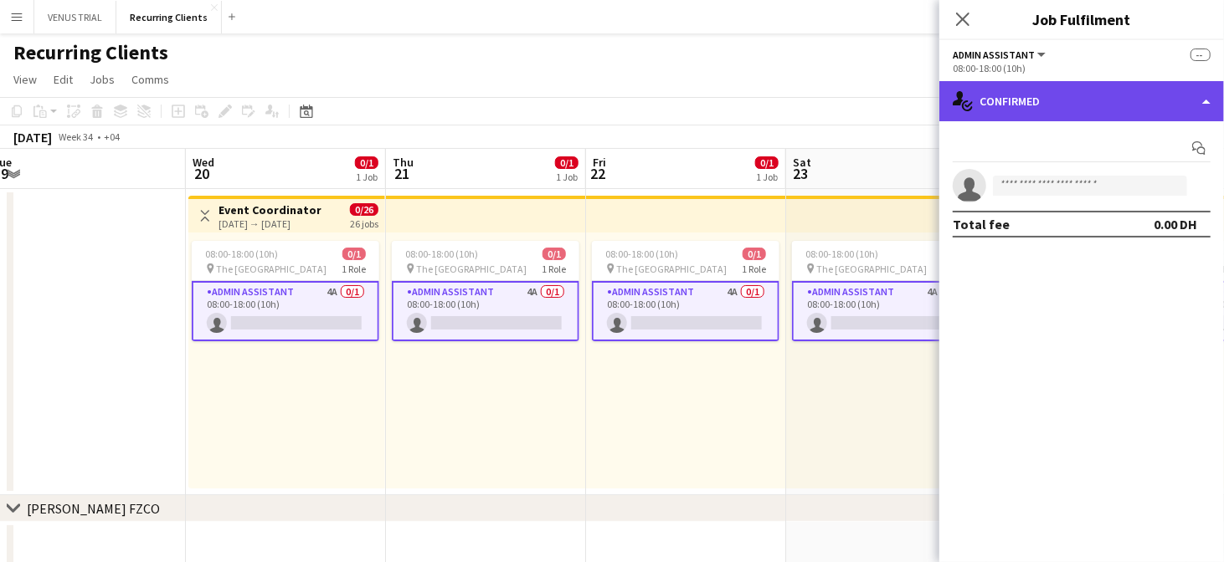
click at [1173, 106] on div "single-neutral-actions-check-2 Confirmed" at bounding box center [1081, 101] width 285 height 40
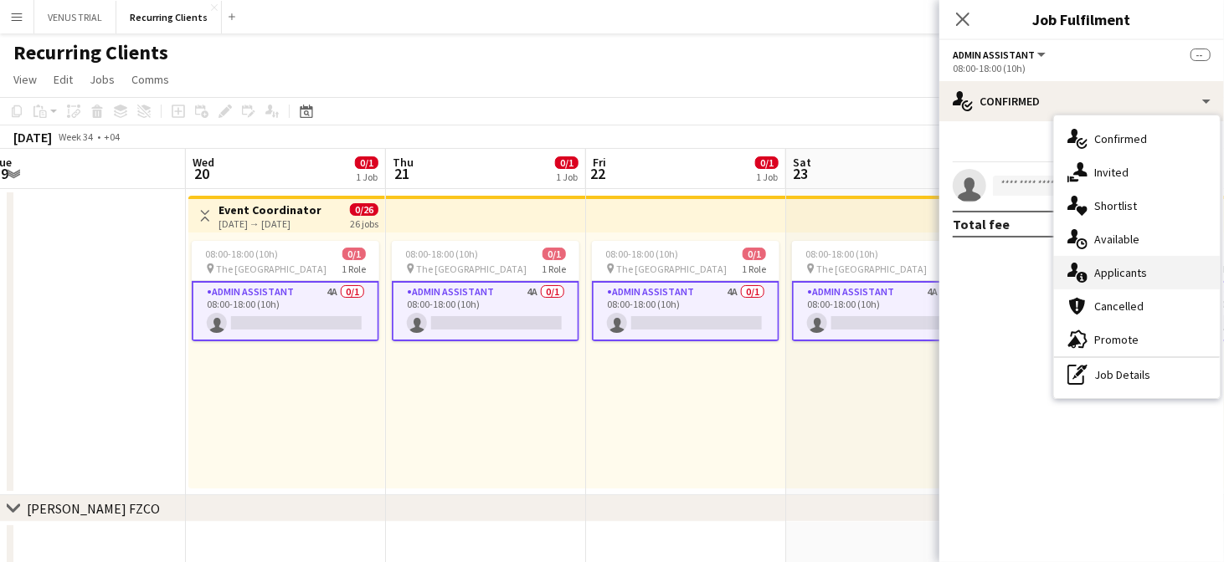
click at [1157, 280] on div "single-neutral-actions-information Applicants" at bounding box center [1137, 272] width 166 height 33
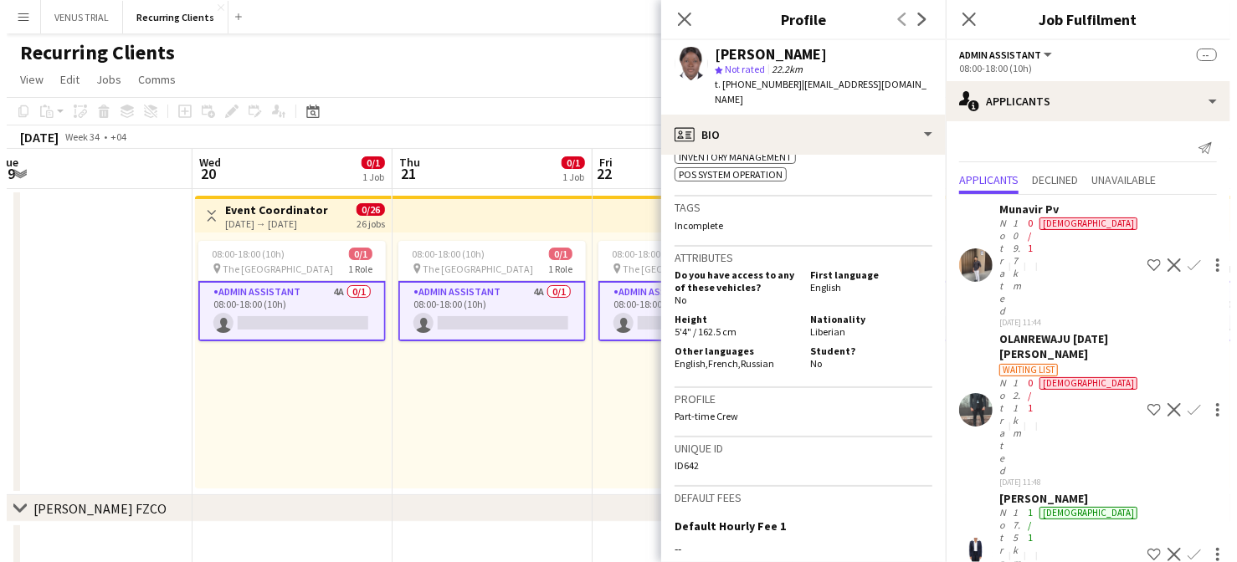
scroll to position [1099, 0]
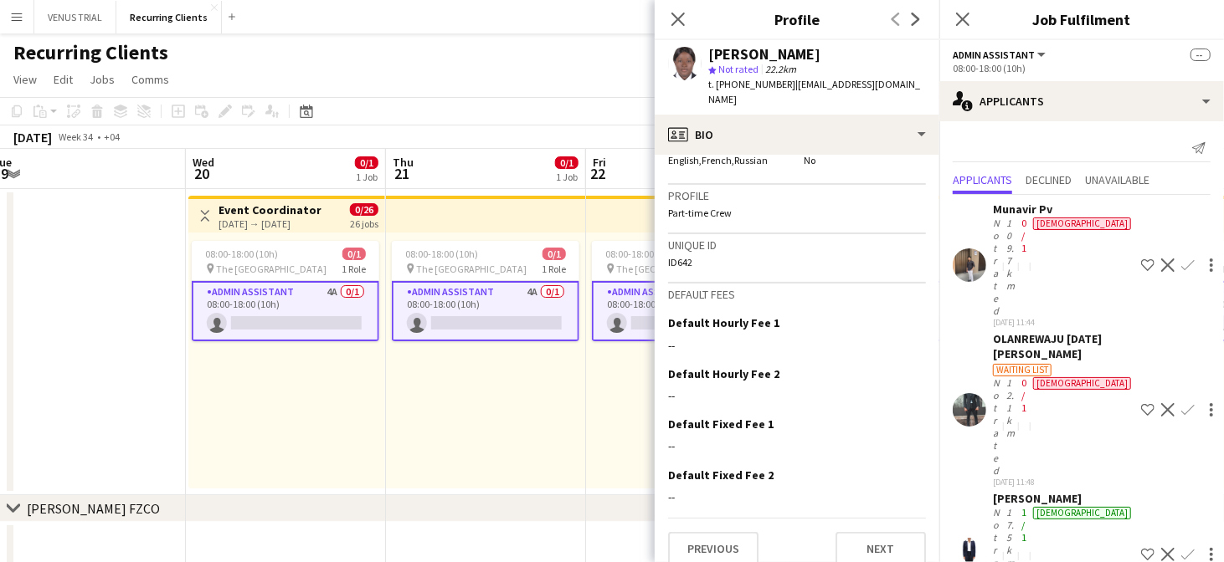
click at [508, 435] on div "08:00-18:00 (10h) 0/1 pin The [GEOGRAPHIC_DATA] 1 Role Admin Assistant 4A 0/1 0…" at bounding box center [486, 361] width 200 height 256
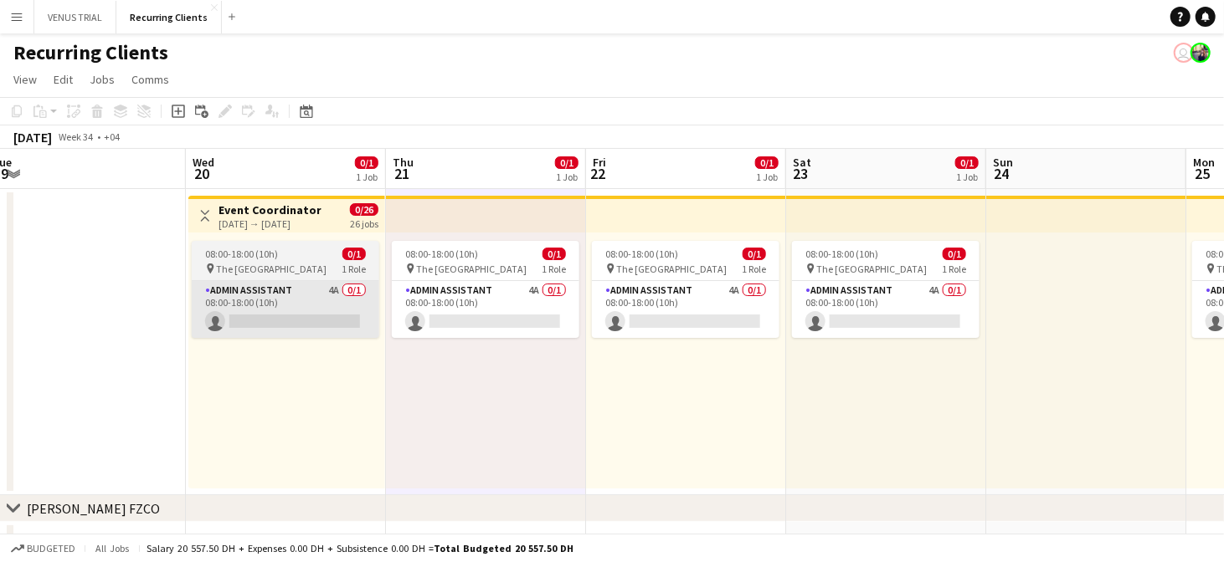
click at [318, 294] on app-card-role "Admin Assistant 4A 0/1 08:00-18:00 (10h) single-neutral-actions" at bounding box center [285, 309] width 187 height 57
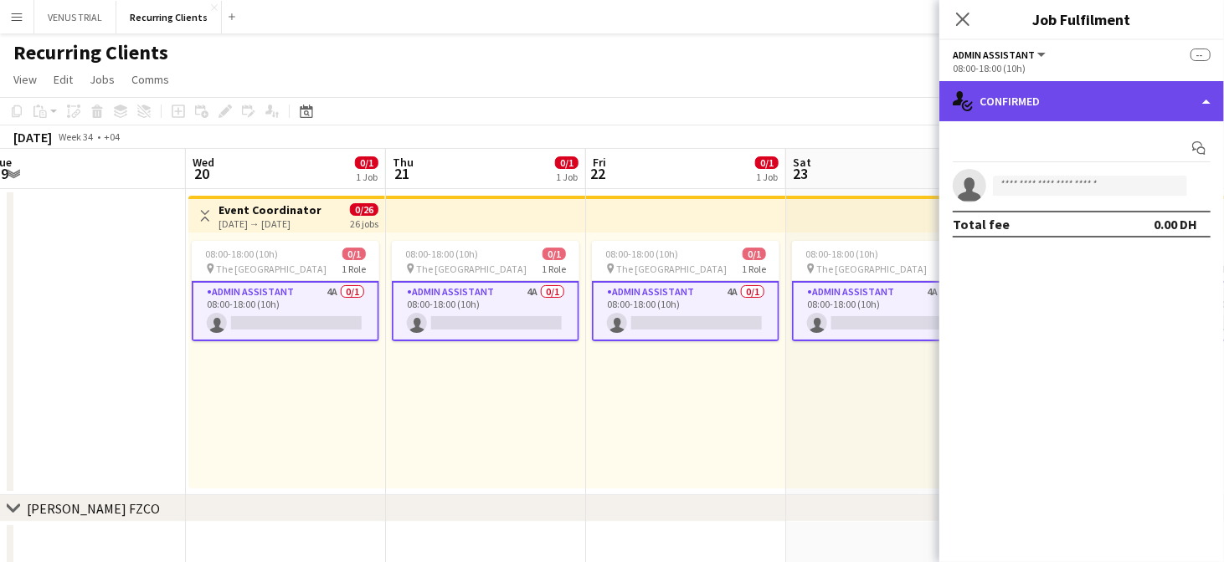
click at [1065, 100] on div "single-neutral-actions-check-2 Confirmed" at bounding box center [1081, 101] width 285 height 40
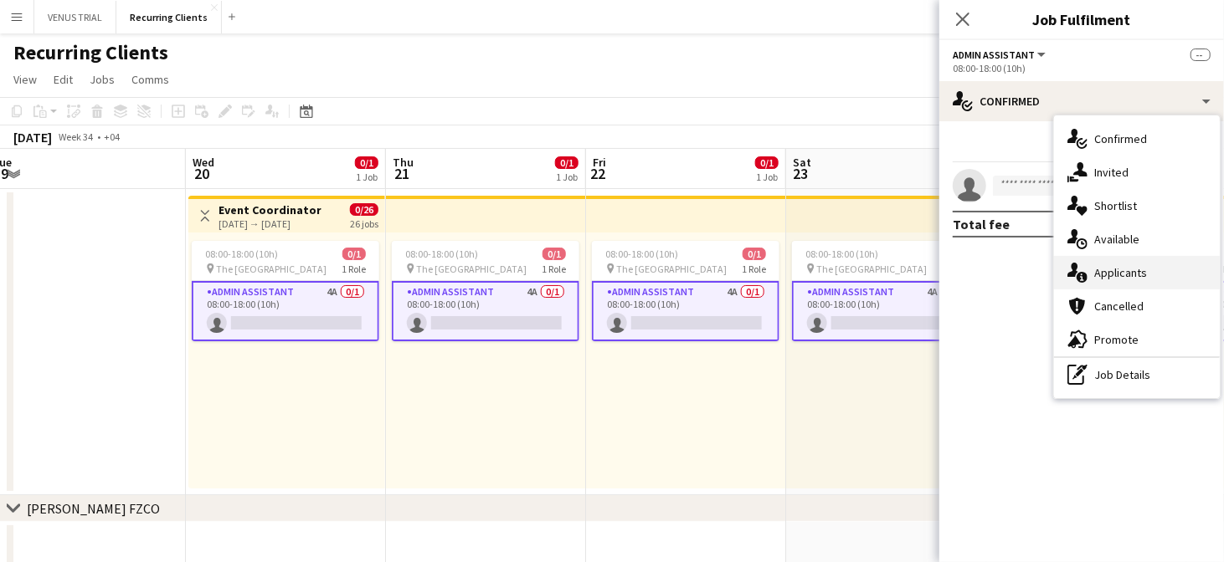
click at [1158, 273] on div "single-neutral-actions-information Applicants" at bounding box center [1137, 272] width 166 height 33
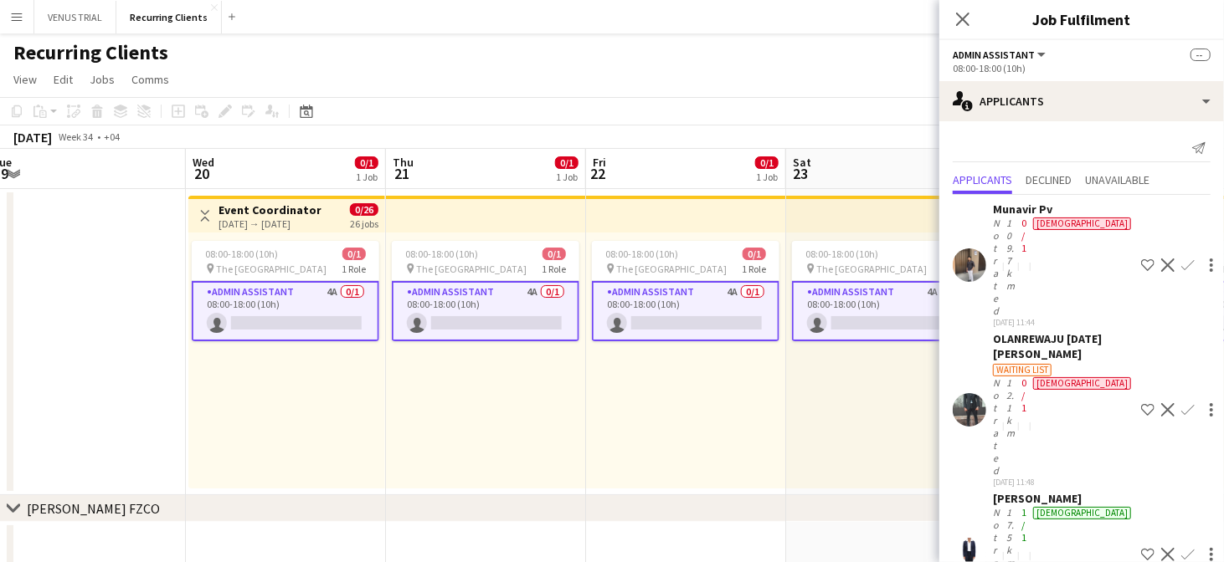
click at [330, 77] on app-page-menu "View Day view expanded Day view collapsed Month view Date picker Jump to [DATE]…" at bounding box center [612, 81] width 1224 height 32
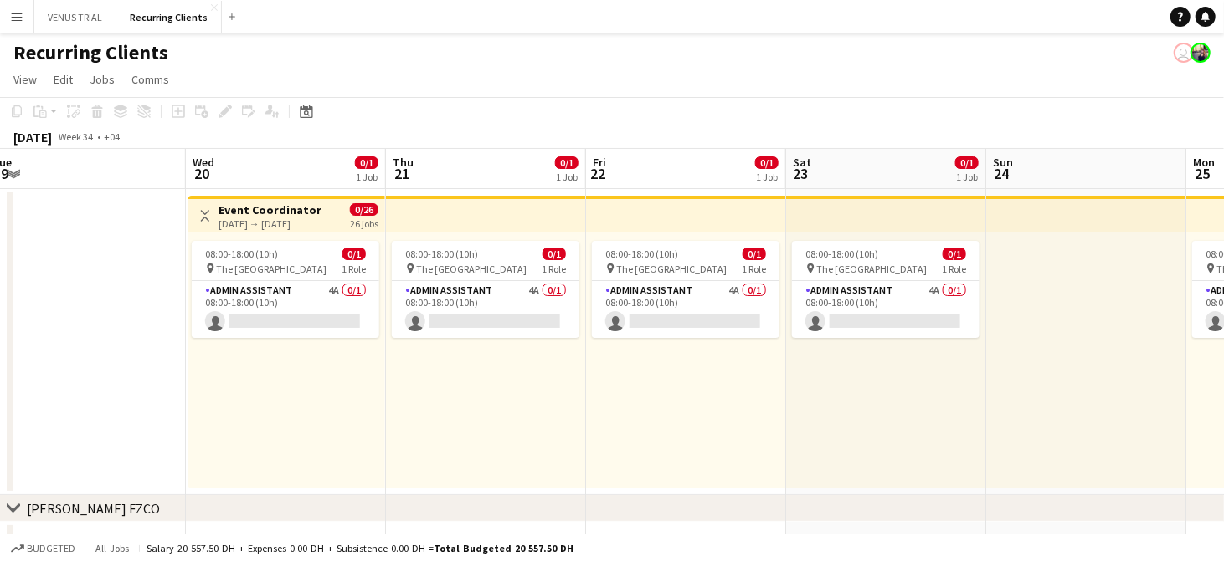
click at [18, 12] on app-icon "Menu" at bounding box center [16, 16] width 13 height 13
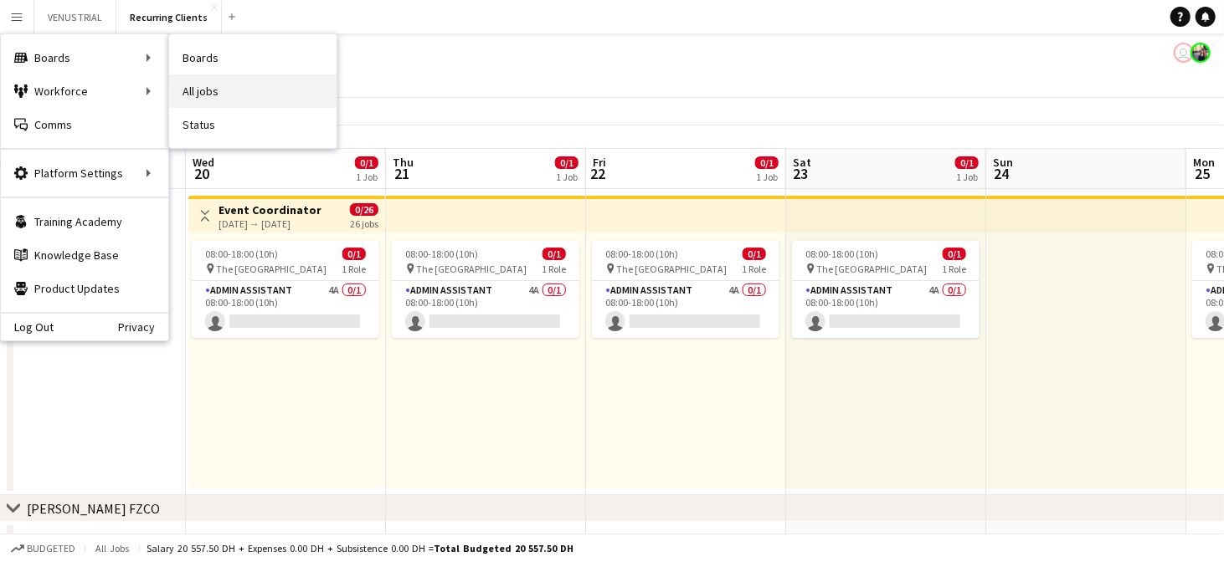
click at [192, 83] on link "All jobs" at bounding box center [252, 90] width 167 height 33
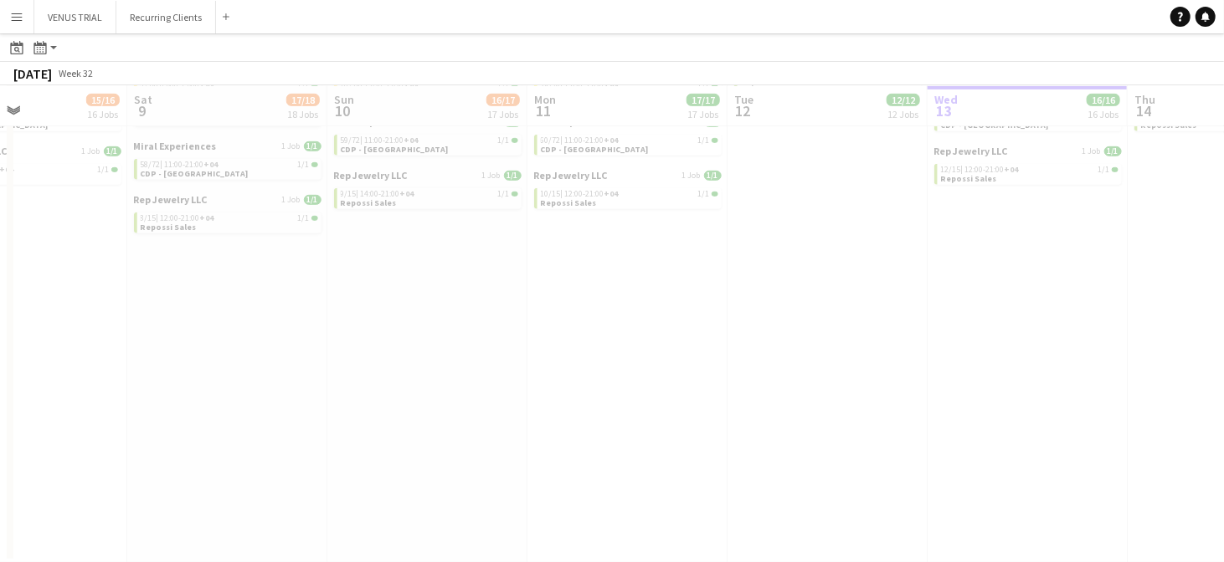
scroll to position [0, 399]
